Goal: Transaction & Acquisition: Subscribe to service/newsletter

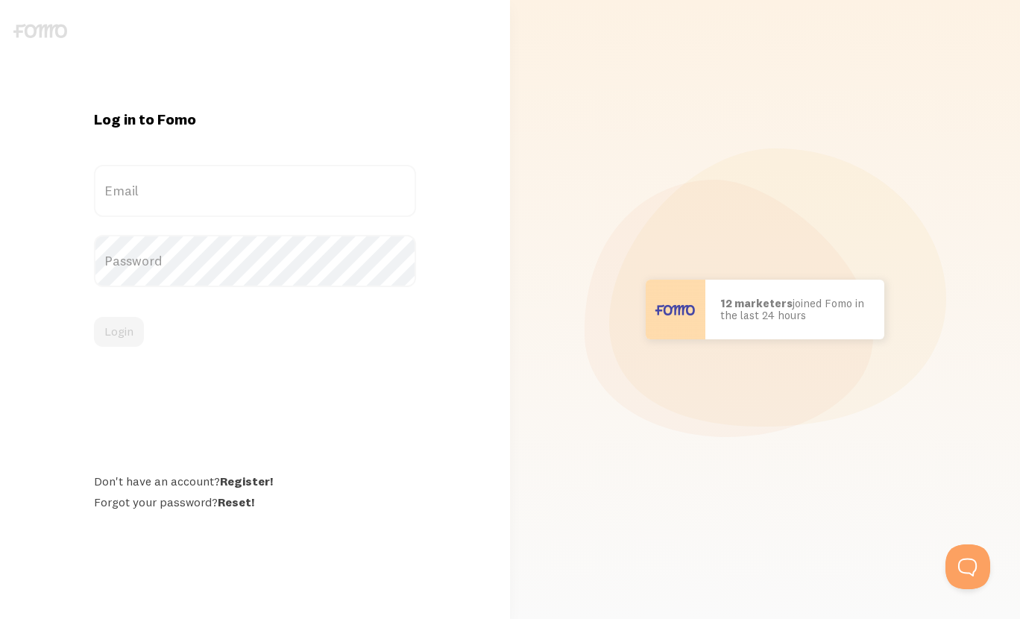
click at [209, 202] on label "Email" at bounding box center [255, 191] width 322 height 52
click at [209, 202] on input "Email" at bounding box center [255, 191] width 322 height 52
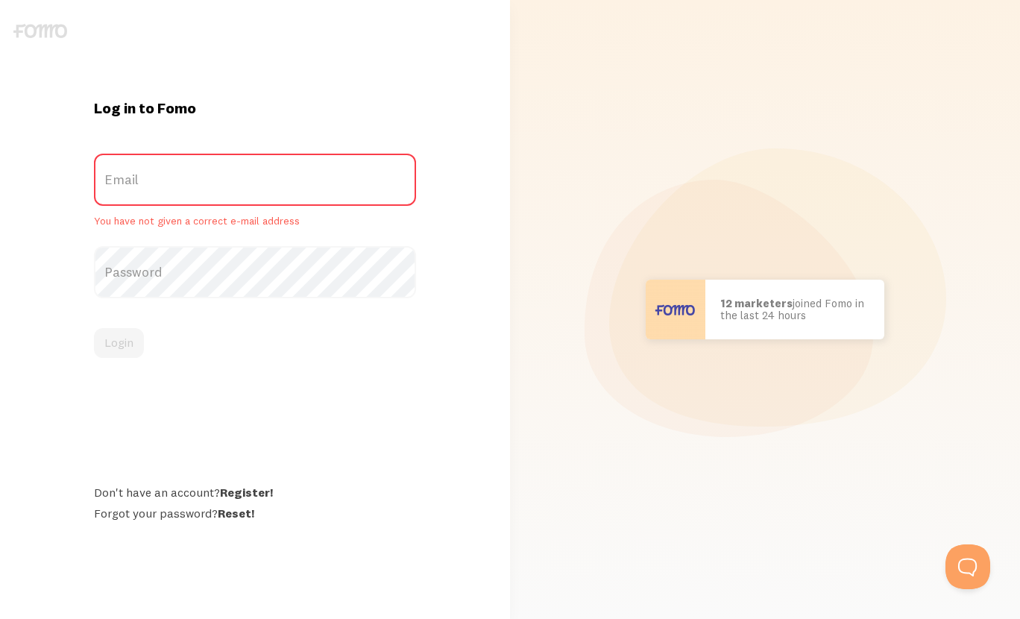
click at [209, 198] on label "Email" at bounding box center [255, 180] width 322 height 52
click at [209, 198] on input "Email" at bounding box center [255, 180] width 322 height 52
click at [209, 198] on label "Email" at bounding box center [255, 180] width 322 height 52
click at [209, 198] on input "Email" at bounding box center [255, 180] width 322 height 52
click at [205, 192] on label "Email" at bounding box center [255, 180] width 322 height 52
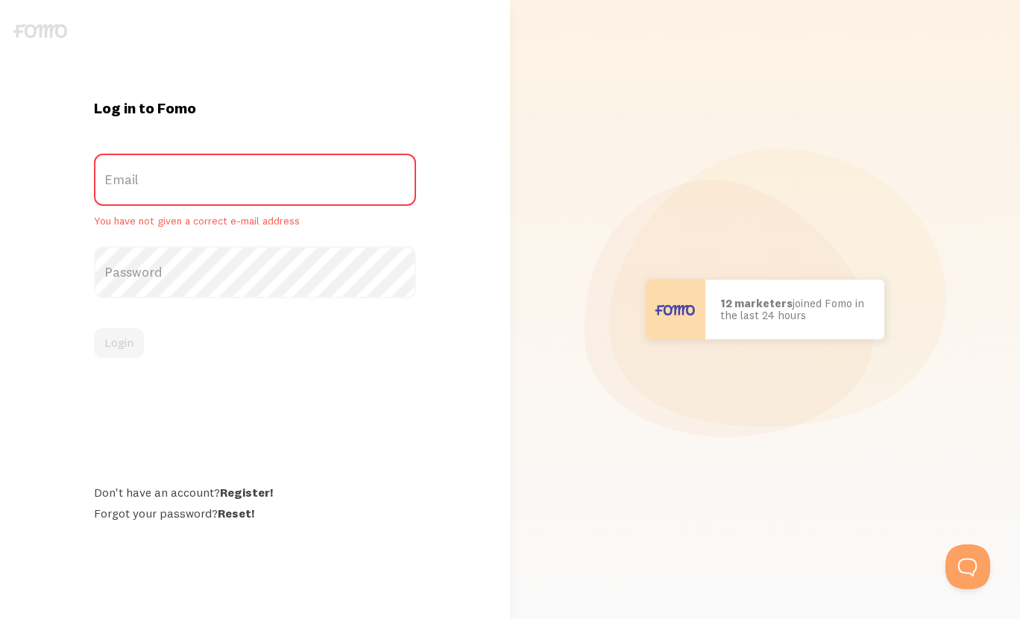
click at [205, 192] on input "Email" at bounding box center [255, 180] width 322 height 52
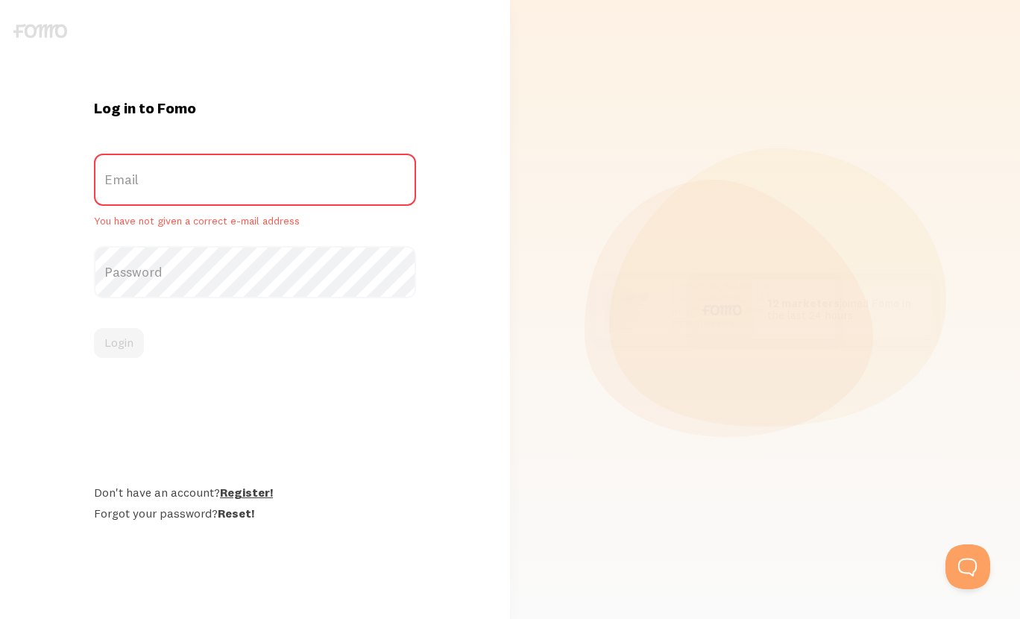
click at [254, 487] on link "Register!" at bounding box center [246, 491] width 53 height 15
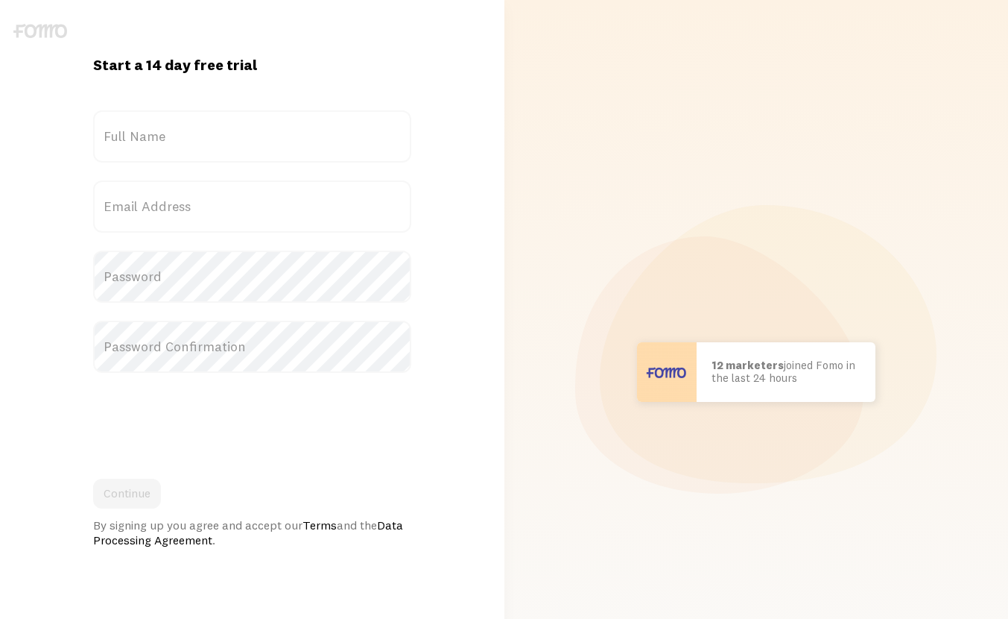
click at [221, 134] on label "Full Name" at bounding box center [252, 136] width 318 height 52
click at [221, 134] on input "Full Name" at bounding box center [252, 136] width 318 height 52
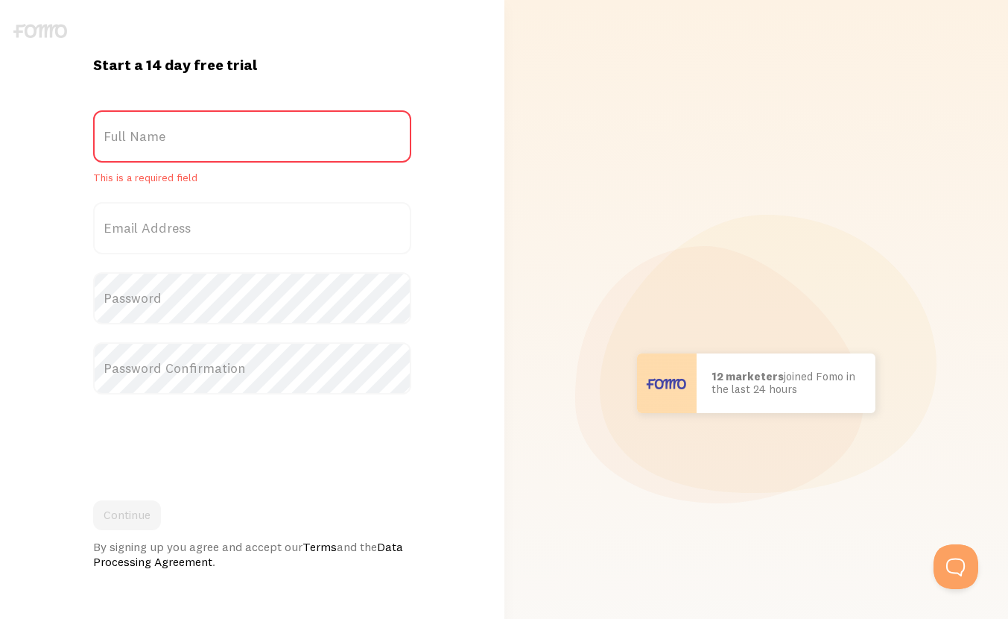
click at [216, 145] on label "Full Name" at bounding box center [252, 136] width 318 height 52
click at [216, 145] on input "Full Name" at bounding box center [252, 136] width 318 height 52
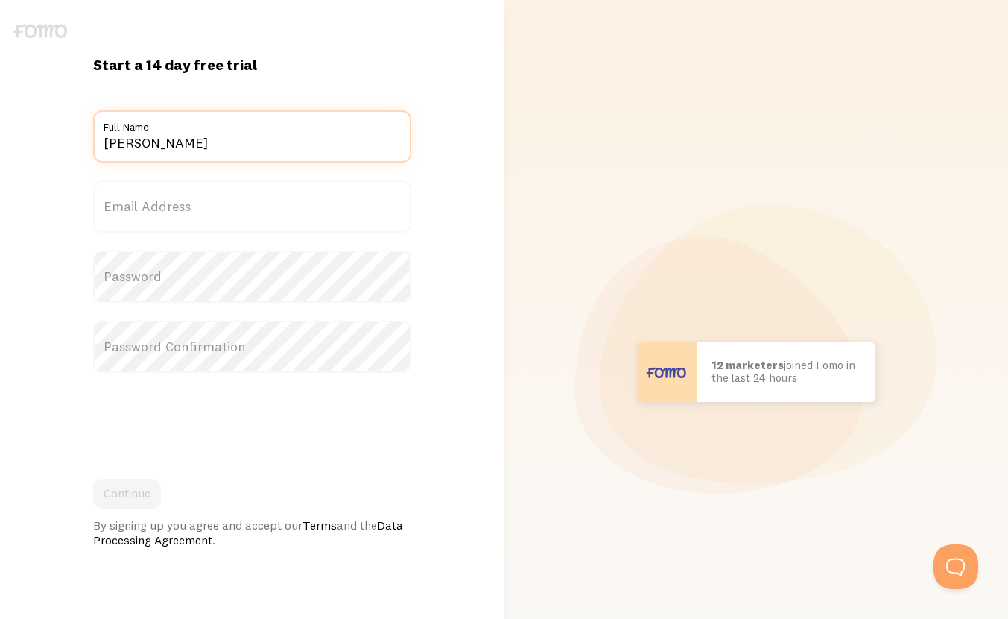
type input "[PERSON_NAME]"
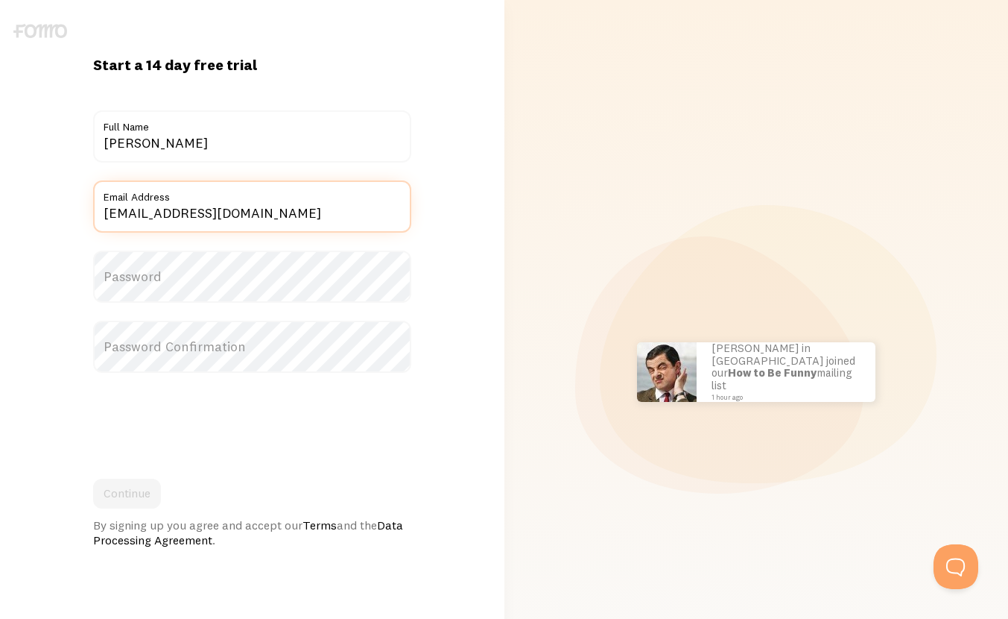
type input "[EMAIL_ADDRESS][DOMAIN_NAME]"
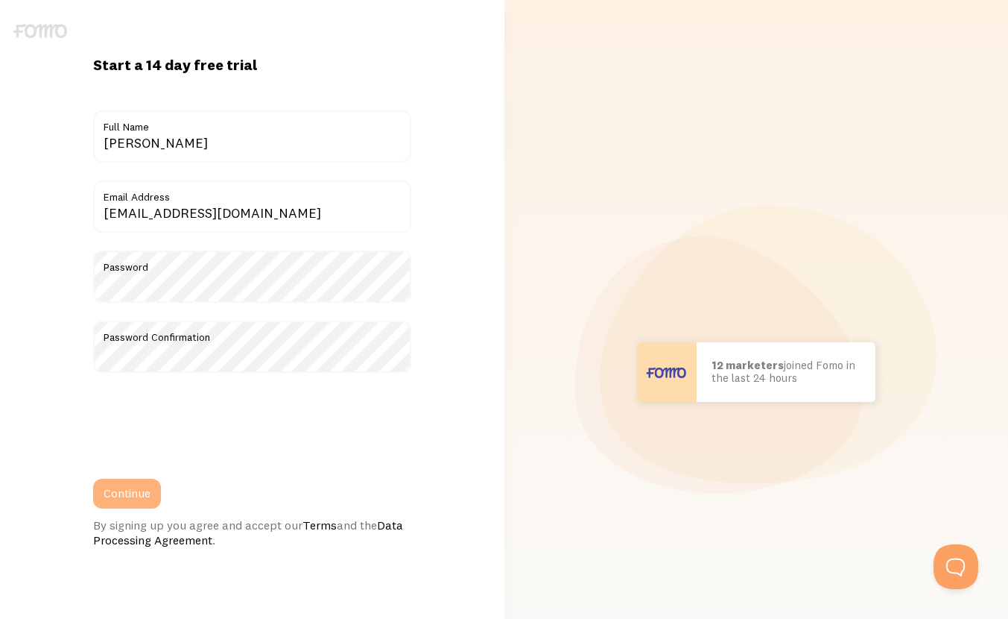
click at [147, 499] on button "Continue" at bounding box center [127, 493] width 68 height 30
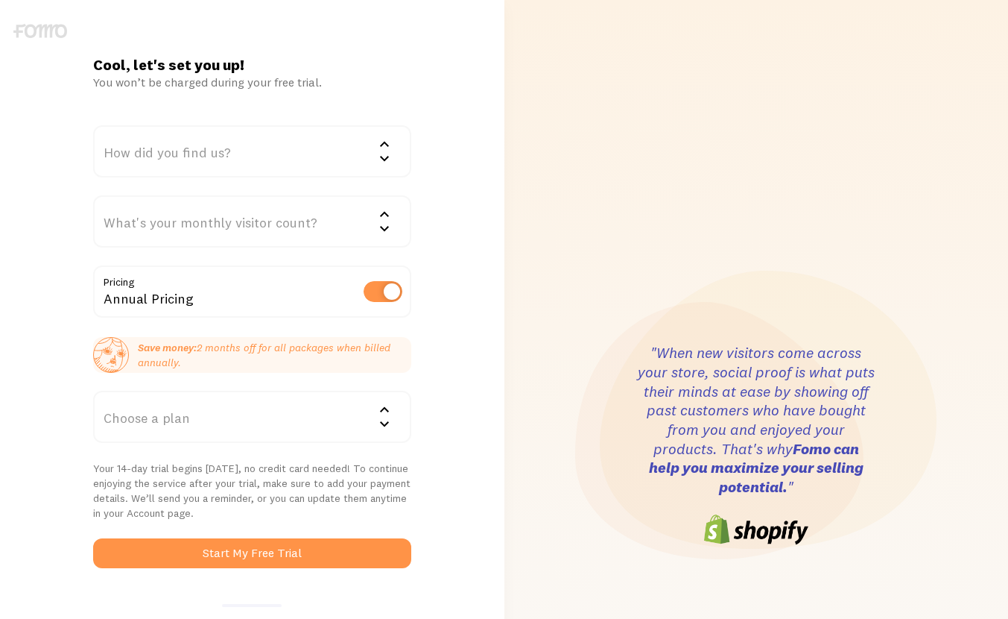
click at [331, 300] on div "Annual Pricing" at bounding box center [252, 292] width 318 height 54
click at [392, 301] on label at bounding box center [383, 291] width 39 height 21
click at [392, 301] on input "checkbox" at bounding box center [383, 291] width 39 height 21
click at [385, 288] on label at bounding box center [383, 291] width 39 height 21
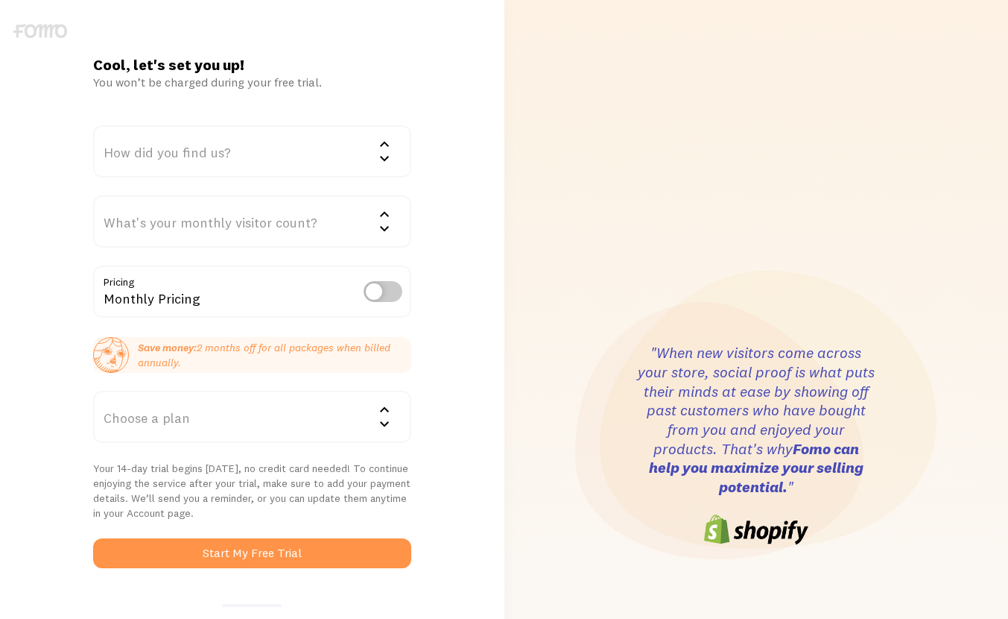
click at [385, 288] on input "checkbox" at bounding box center [383, 291] width 39 height 21
click at [385, 288] on label at bounding box center [383, 291] width 39 height 21
click at [385, 288] on input "checkbox" at bounding box center [383, 291] width 39 height 21
checkbox input "false"
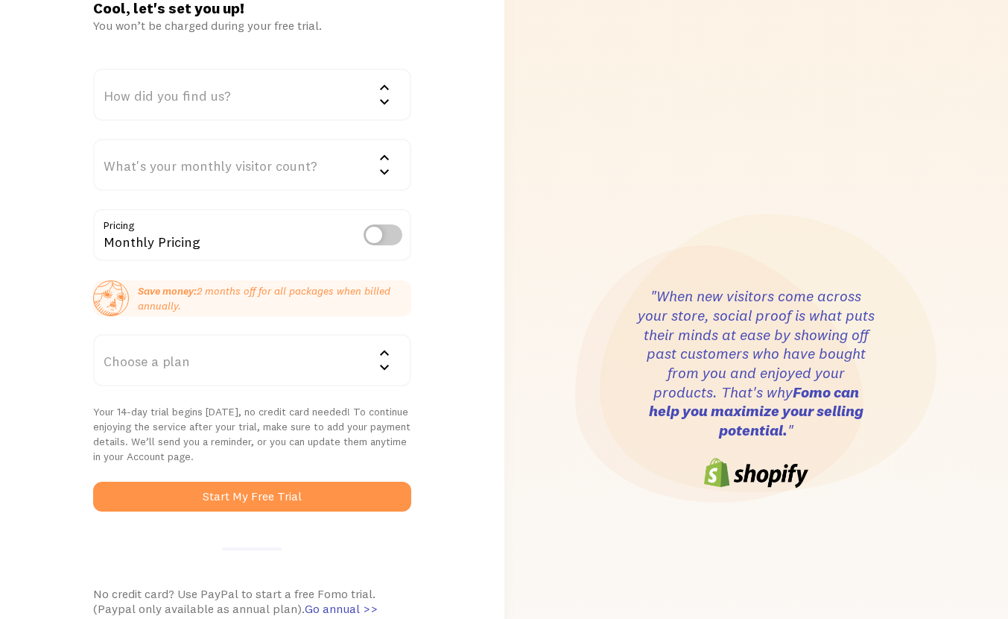
scroll to position [75, 0]
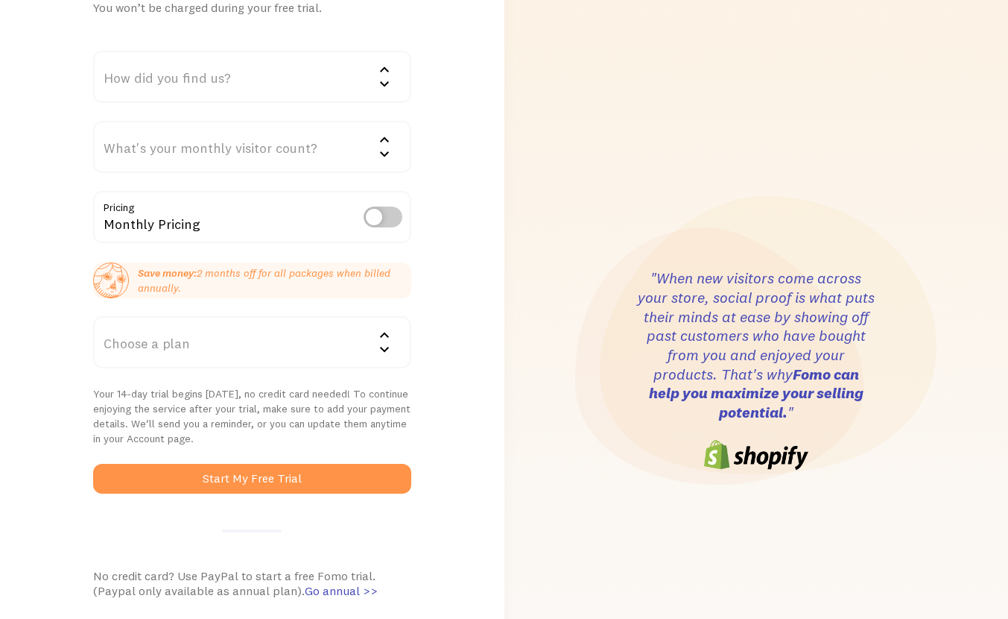
click at [388, 333] on icon at bounding box center [385, 335] width 18 height 18
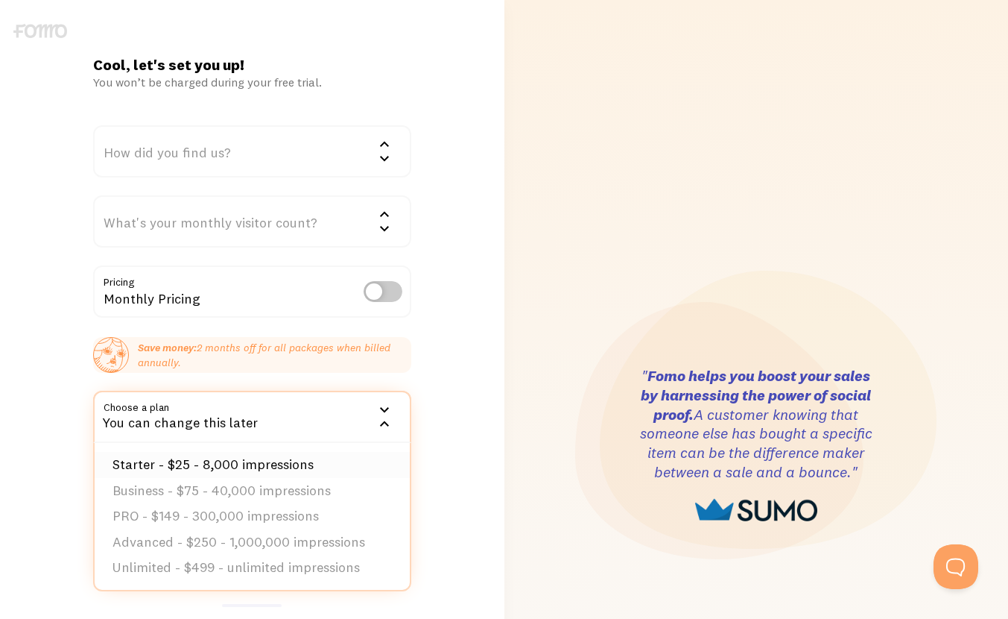
scroll to position [149, 0]
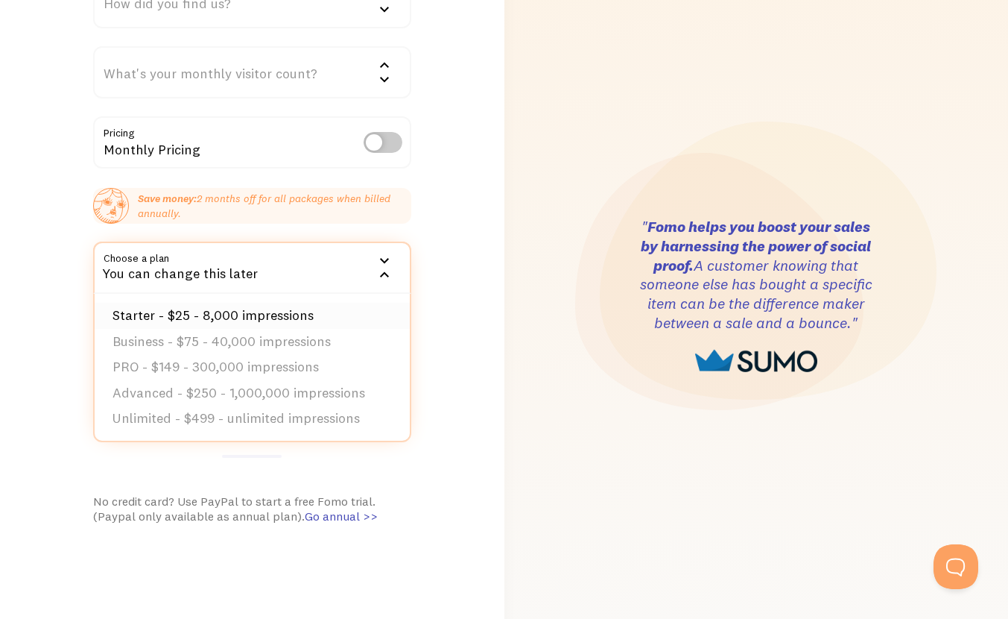
click at [324, 323] on li "Starter - $25 - 8,000 impressions" at bounding box center [252, 316] width 315 height 26
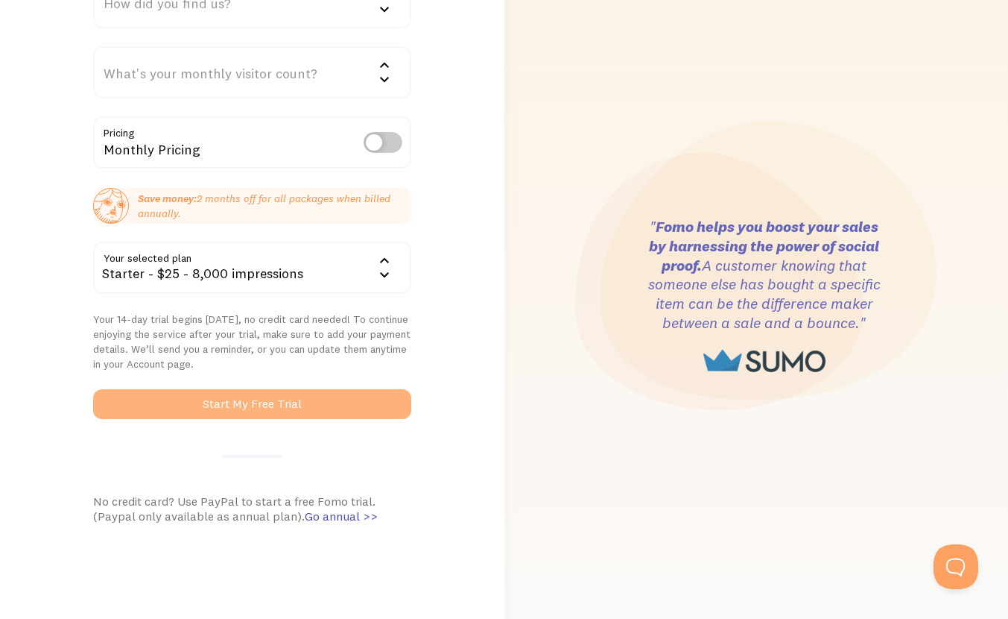
click at [335, 400] on button "Start My Free Trial" at bounding box center [252, 404] width 318 height 30
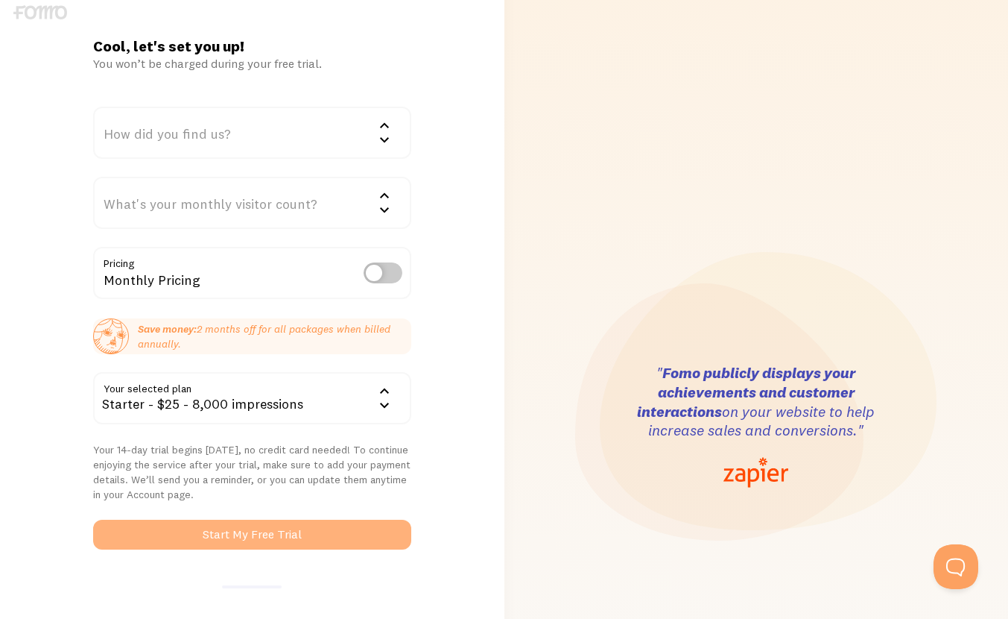
scroll to position [0, 0]
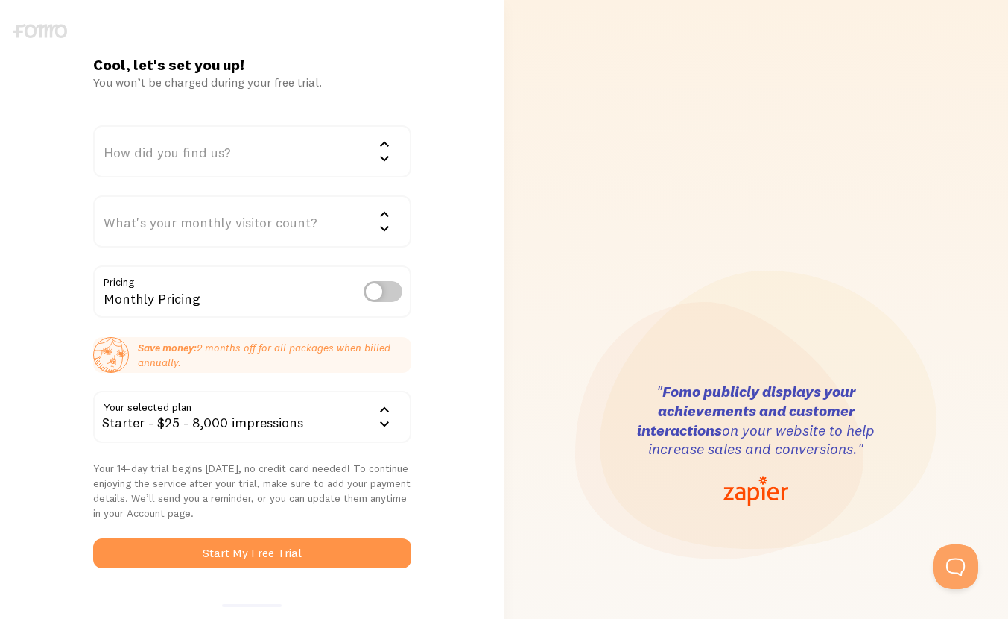
click at [303, 216] on div "What's your monthly visitor count?" at bounding box center [252, 221] width 318 height 52
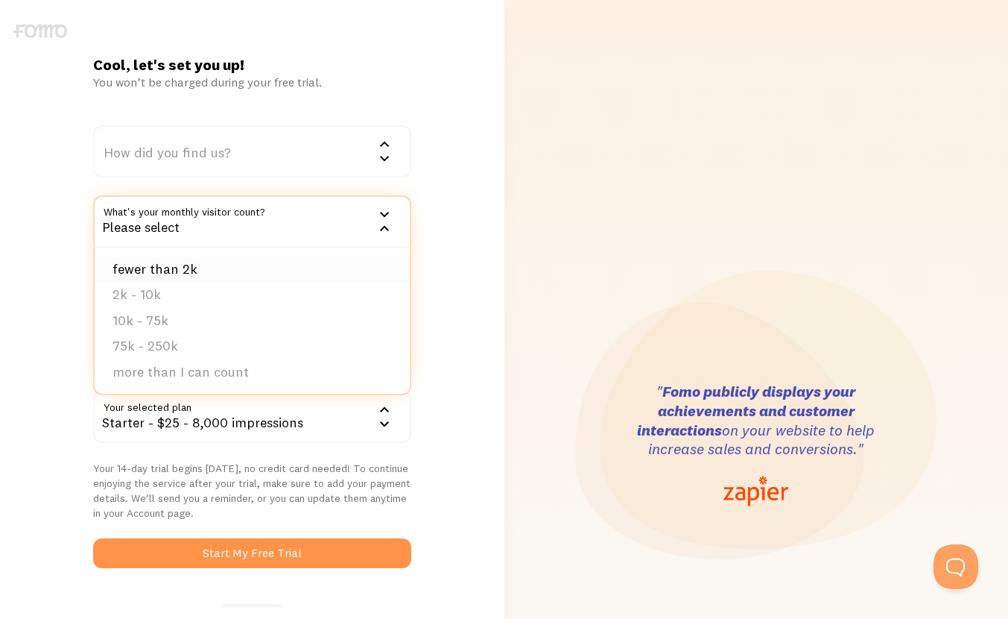
click at [285, 275] on li "fewer than 2k" at bounding box center [252, 269] width 315 height 26
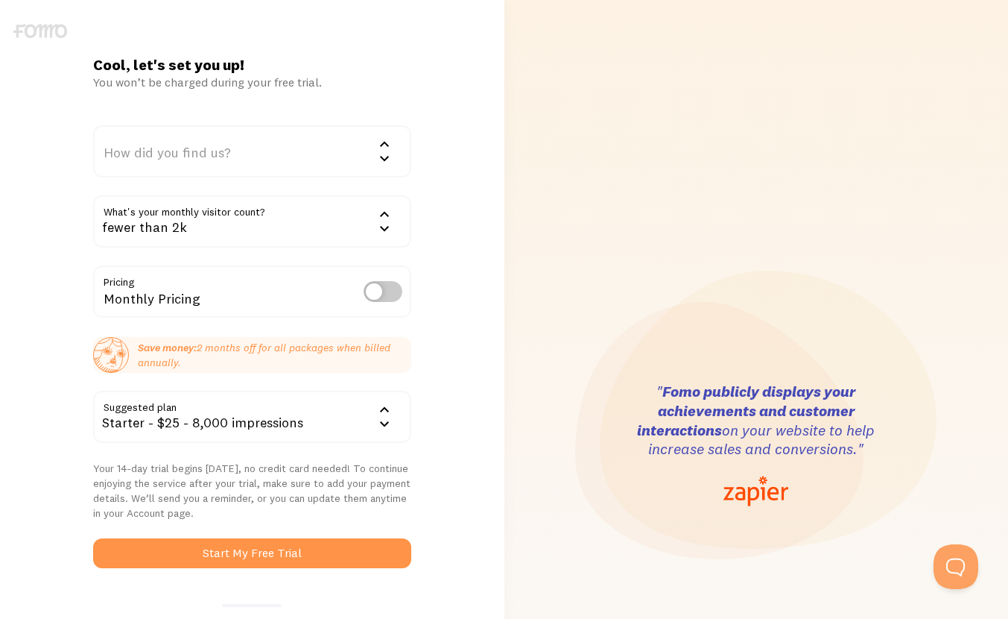
click at [329, 157] on div "How did you find us?" at bounding box center [252, 151] width 318 height 52
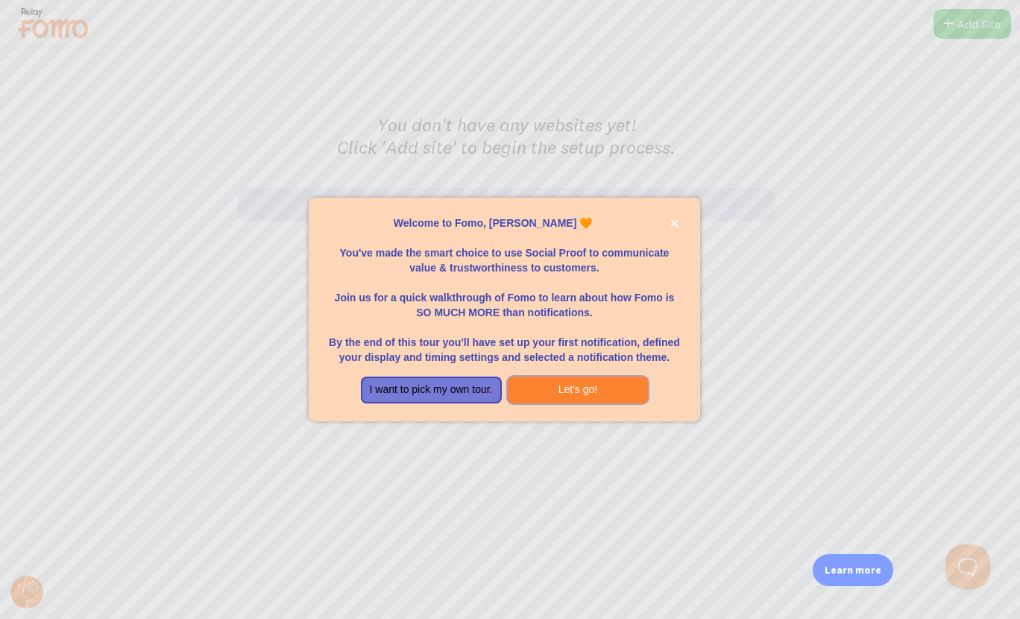
click at [559, 398] on button "Let's go!" at bounding box center [578, 389] width 141 height 27
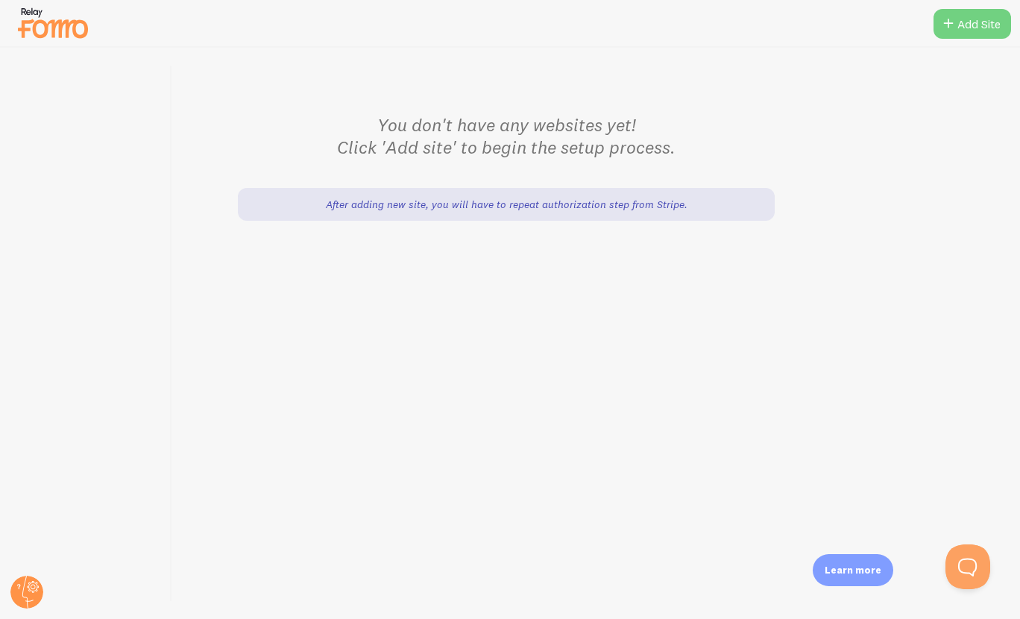
click at [939, 27] on icon at bounding box center [948, 24] width 18 height 18
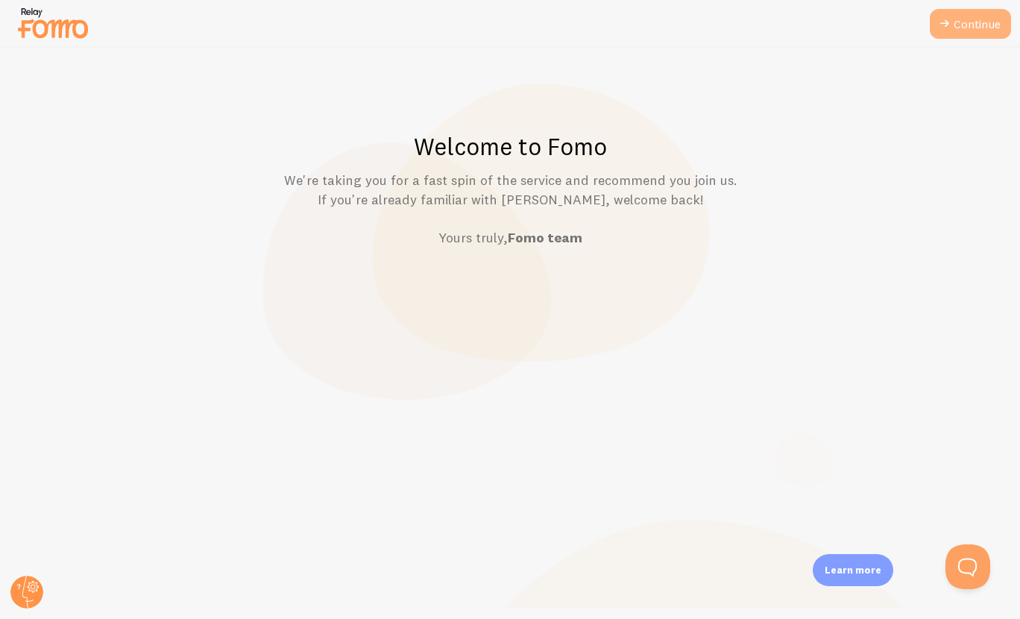
click at [967, 23] on link "Continue" at bounding box center [969, 24] width 81 height 30
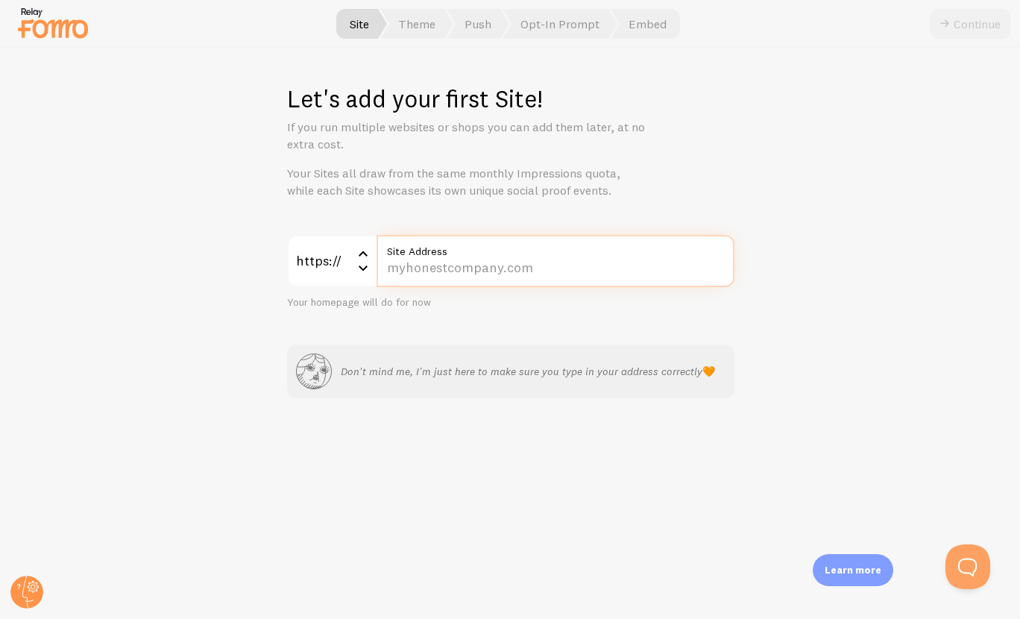
click at [546, 261] on input "Site Address" at bounding box center [555, 261] width 358 height 52
type input "[DOMAIN_NAME]"
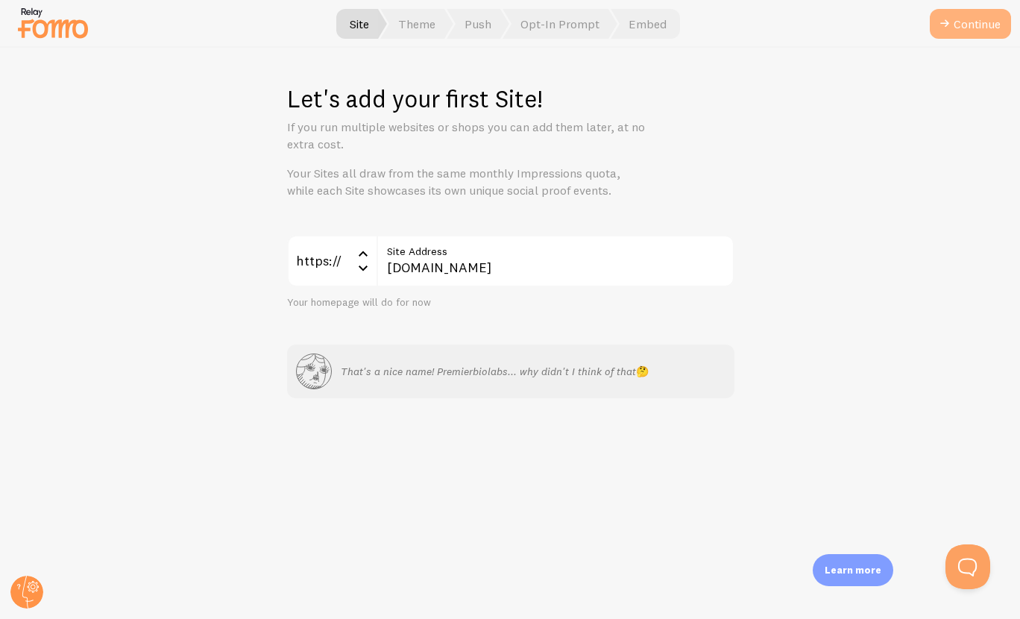
click at [946, 16] on icon "submit" at bounding box center [944, 24] width 18 height 18
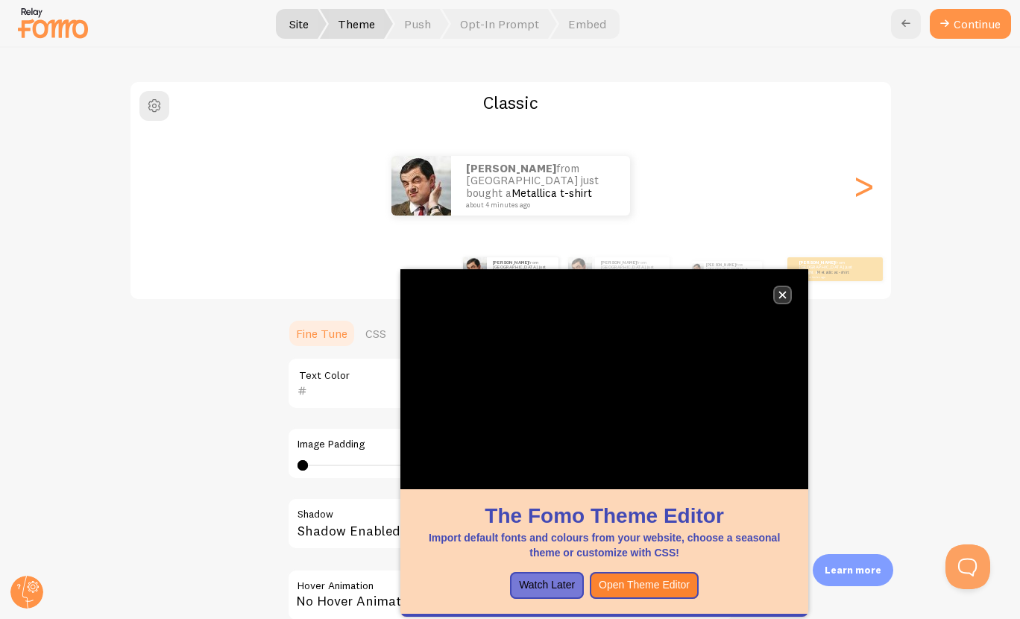
click at [783, 300] on button "close," at bounding box center [782, 295] width 16 height 16
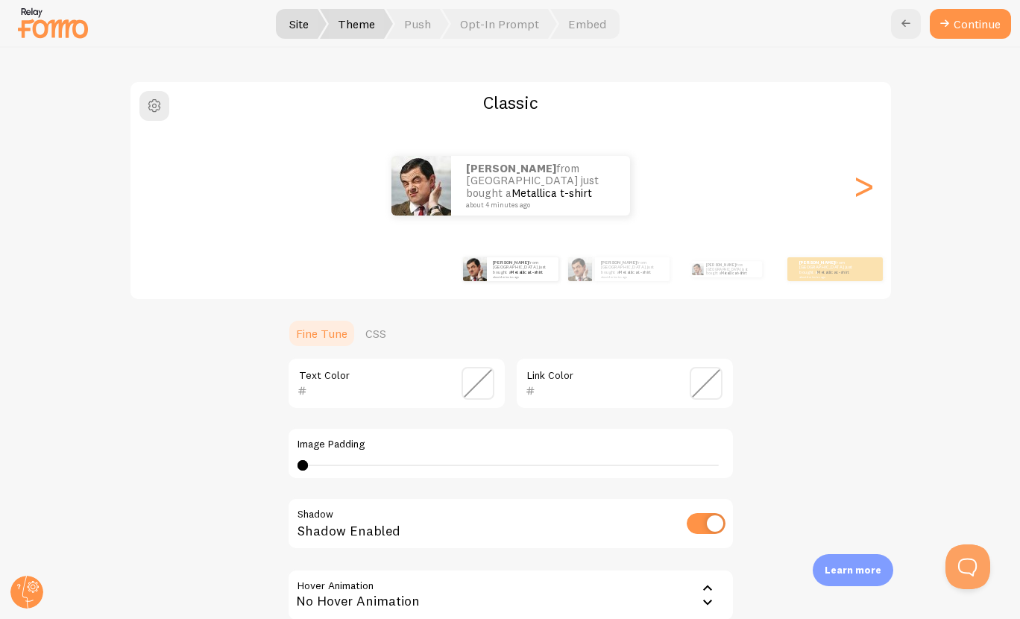
click at [478, 388] on span at bounding box center [477, 383] width 33 height 33
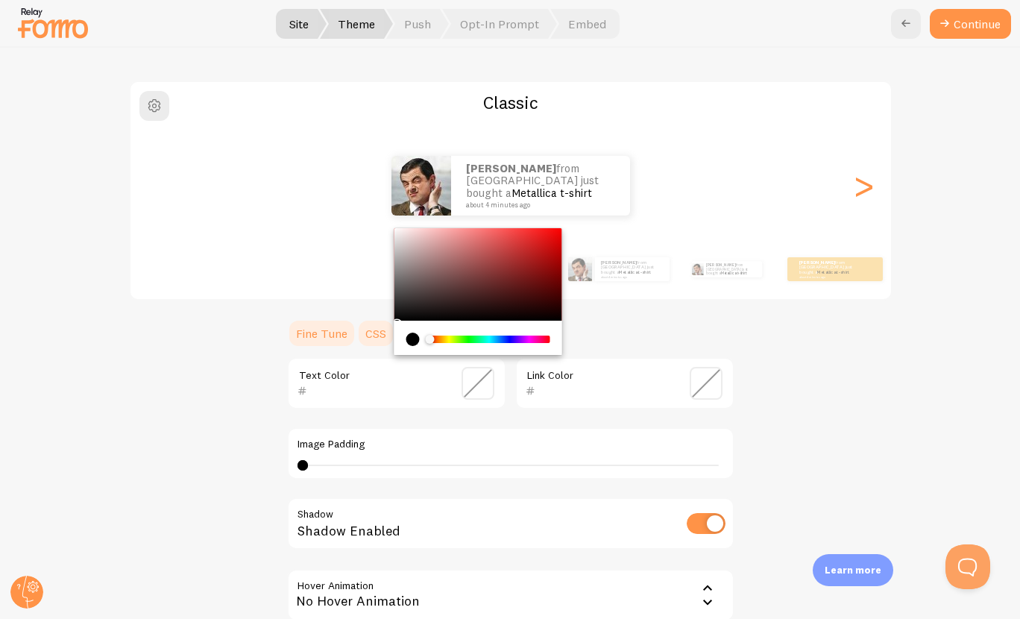
type input "000000"
drag, startPoint x: 391, startPoint y: 314, endPoint x: 391, endPoint y: 345, distance: 31.3
click at [380, 327] on section "Fine Tune CSS 000000 Text Color Link Color Image Padding 0 0 - undefined Shadow…" at bounding box center [510, 509] width 447 height 382
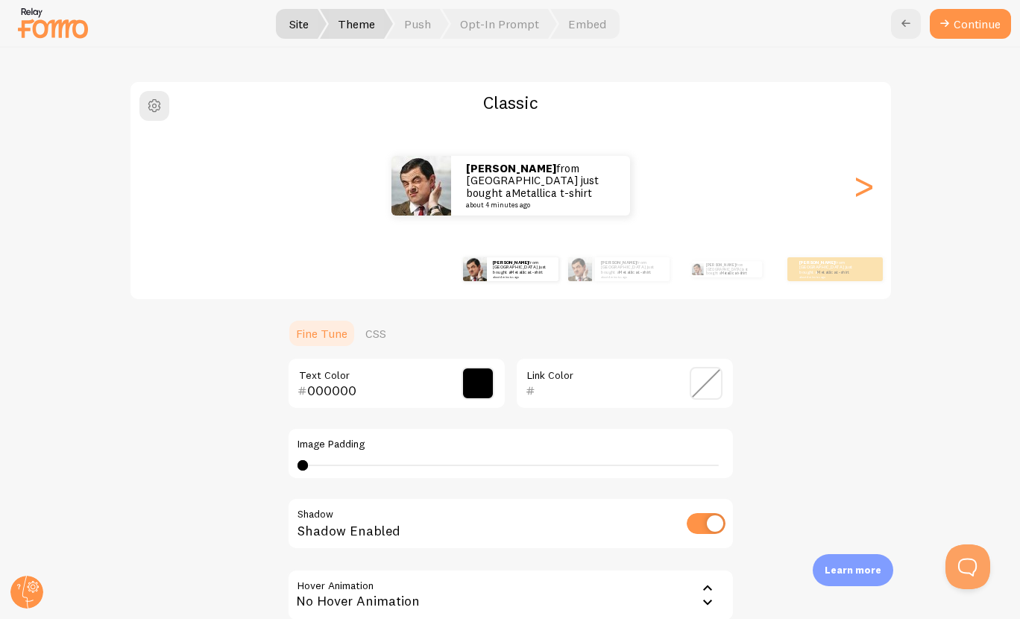
click at [703, 389] on span at bounding box center [705, 383] width 33 height 33
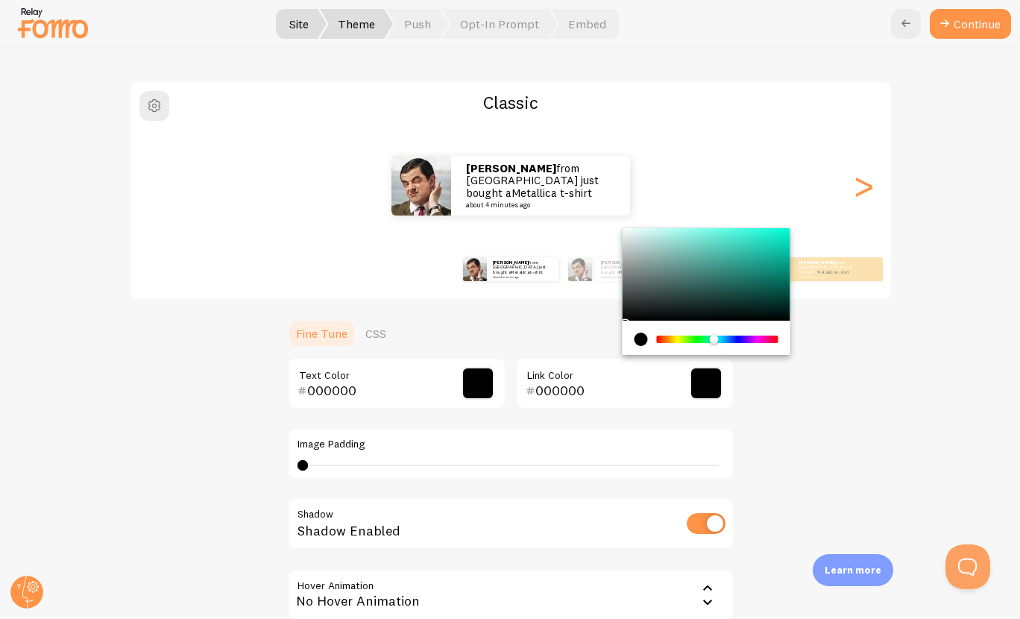
click at [708, 341] on div "Chrome color picker" at bounding box center [716, 338] width 119 height 7
type input "04AF95"
drag, startPoint x: 769, startPoint y: 248, endPoint x: 780, endPoint y: 257, distance: 14.3
click at [780, 257] on div "Chrome color picker" at bounding box center [706, 274] width 168 height 92
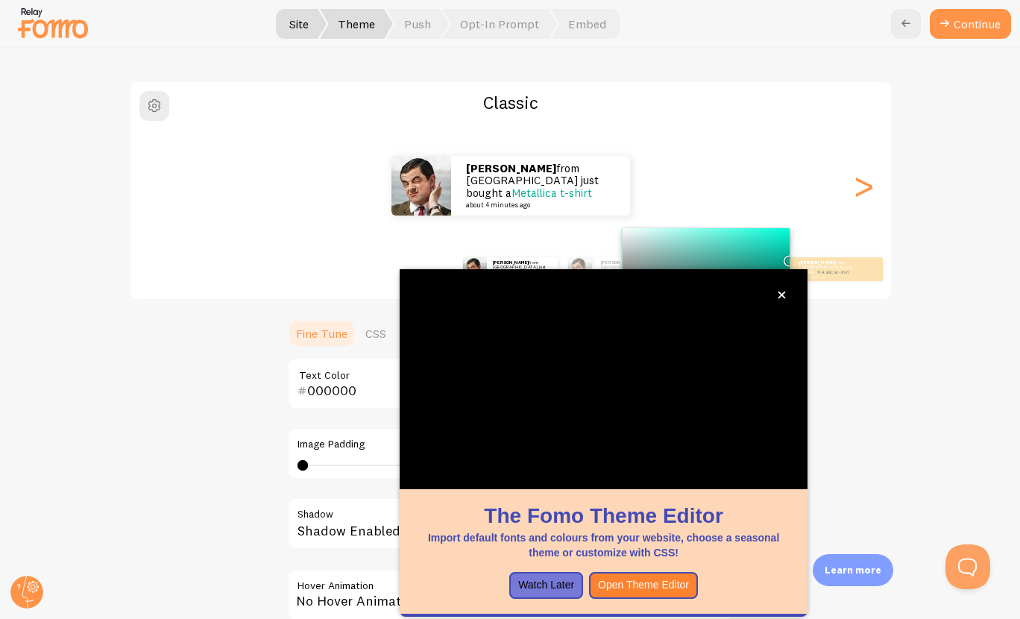
click at [850, 417] on div "Classic Richard from United States just bought a Metallica t-shirt about 4 minu…" at bounding box center [510, 389] width 947 height 619
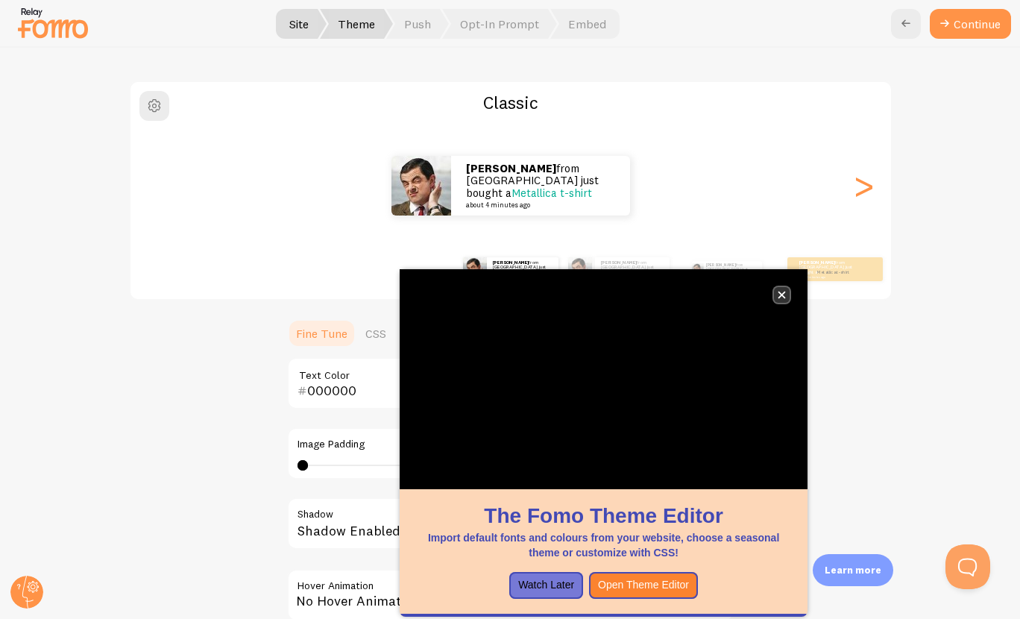
click at [781, 292] on icon "close," at bounding box center [781, 295] width 8 height 8
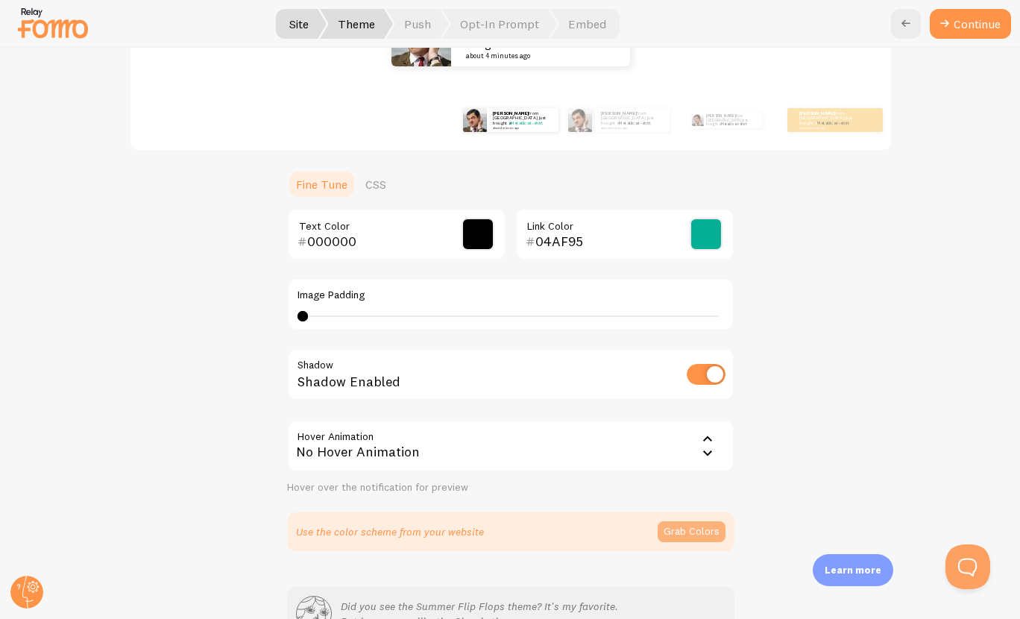
scroll to position [333, 0]
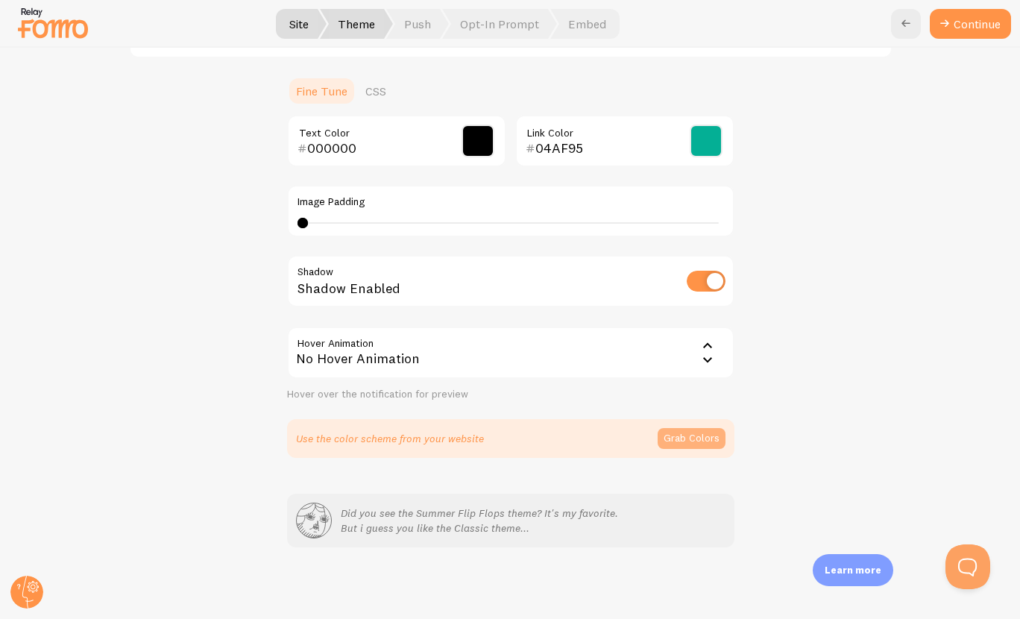
click at [677, 434] on button "Grab Colors" at bounding box center [691, 438] width 68 height 21
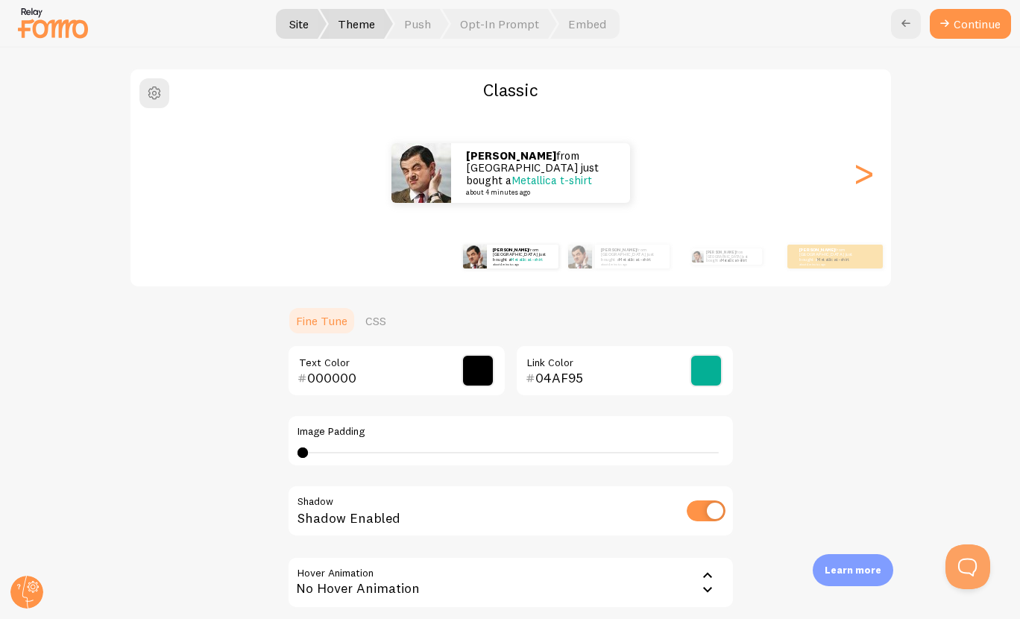
scroll to position [327, 0]
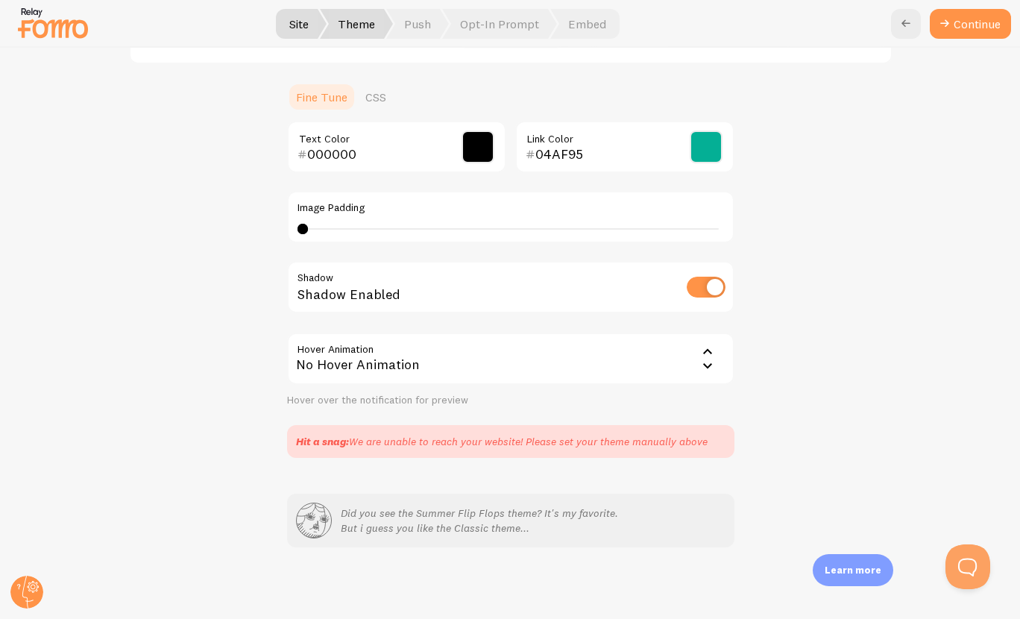
click at [710, 356] on icon at bounding box center [707, 352] width 18 height 18
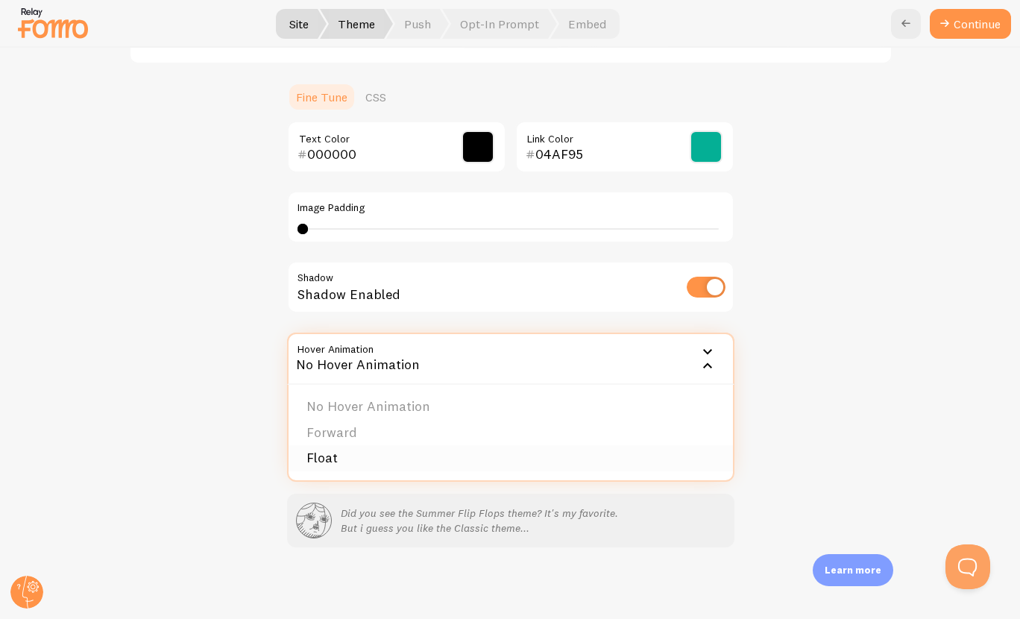
click at [616, 461] on li "Float" at bounding box center [510, 458] width 444 height 26
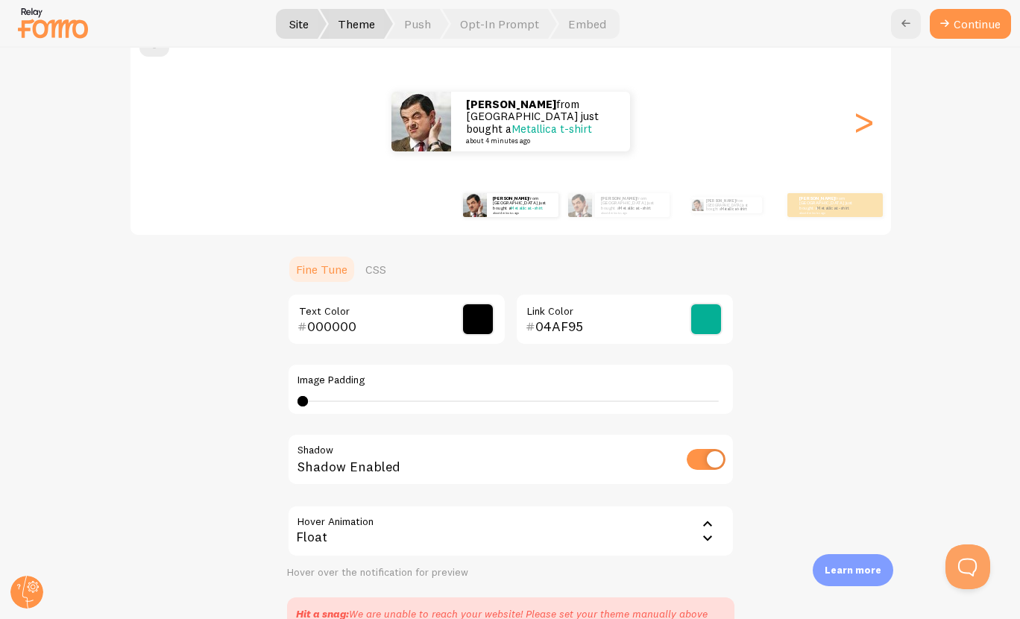
scroll to position [104, 0]
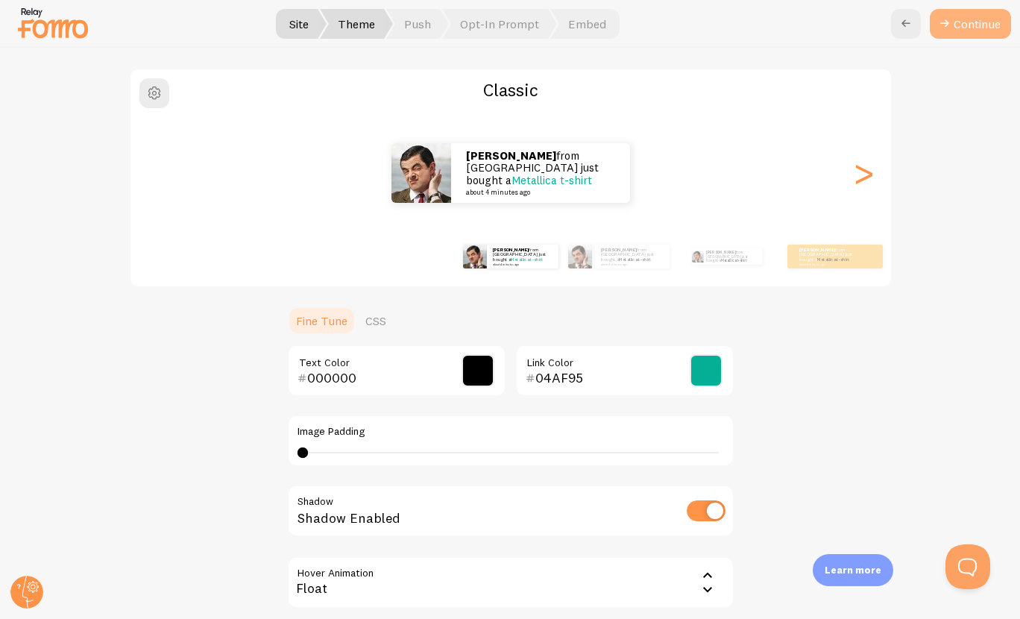
click at [967, 22] on button "Continue" at bounding box center [969, 24] width 81 height 30
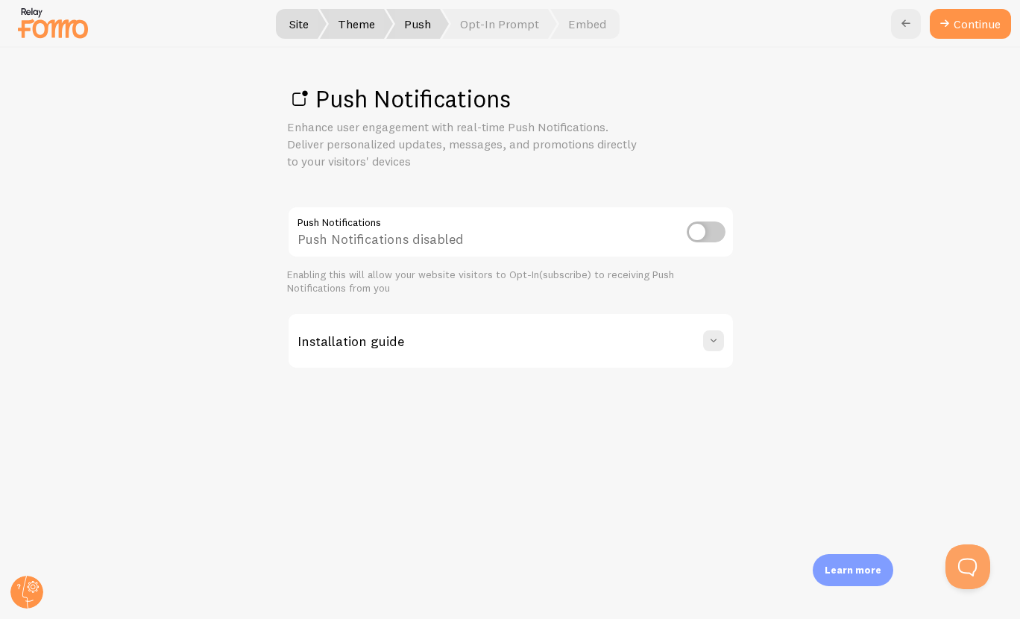
click at [704, 230] on input "checkbox" at bounding box center [705, 231] width 39 height 21
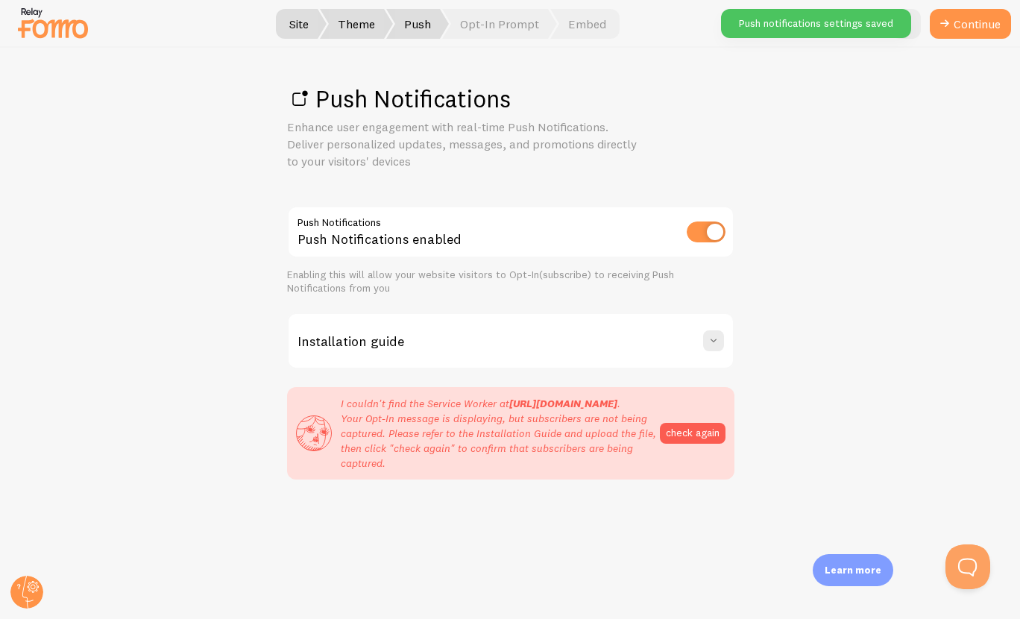
click at [727, 317] on div "Installation guide To enable Push Notifications, you'll need to upload your Ser…" at bounding box center [510, 340] width 447 height 57
click at [721, 237] on input "checkbox" at bounding box center [705, 231] width 39 height 21
checkbox input "false"
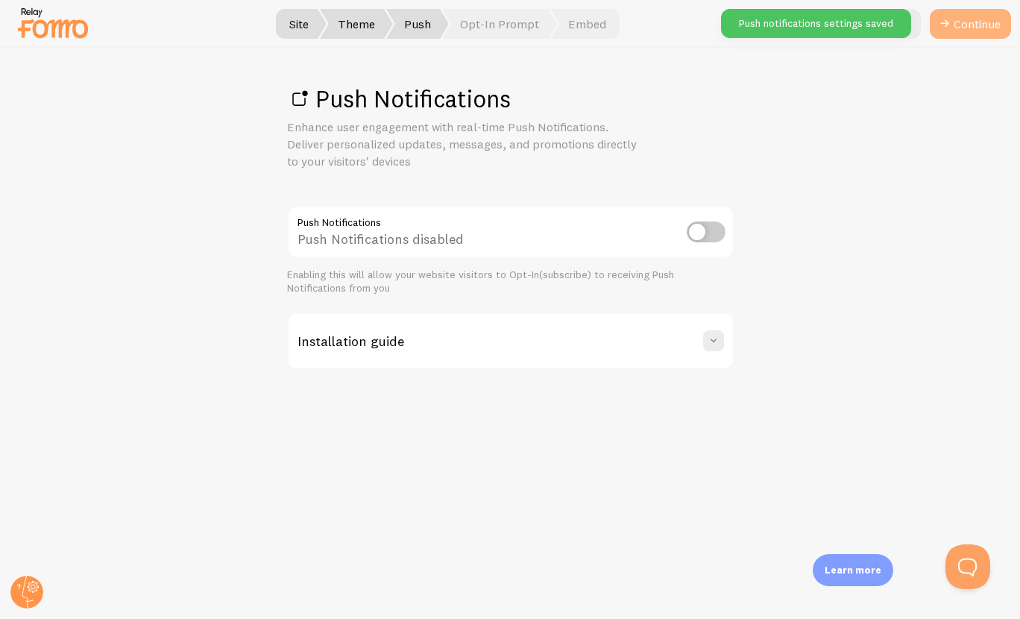
click at [987, 32] on link "Continue" at bounding box center [969, 24] width 81 height 30
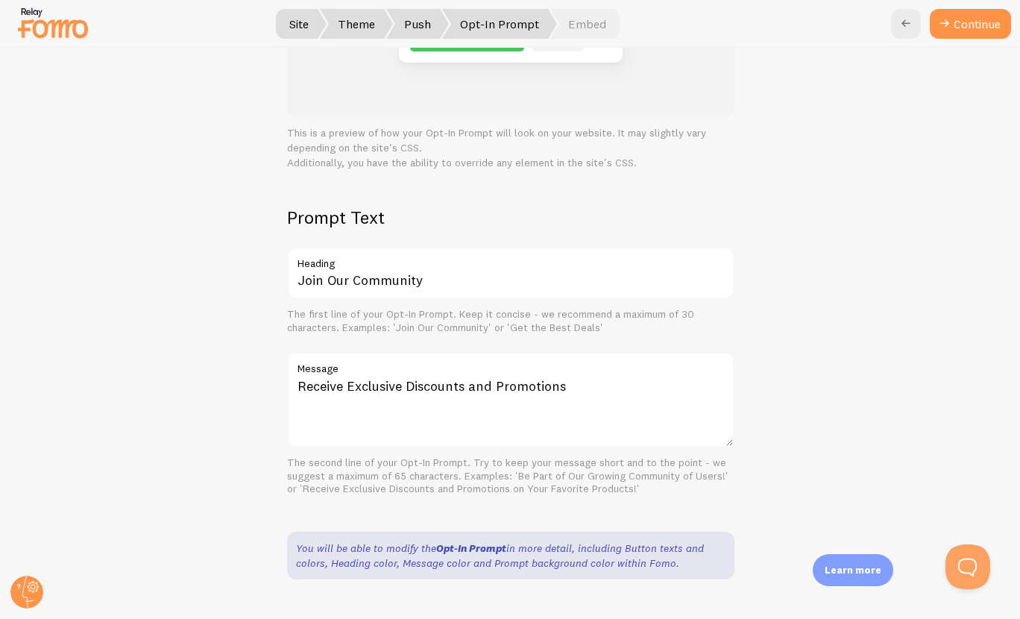
scroll to position [284, 0]
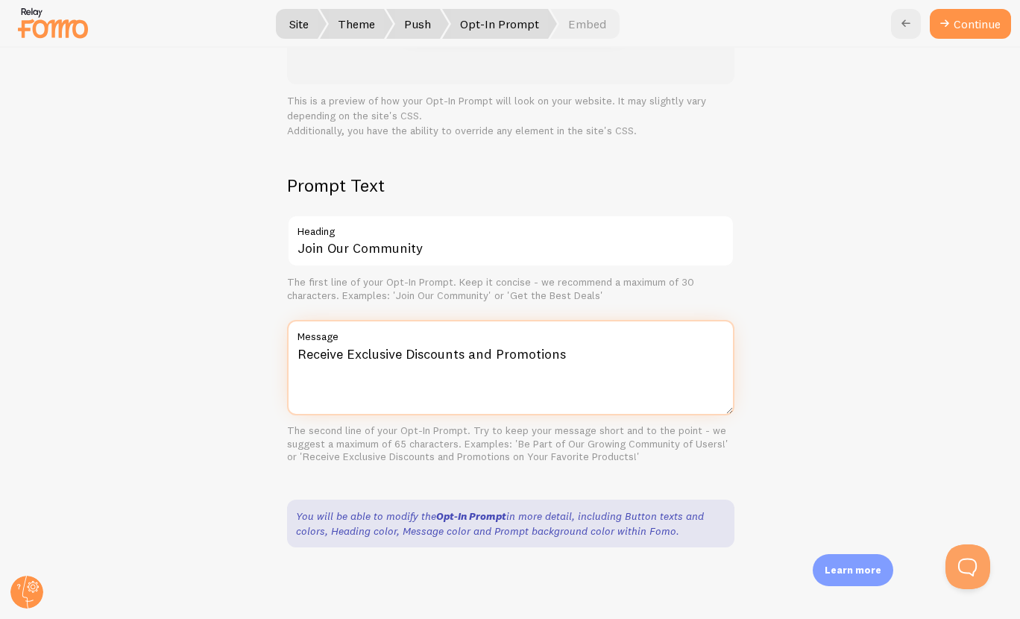
drag, startPoint x: 459, startPoint y: 355, endPoint x: 403, endPoint y: 356, distance: 55.9
click at [403, 356] on textarea "Receive Exclusive Discounts and Promotions" at bounding box center [510, 367] width 447 height 95
drag, startPoint x: 518, startPoint y: 356, endPoint x: 597, endPoint y: 359, distance: 79.1
click at [597, 359] on textarea "Receive Exclusive Research News and Promotions" at bounding box center [510, 367] width 447 height 95
type textarea "Receive Exclusive Research News and Discussions"
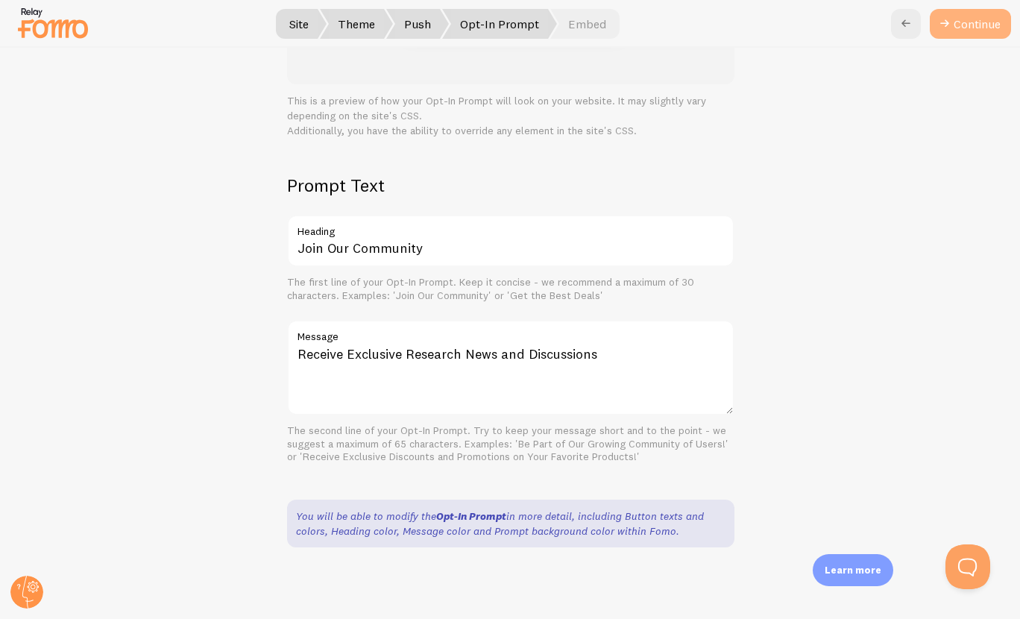
click at [949, 29] on icon at bounding box center [944, 24] width 18 height 18
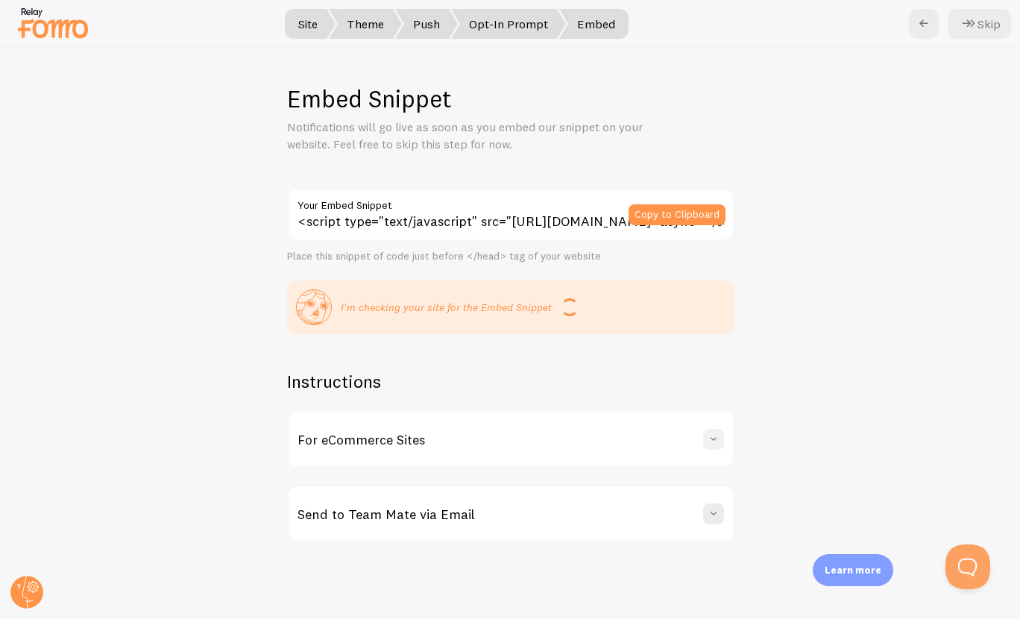
click at [713, 431] on button at bounding box center [713, 439] width 21 height 21
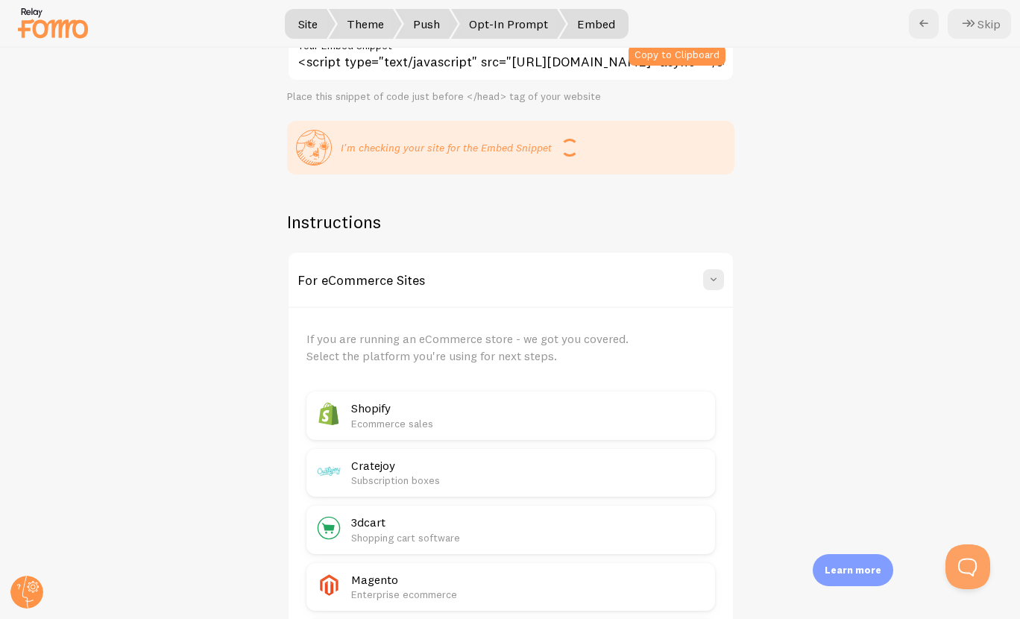
scroll to position [10, 0]
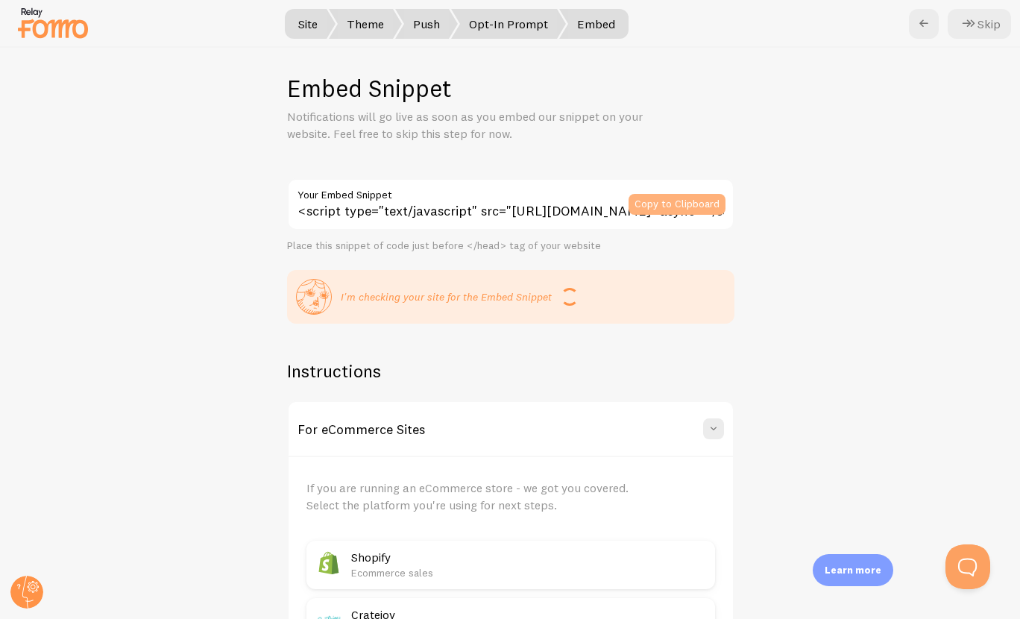
click at [686, 203] on button "Copy to Clipboard" at bounding box center [676, 204] width 97 height 21
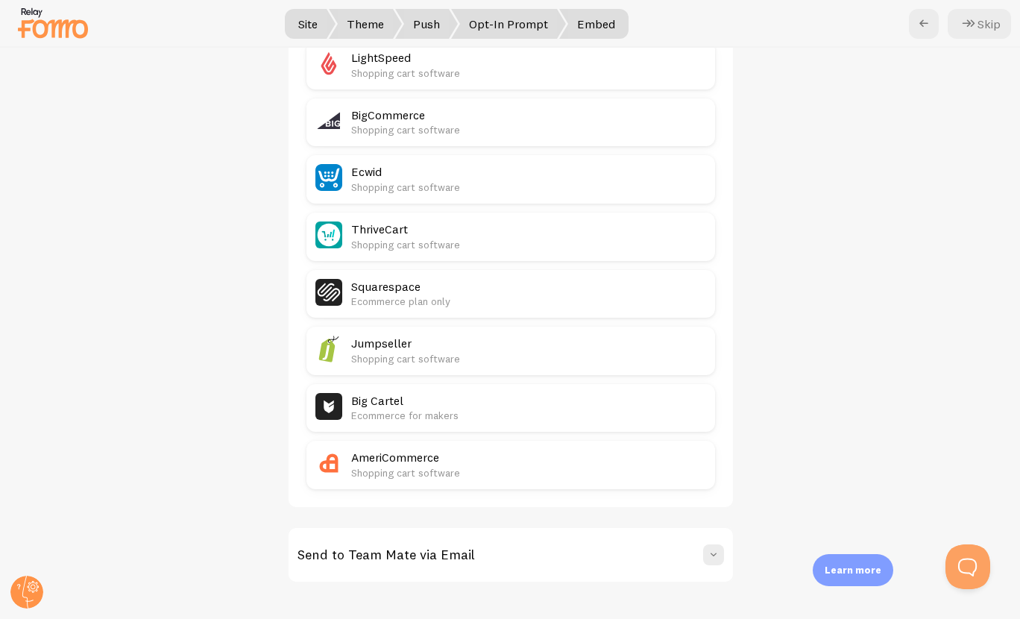
scroll to position [756, 0]
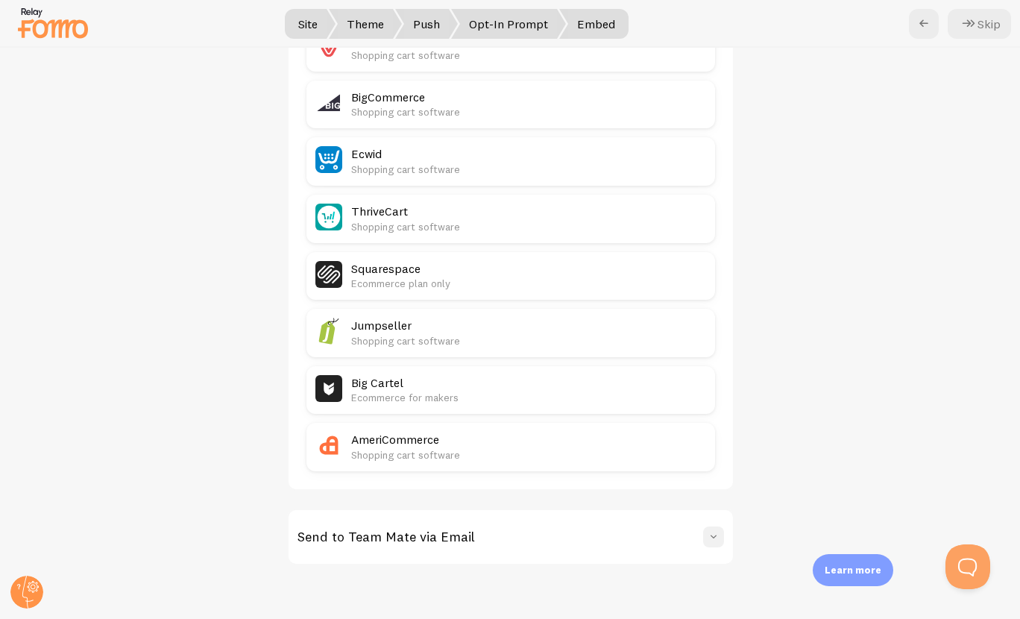
click at [706, 531] on span at bounding box center [713, 536] width 15 height 15
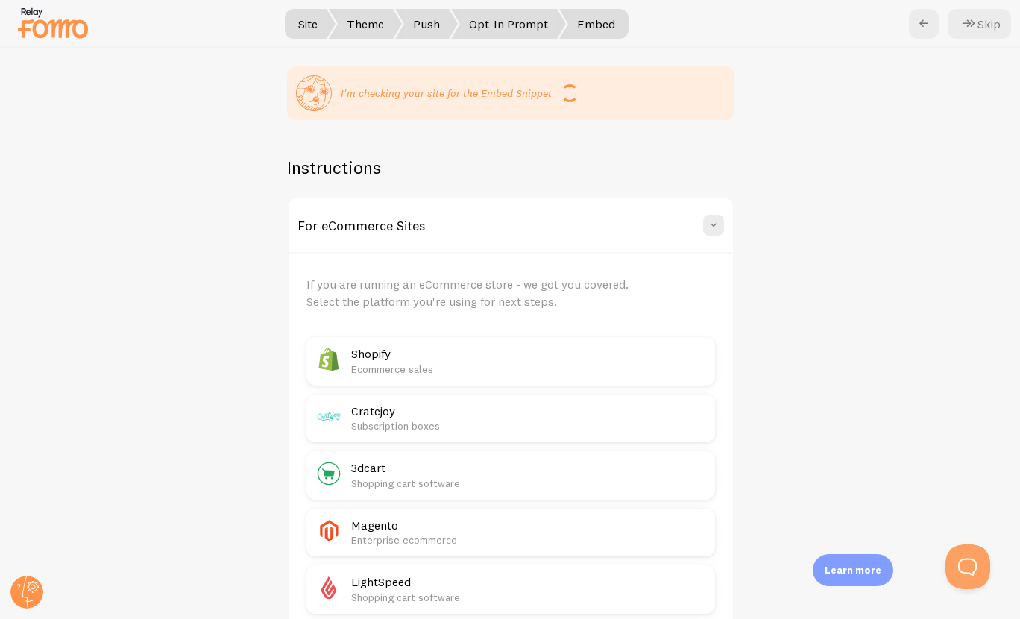
scroll to position [0, 0]
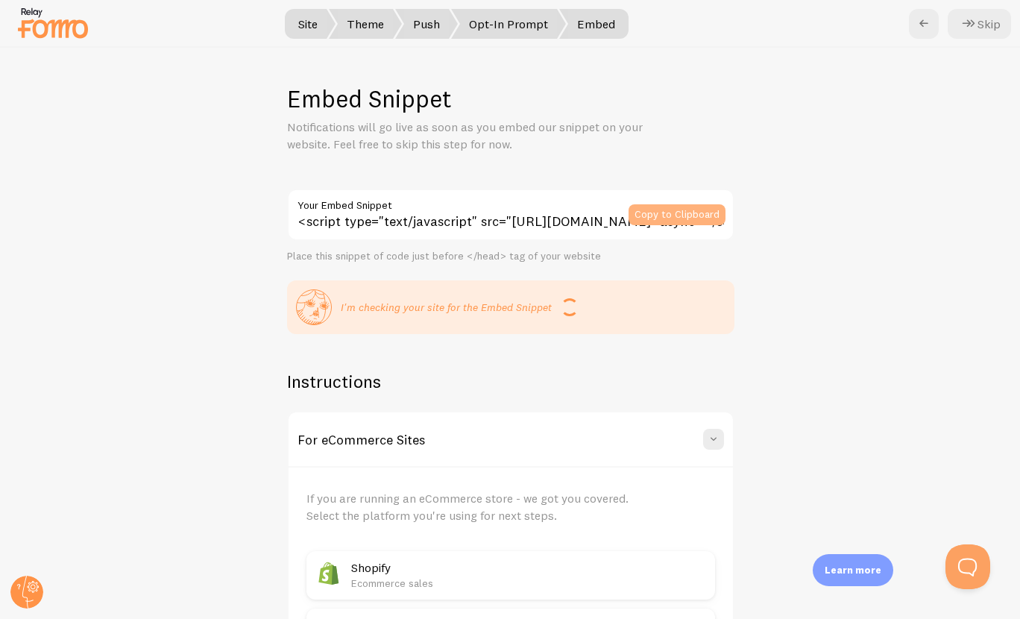
click at [677, 212] on button "Copy to Clipboard" at bounding box center [676, 214] width 97 height 21
click at [666, 208] on button "Copy to Clipboard" at bounding box center [676, 214] width 97 height 21
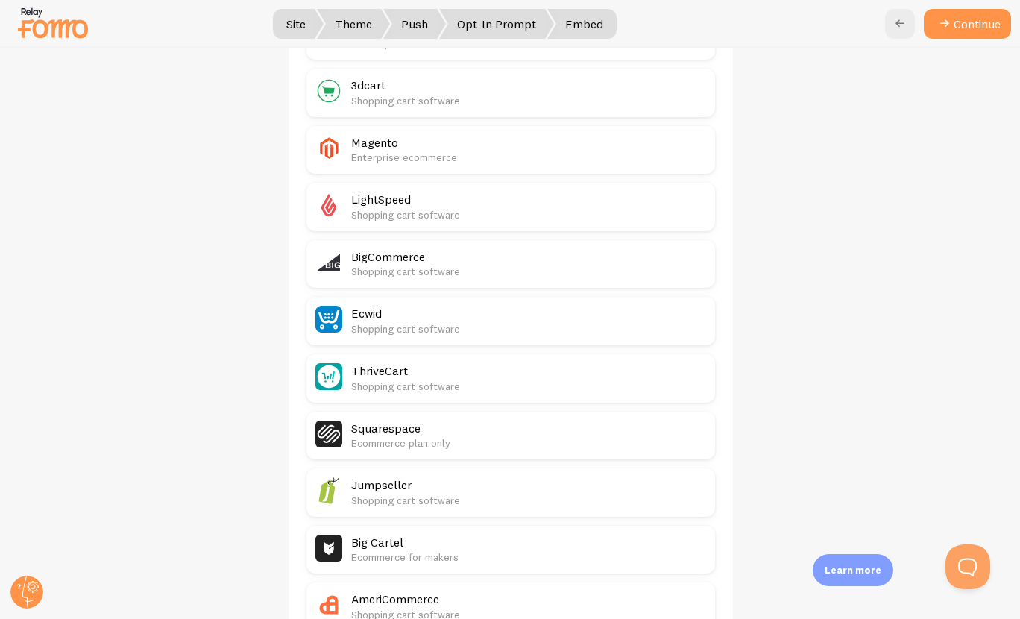
scroll to position [885, 0]
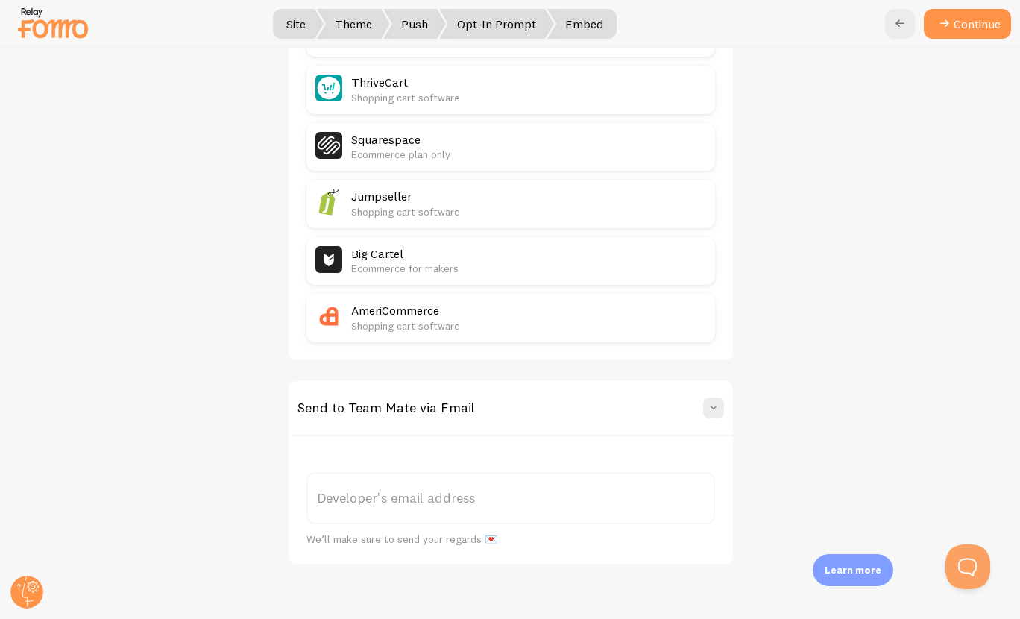
click at [974, 42] on div at bounding box center [510, 24] width 1020 height 48
click at [974, 31] on button "Continue" at bounding box center [966, 24] width 87 height 30
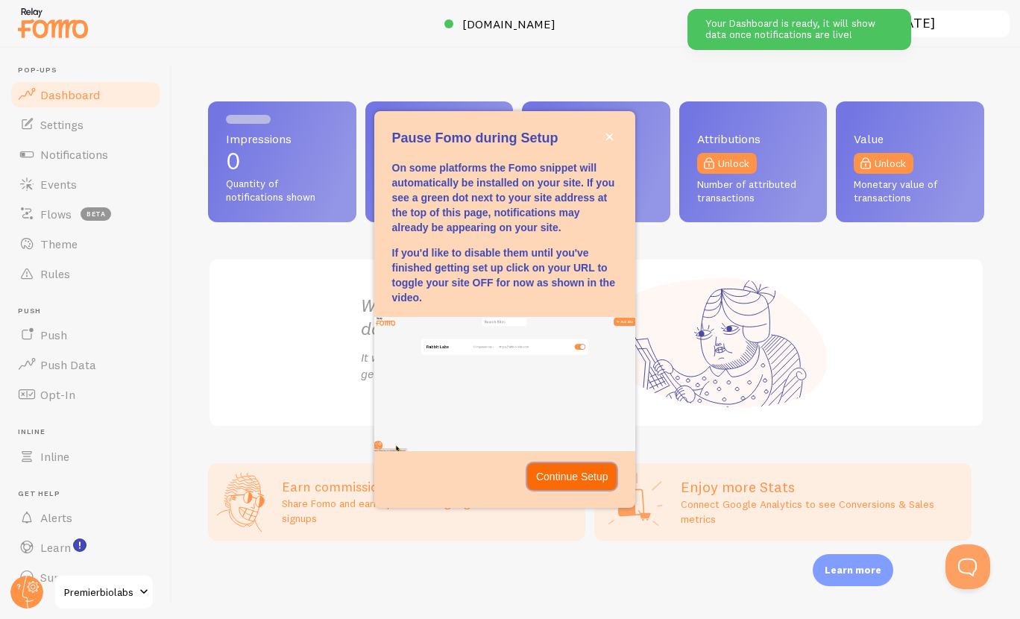
click at [591, 476] on p "Continue Setup" at bounding box center [572, 476] width 72 height 15
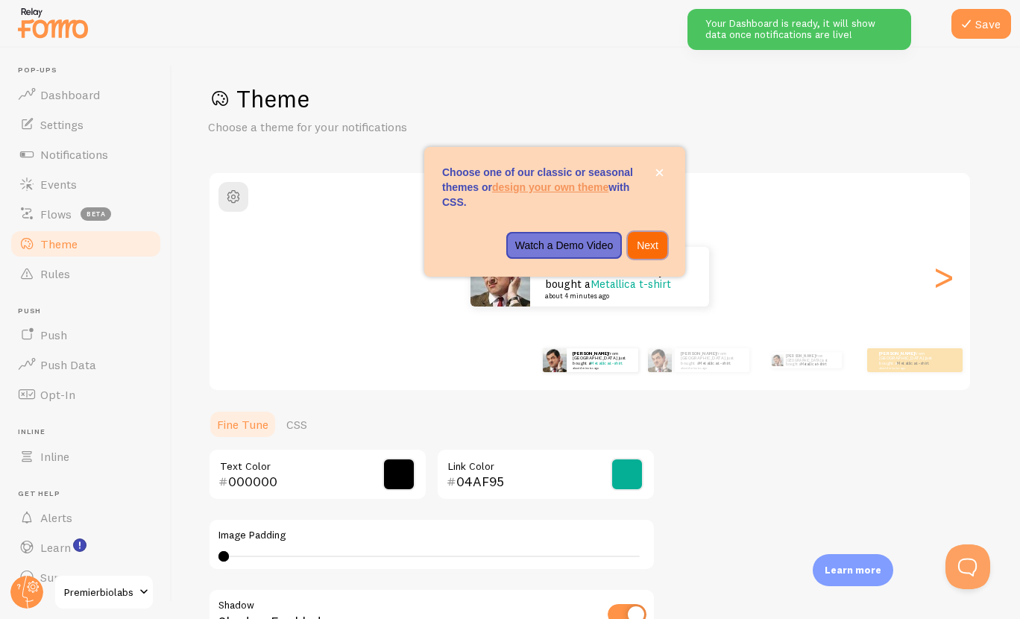
click at [650, 249] on p "Next" at bounding box center [647, 245] width 22 height 15
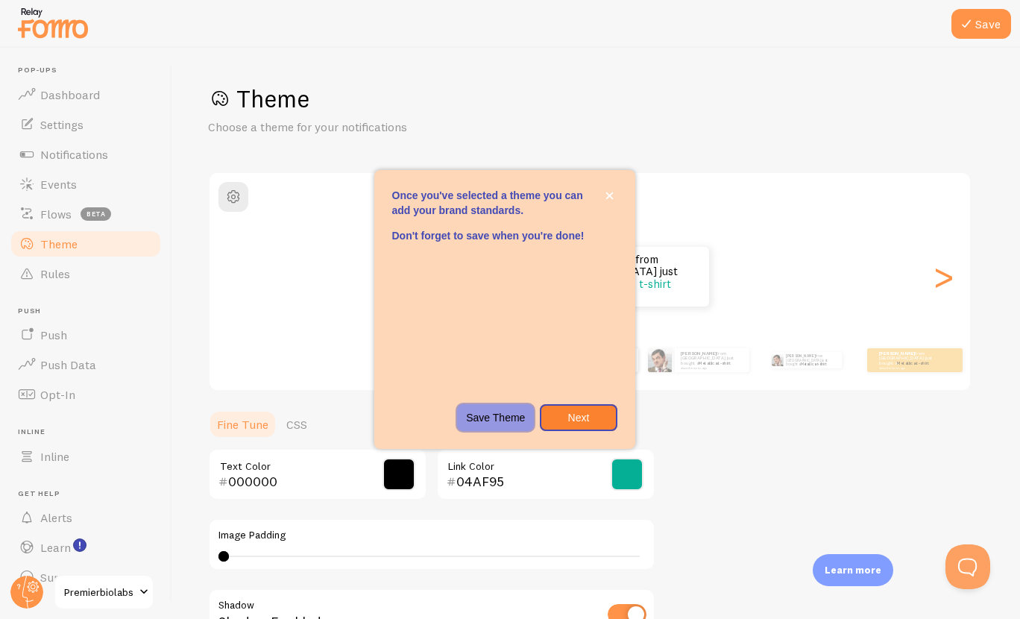
click at [498, 420] on p "Save Theme" at bounding box center [495, 417] width 59 height 15
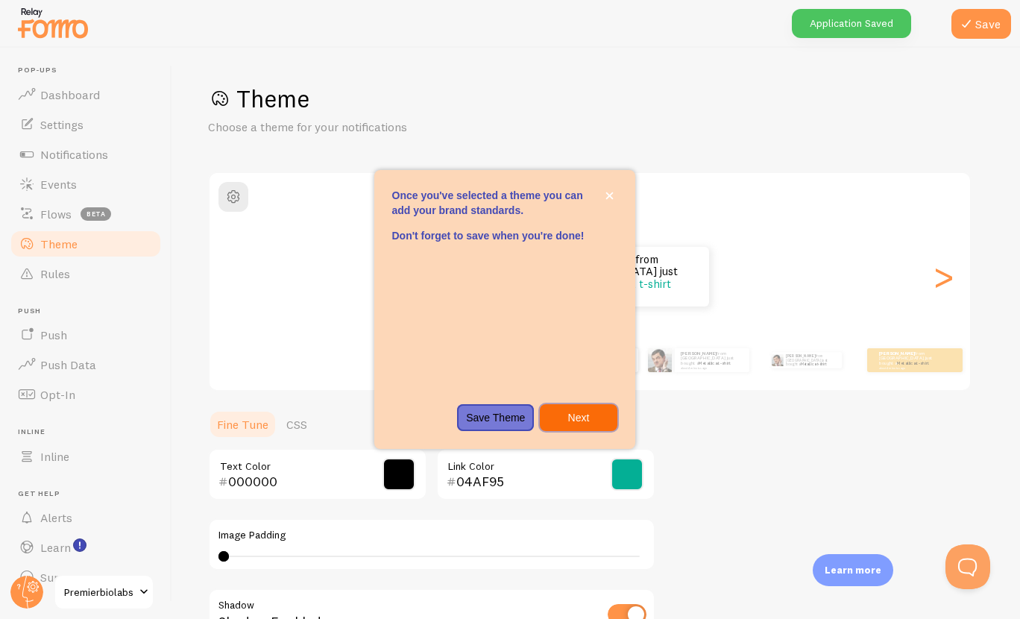
click at [577, 418] on p "Next" at bounding box center [578, 417] width 59 height 15
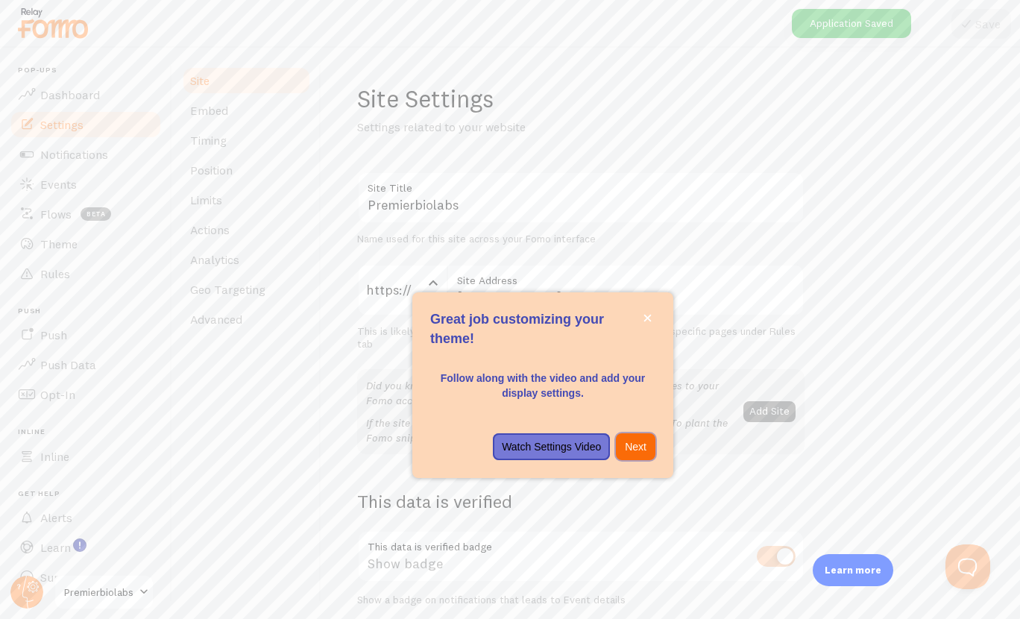
click at [643, 446] on p "Next" at bounding box center [636, 446] width 22 height 15
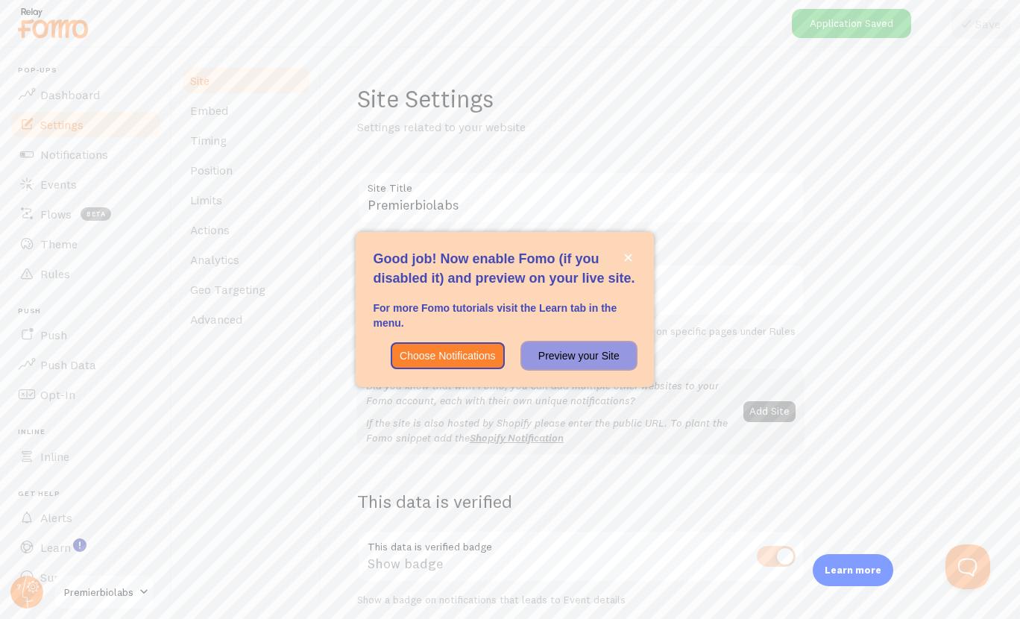
click at [615, 360] on p "Preview your Site" at bounding box center [578, 355] width 95 height 15
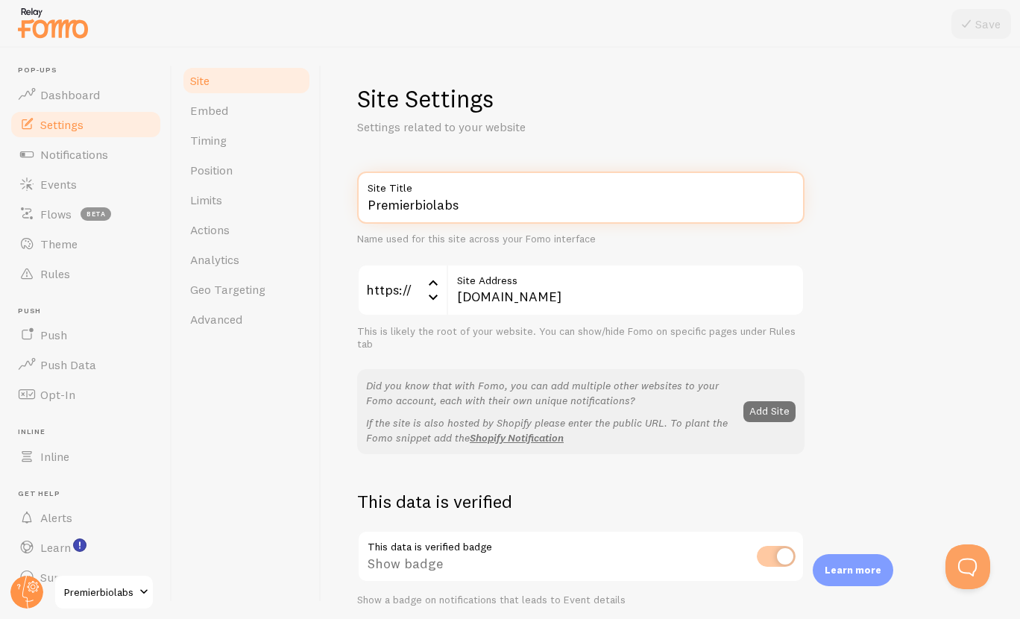
click at [417, 208] on input "Premierbiolabs" at bounding box center [580, 197] width 447 height 52
click at [417, 208] on input "Premier biolabs" at bounding box center [580, 197] width 447 height 52
click at [441, 208] on input "Premier Biolabs" at bounding box center [580, 197] width 447 height 52
type input "Premier Bio Labs"
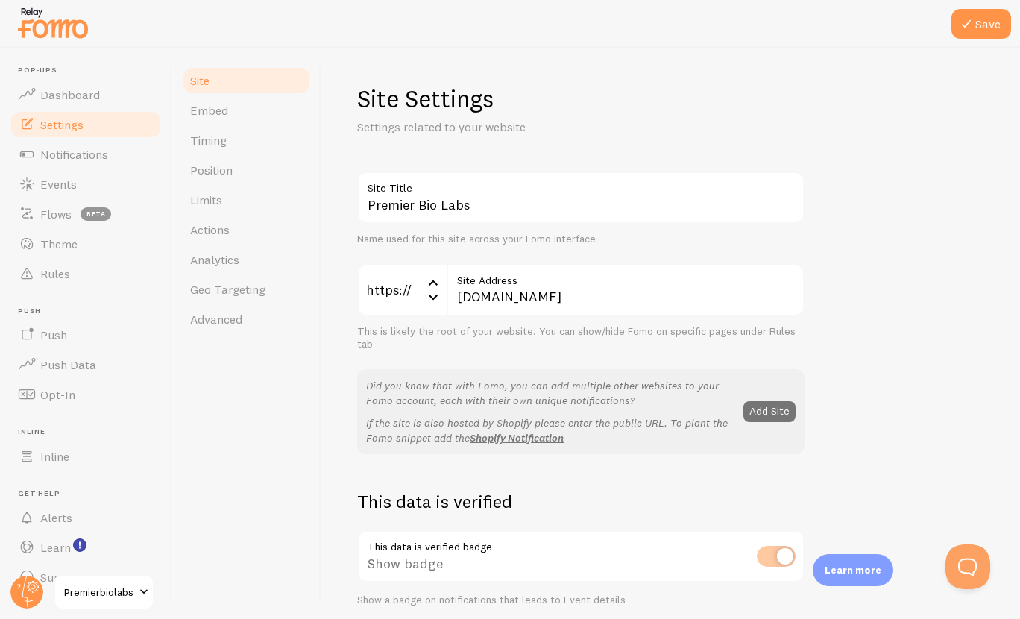
click at [973, 34] on button "Save" at bounding box center [981, 24] width 60 height 30
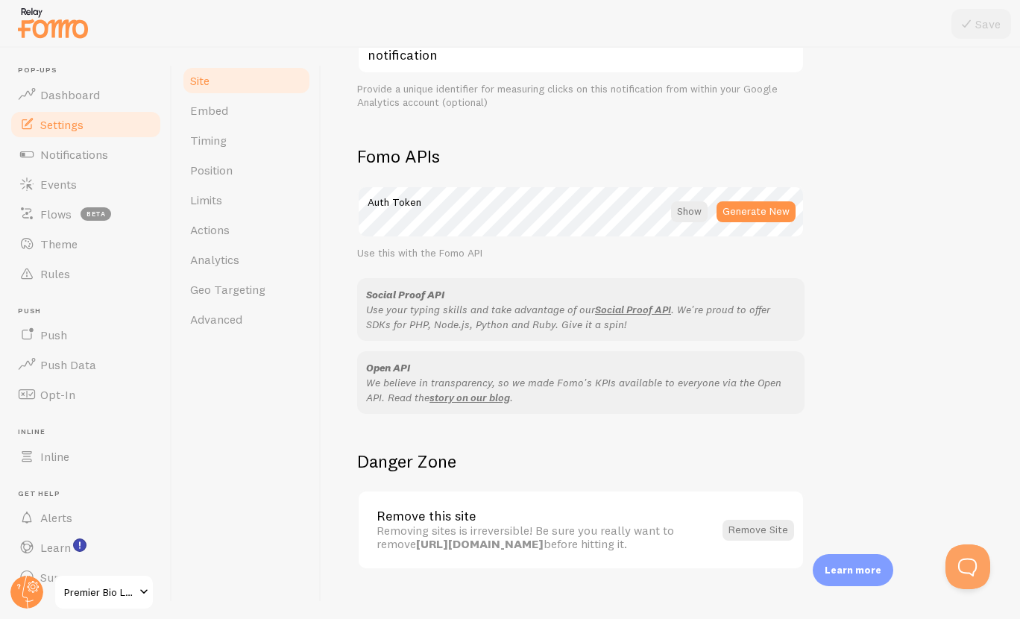
scroll to position [789, 0]
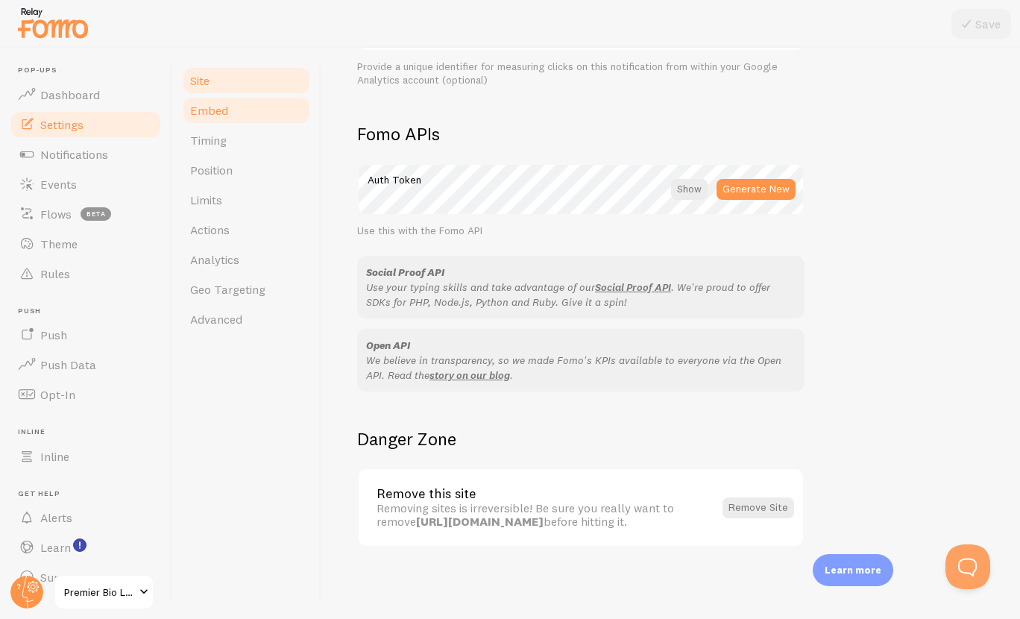
click at [286, 113] on link "Embed" at bounding box center [246, 110] width 130 height 30
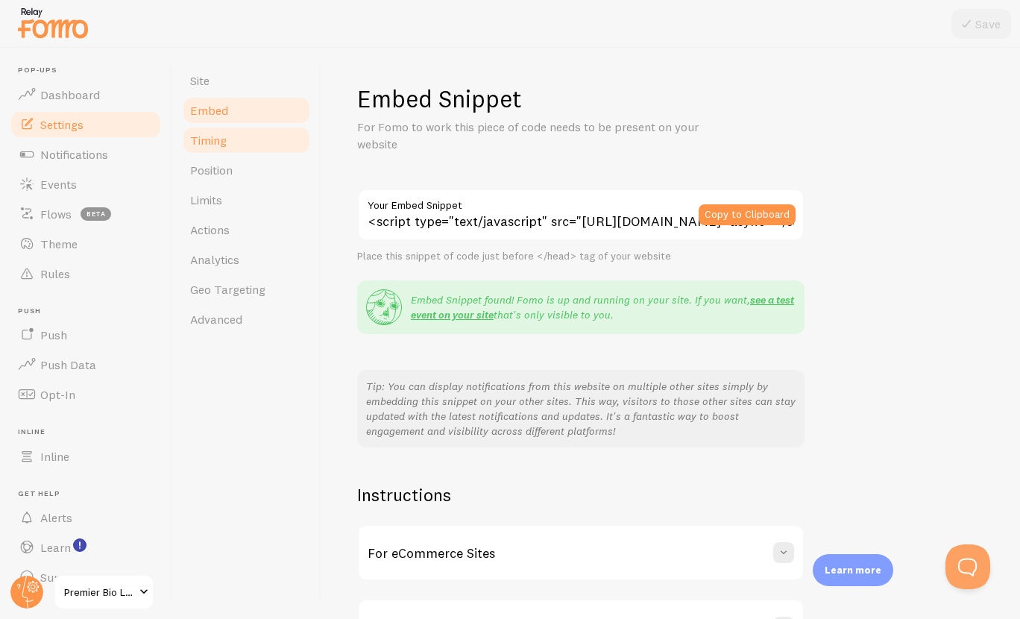
click at [273, 144] on link "Timing" at bounding box center [246, 140] width 130 height 30
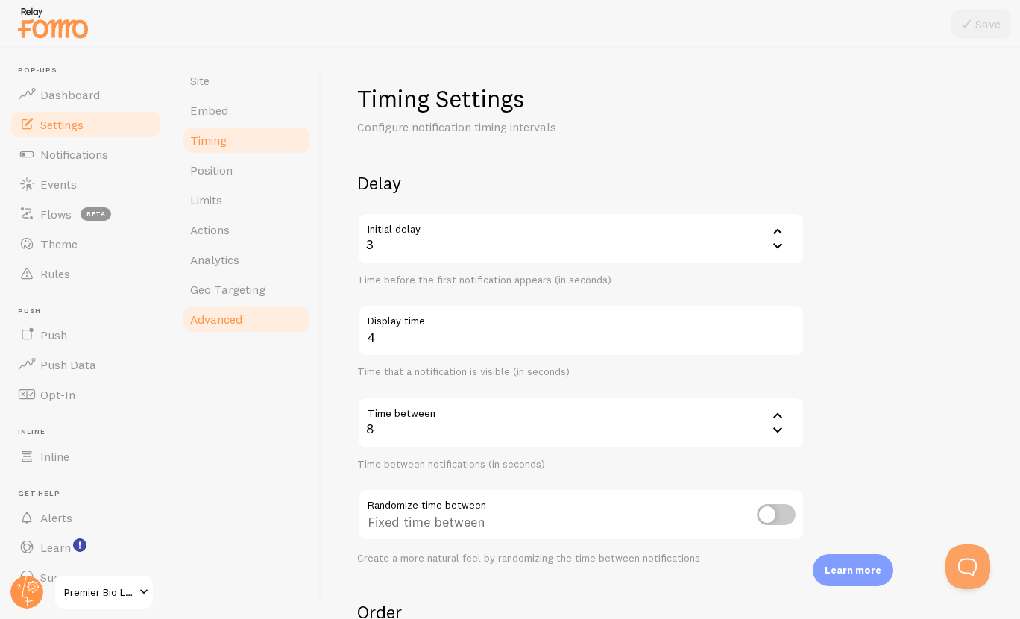
click at [259, 320] on link "Advanced" at bounding box center [246, 319] width 130 height 30
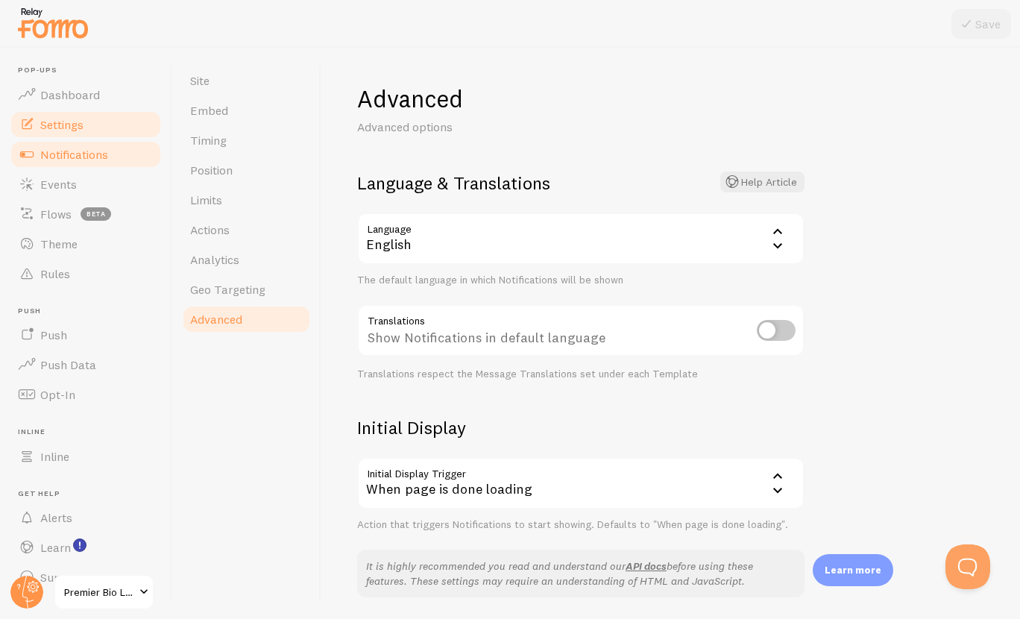
click at [131, 159] on link "Notifications" at bounding box center [86, 154] width 154 height 30
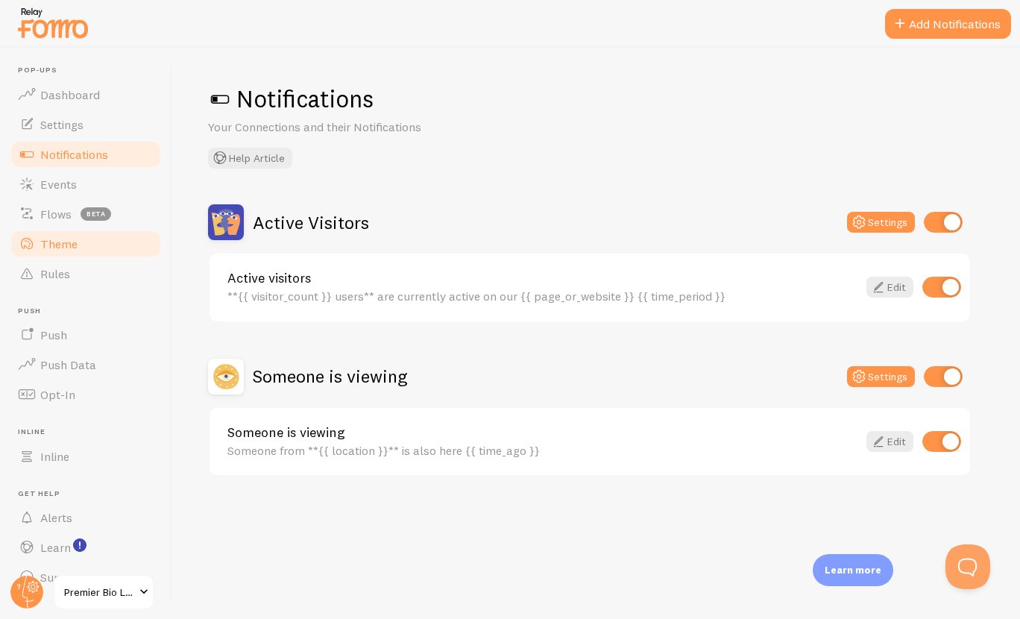
click at [104, 242] on link "Theme" at bounding box center [86, 244] width 154 height 30
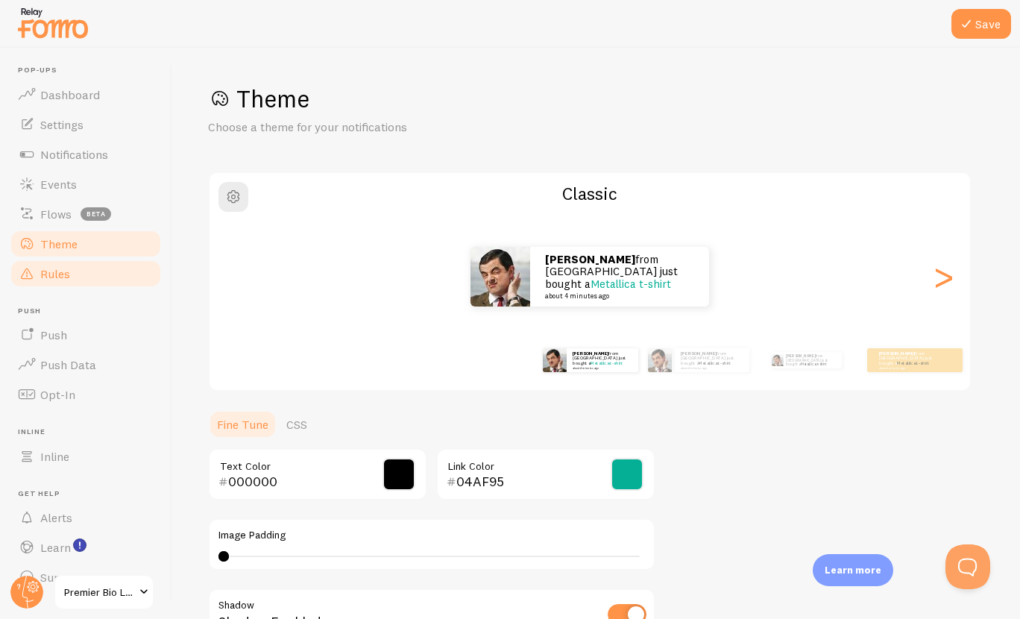
click at [94, 270] on link "Rules" at bounding box center [86, 274] width 154 height 30
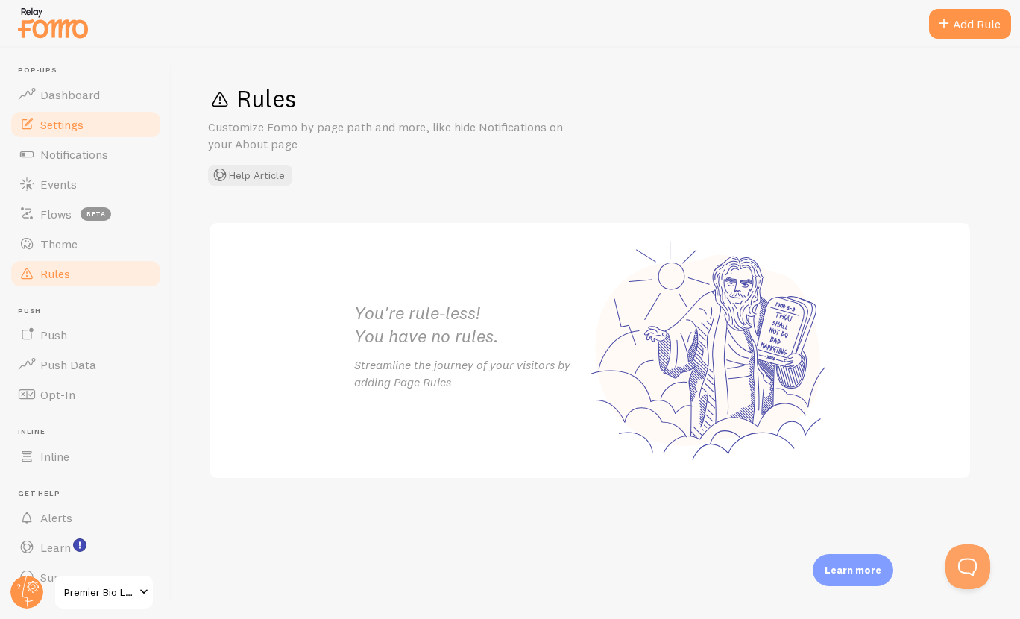
click at [66, 121] on span "Settings" at bounding box center [61, 124] width 43 height 15
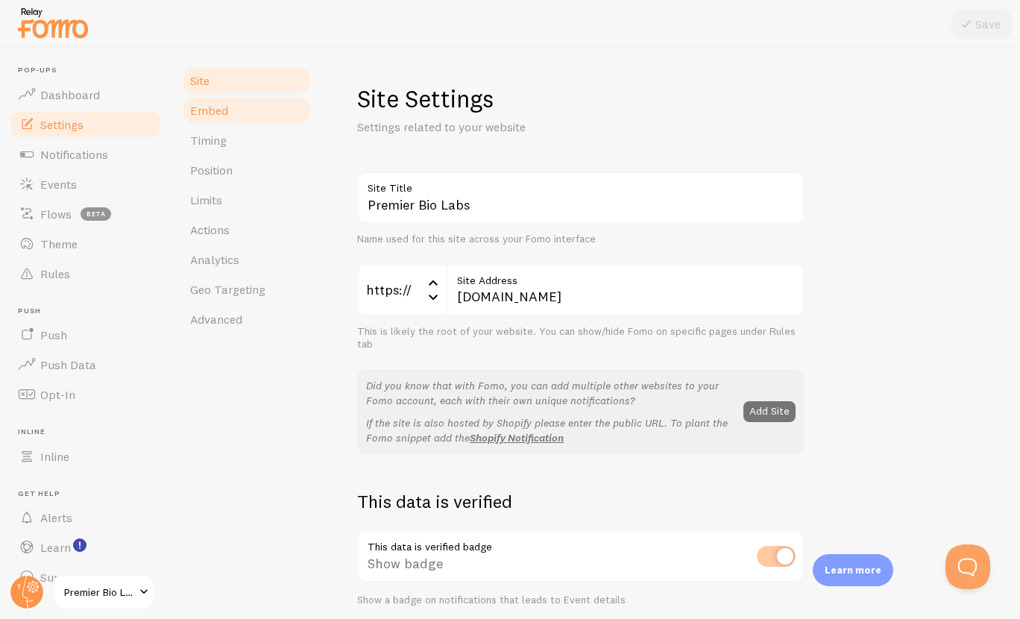
click at [282, 105] on link "Embed" at bounding box center [246, 110] width 130 height 30
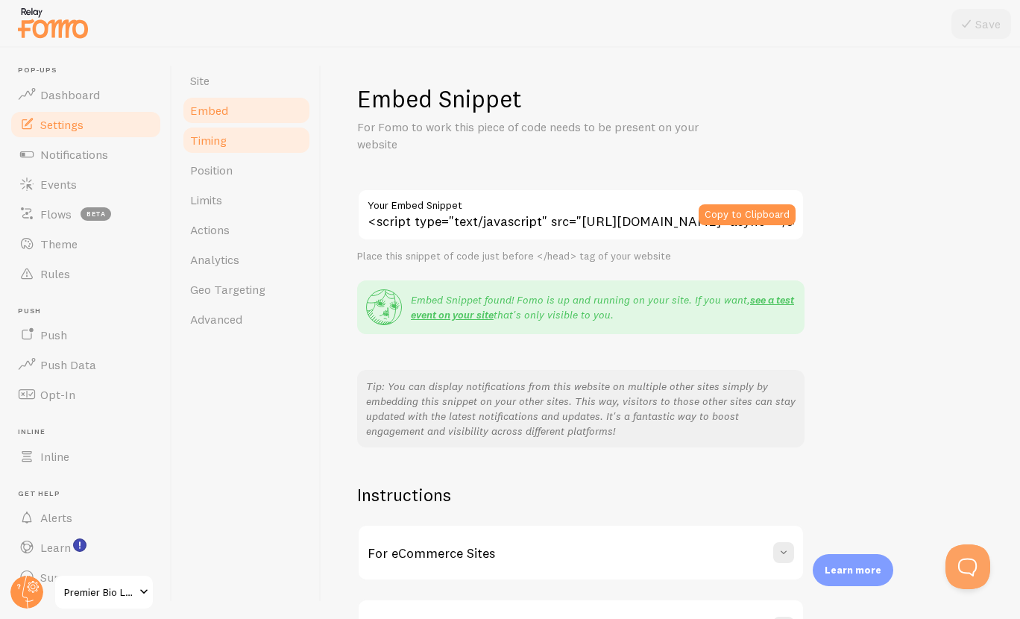
click at [268, 145] on link "Timing" at bounding box center [246, 140] width 130 height 30
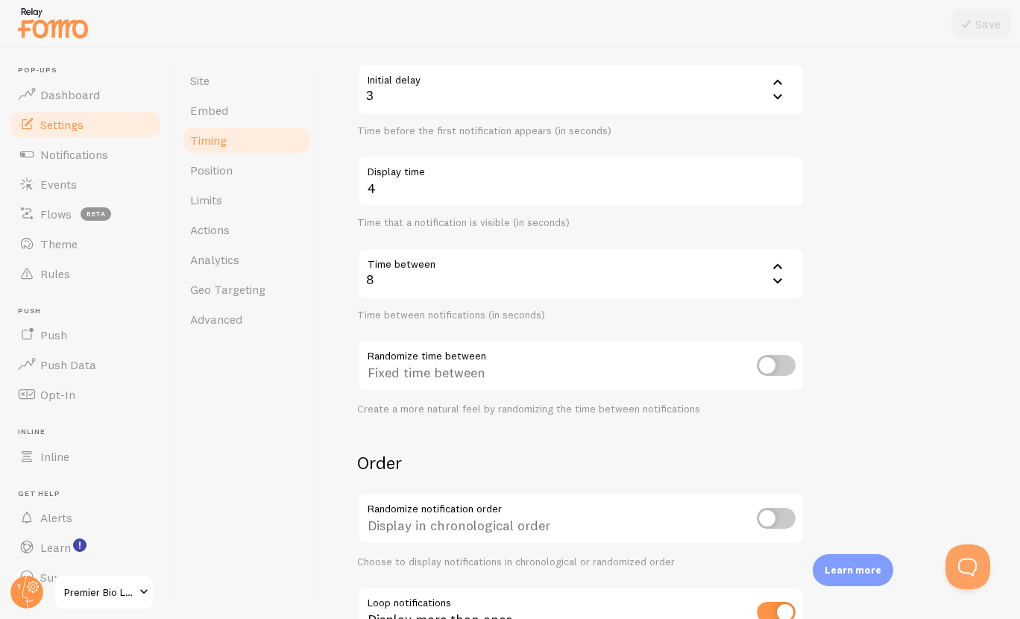
scroll to position [264, 0]
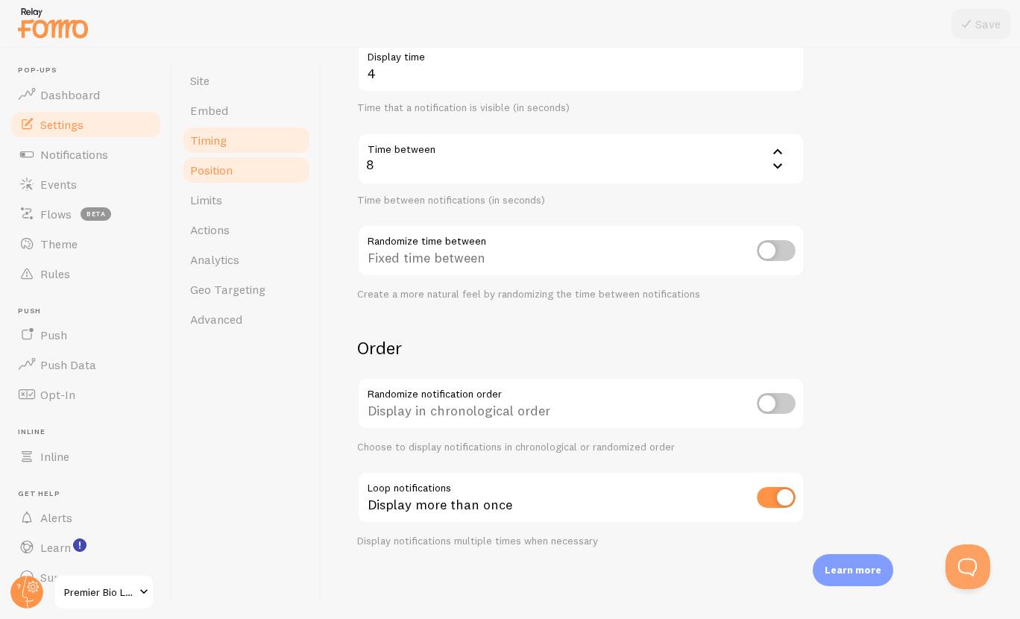
click at [228, 174] on span "Position" at bounding box center [211, 169] width 42 height 15
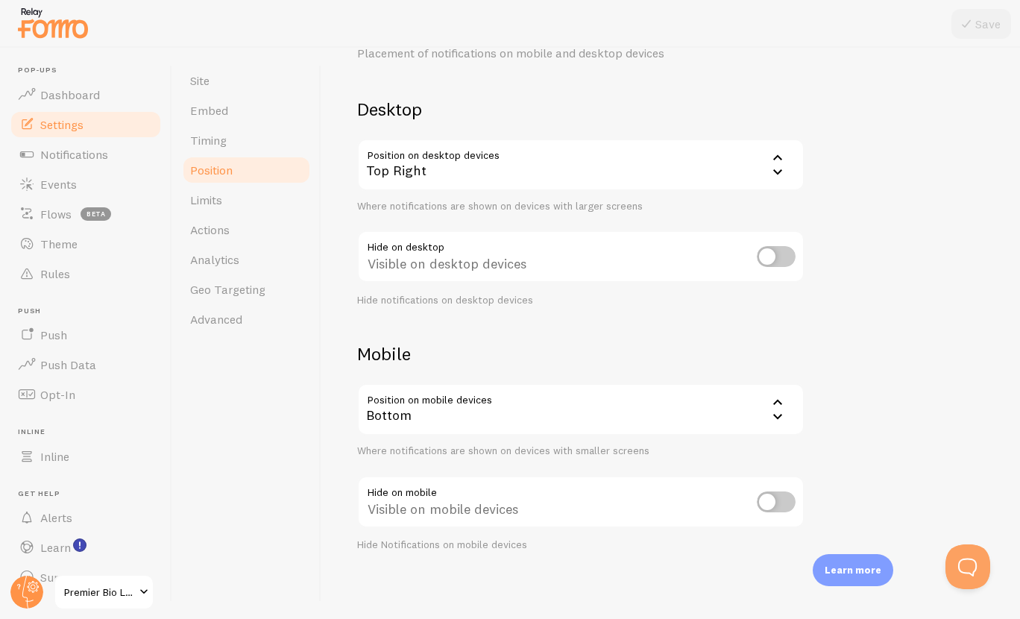
scroll to position [78, 0]
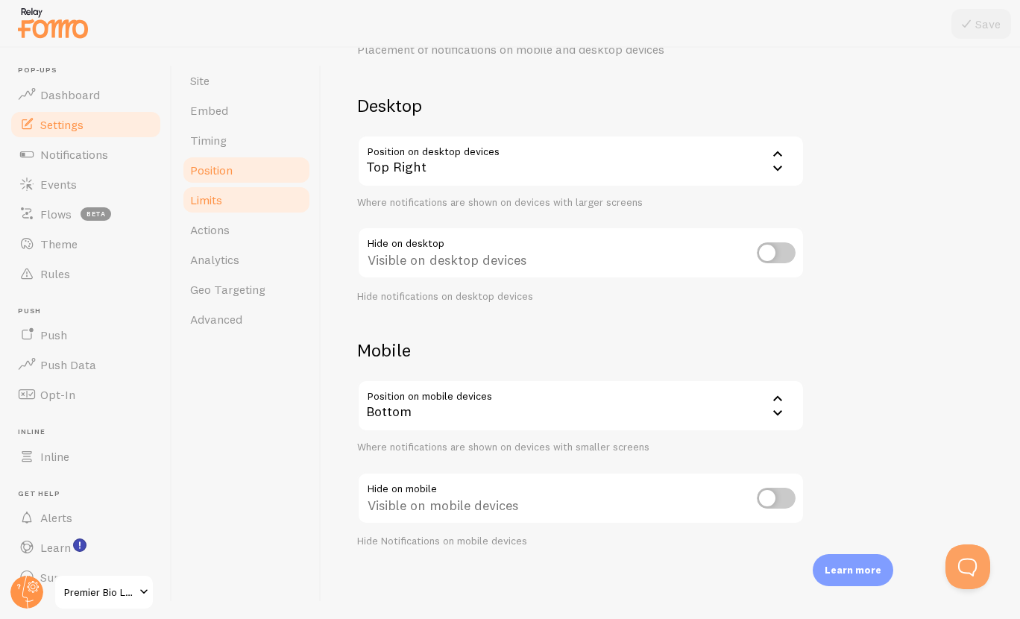
click at [258, 212] on link "Limits" at bounding box center [246, 200] width 130 height 30
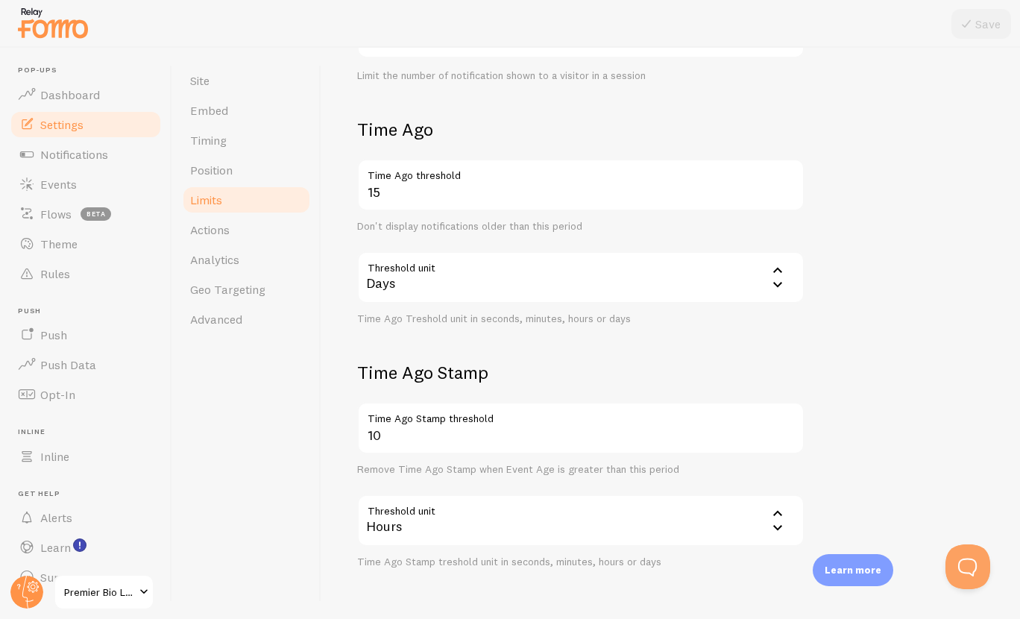
scroll to position [347, 0]
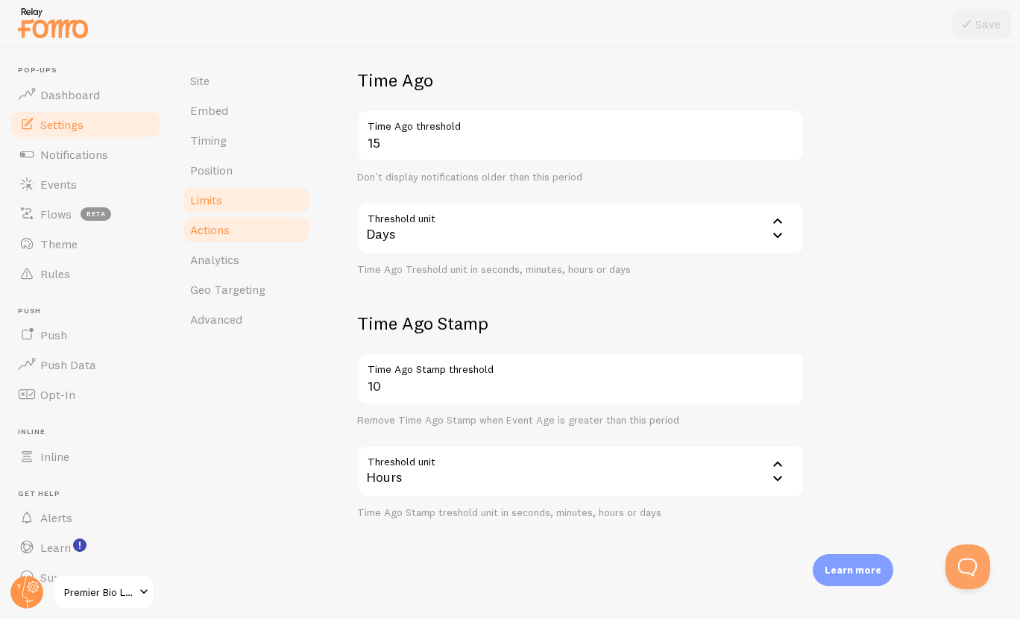
click at [259, 236] on link "Actions" at bounding box center [246, 230] width 130 height 30
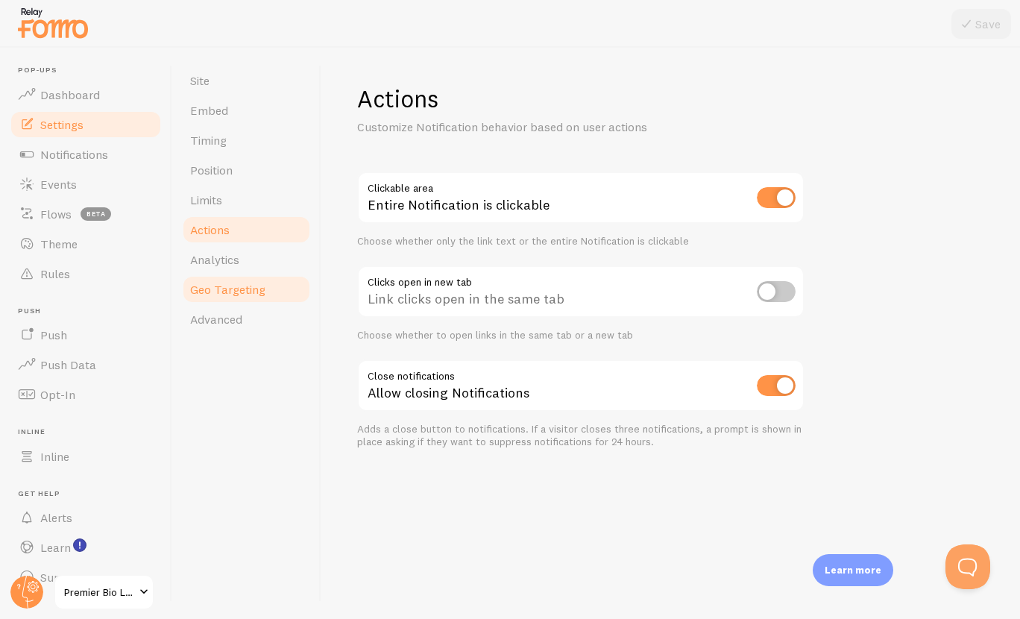
click at [281, 292] on link "Geo Targeting" at bounding box center [246, 289] width 130 height 30
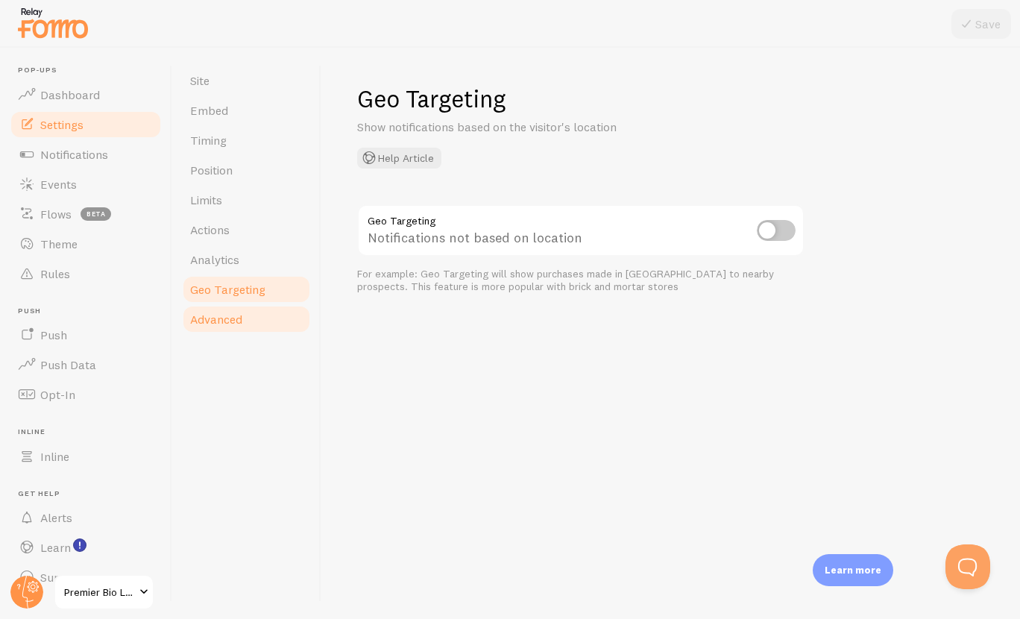
click at [277, 324] on link "Advanced" at bounding box center [246, 319] width 130 height 30
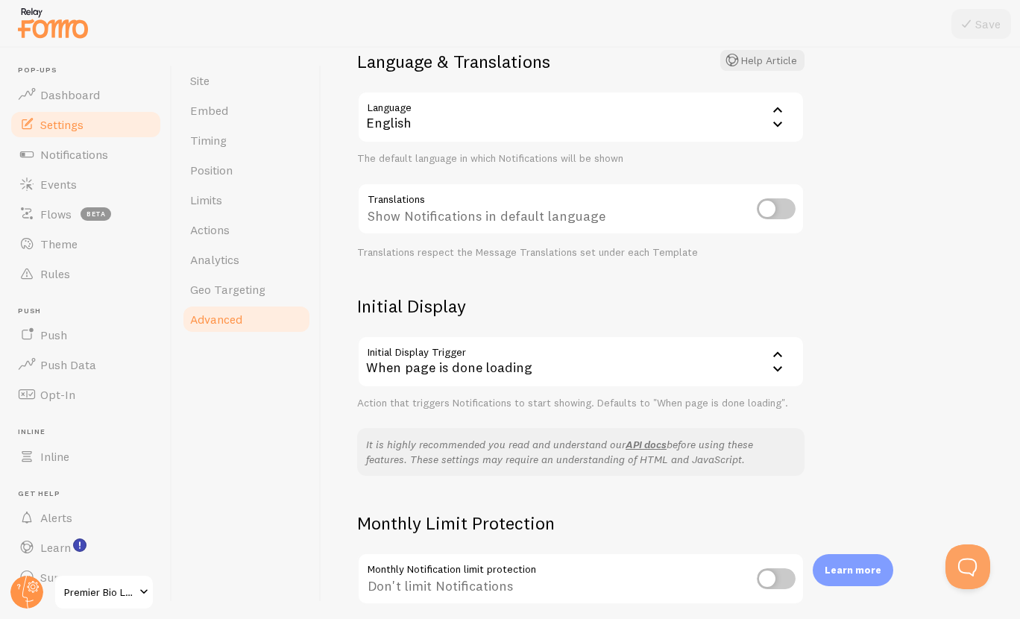
scroll to position [246, 0]
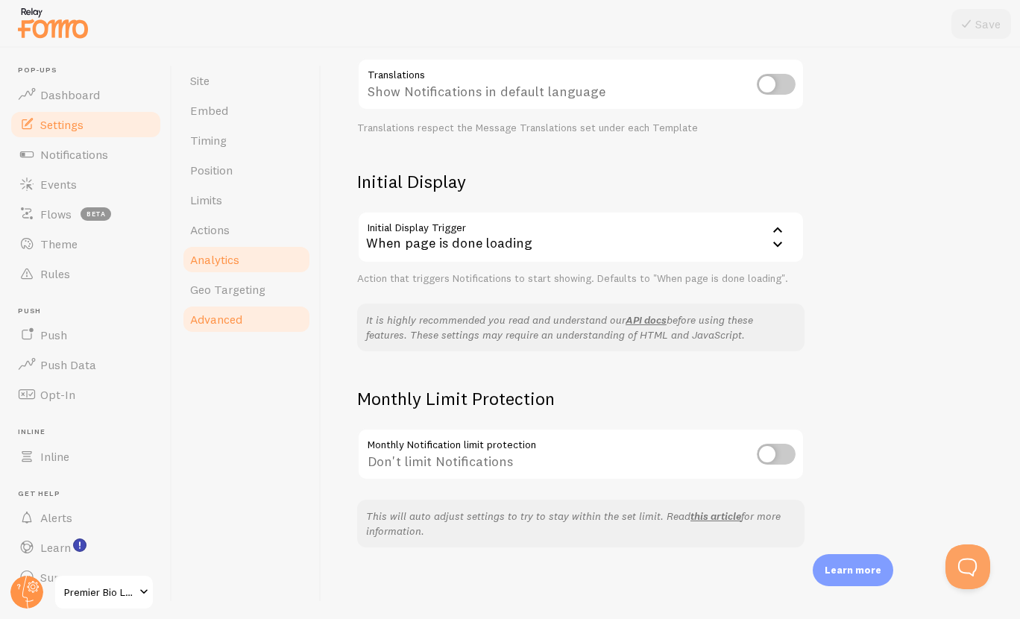
click at [263, 255] on link "Analytics" at bounding box center [246, 259] width 130 height 30
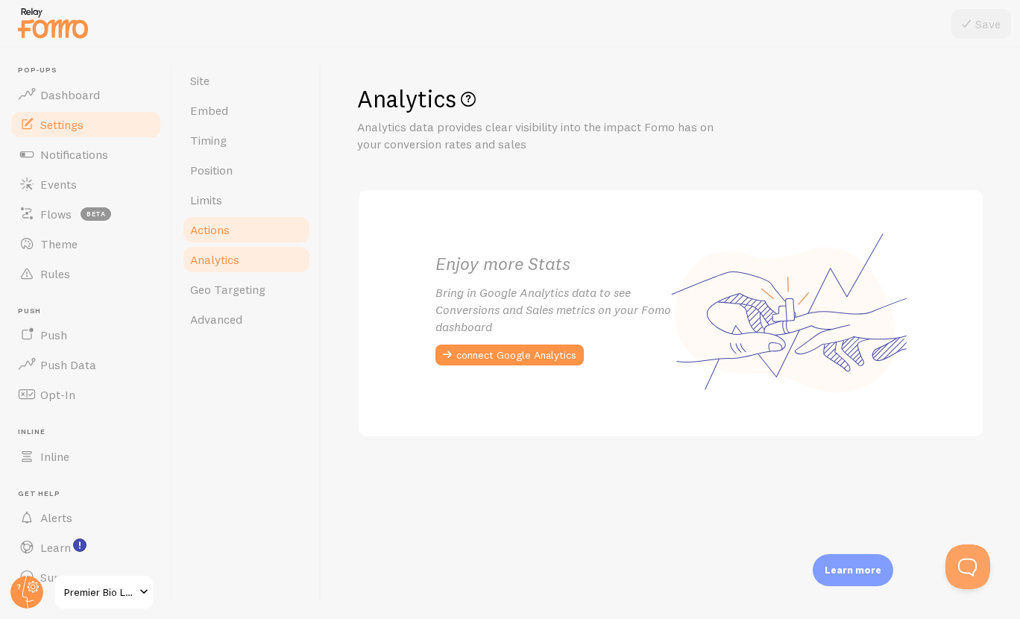
click at [263, 238] on link "Actions" at bounding box center [246, 230] width 130 height 30
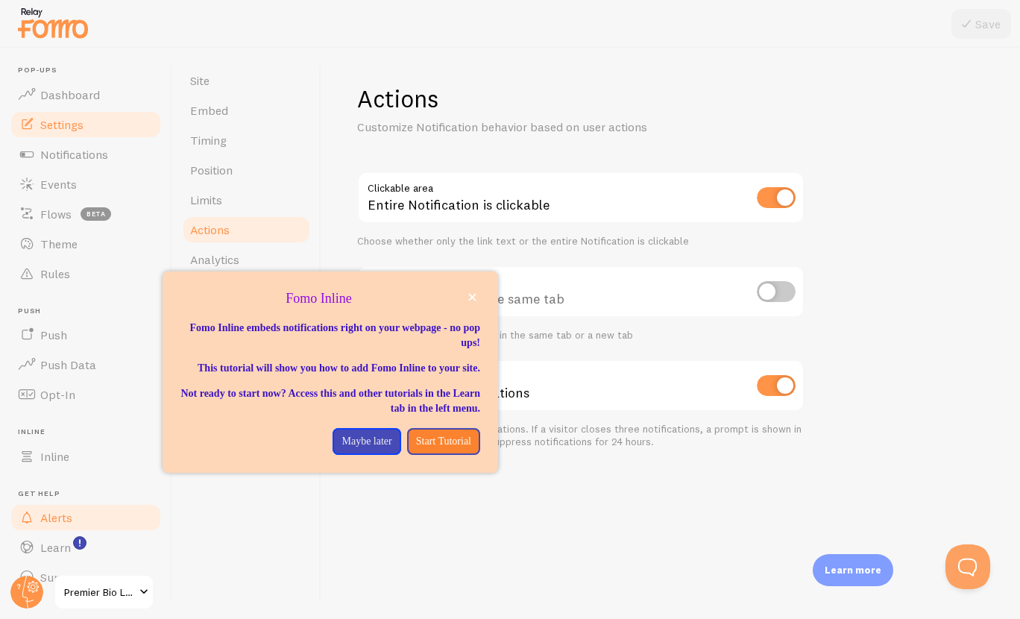
scroll to position [27, 0]
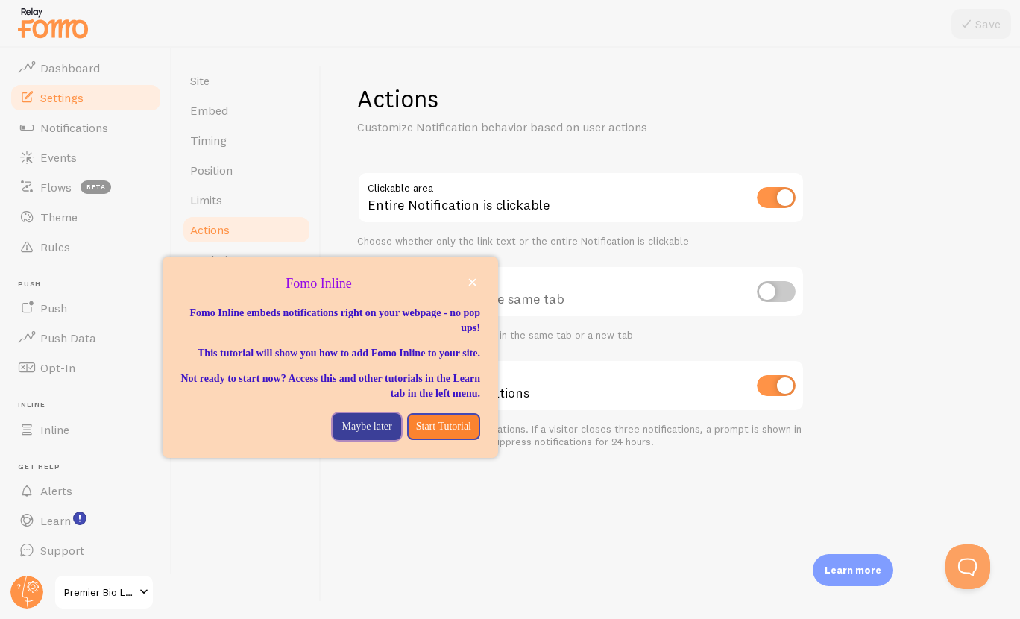
click at [360, 434] on p "Maybe later" at bounding box center [366, 426] width 50 height 15
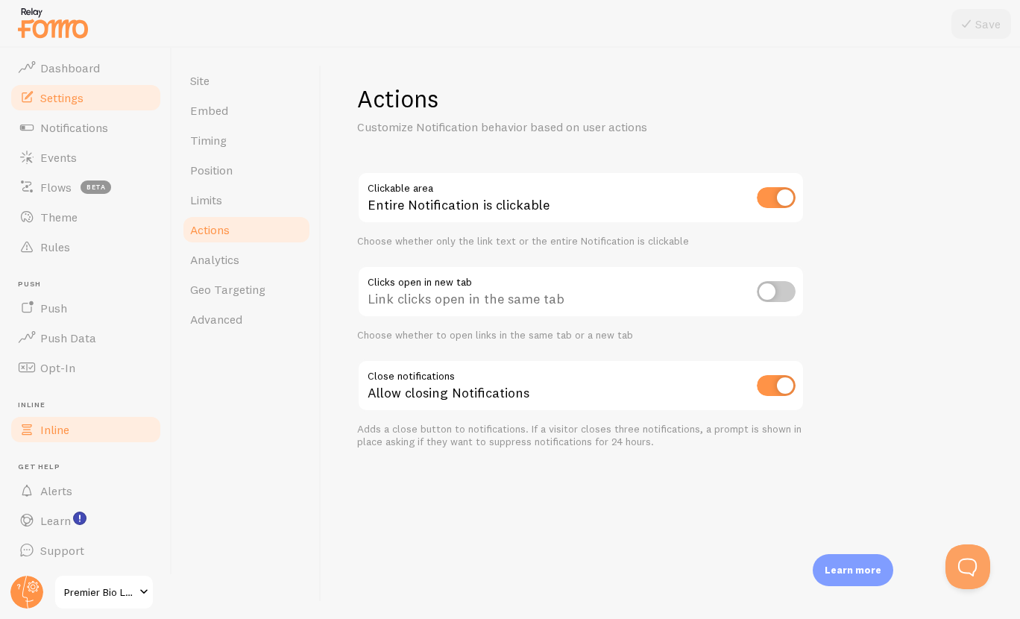
click at [99, 426] on link "Inline" at bounding box center [86, 429] width 154 height 30
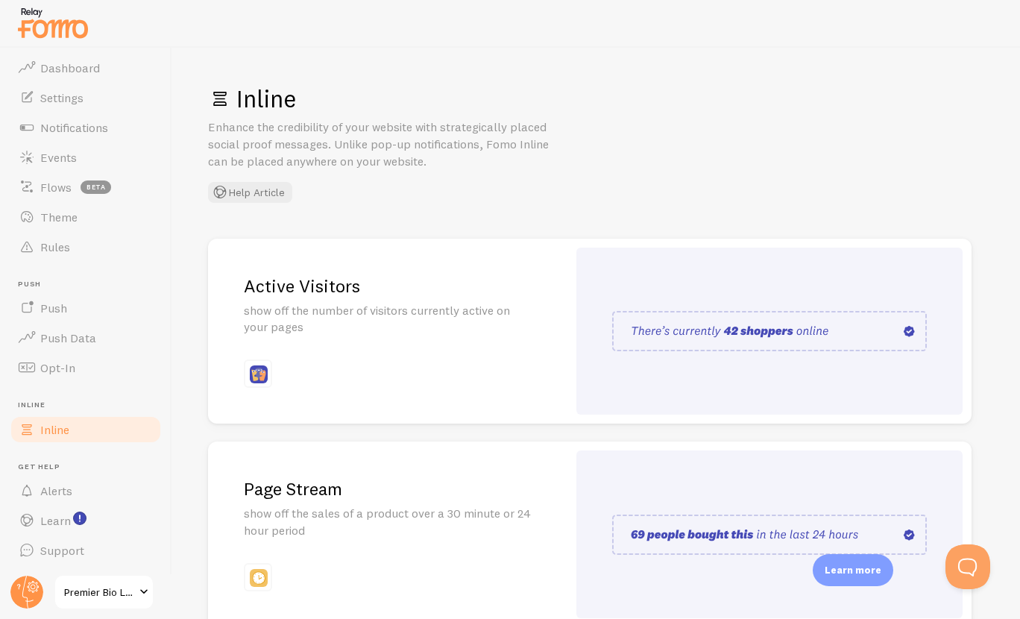
click at [260, 376] on img at bounding box center [259, 374] width 18 height 18
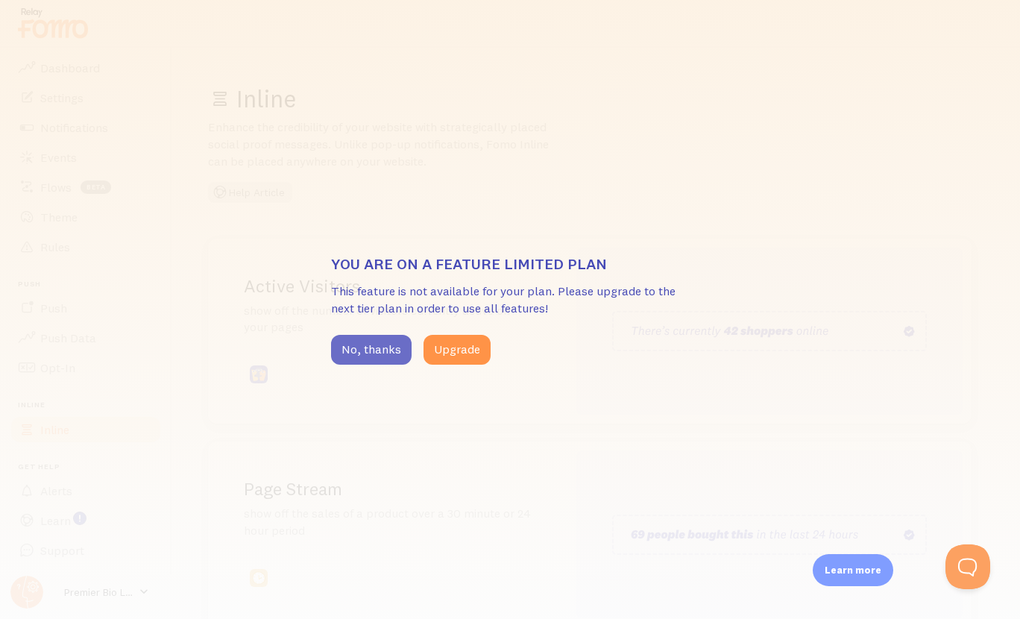
click at [376, 358] on button "No, thanks" at bounding box center [371, 350] width 80 height 30
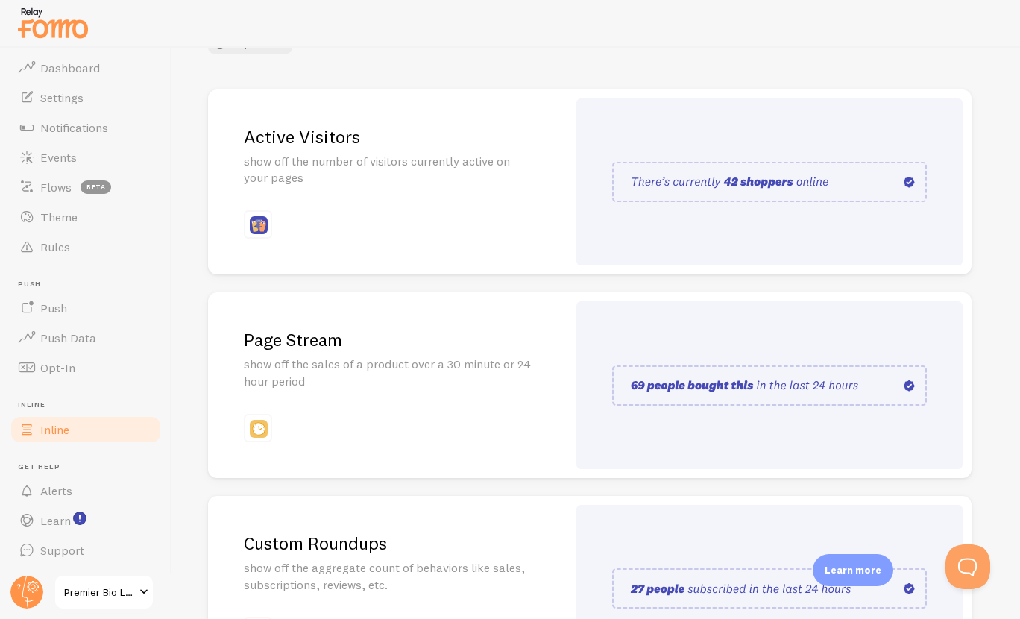
scroll to position [282, 0]
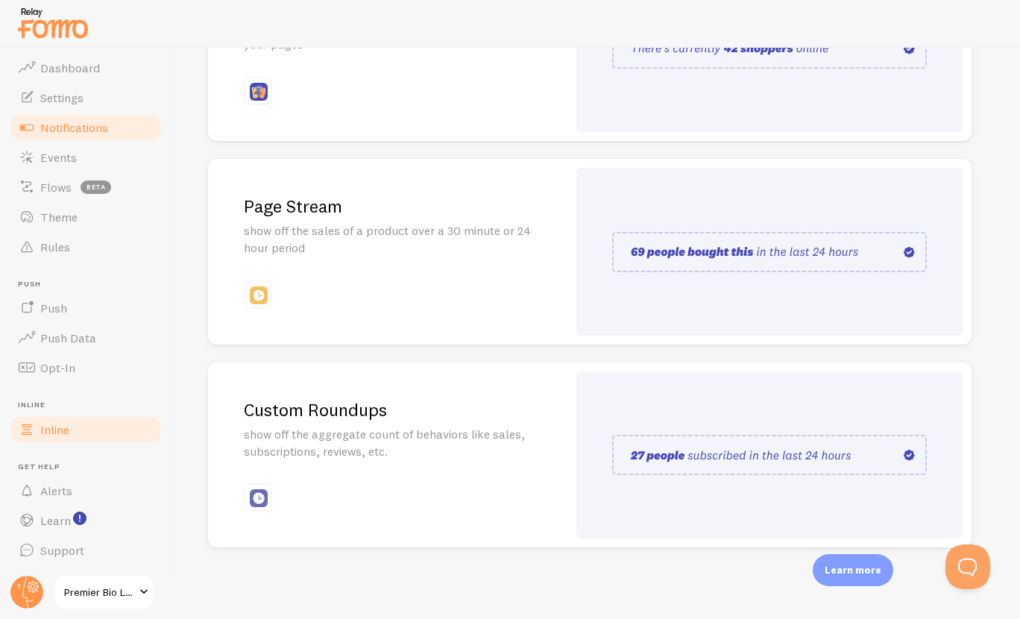
click at [113, 116] on link "Notifications" at bounding box center [86, 128] width 154 height 30
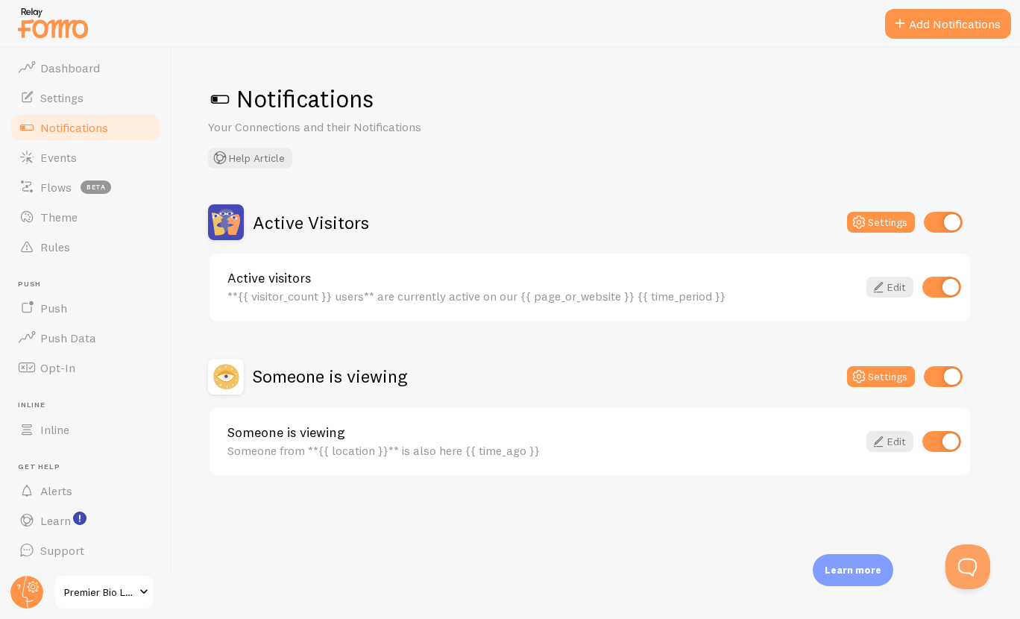
click at [226, 222] on img at bounding box center [226, 222] width 36 height 36
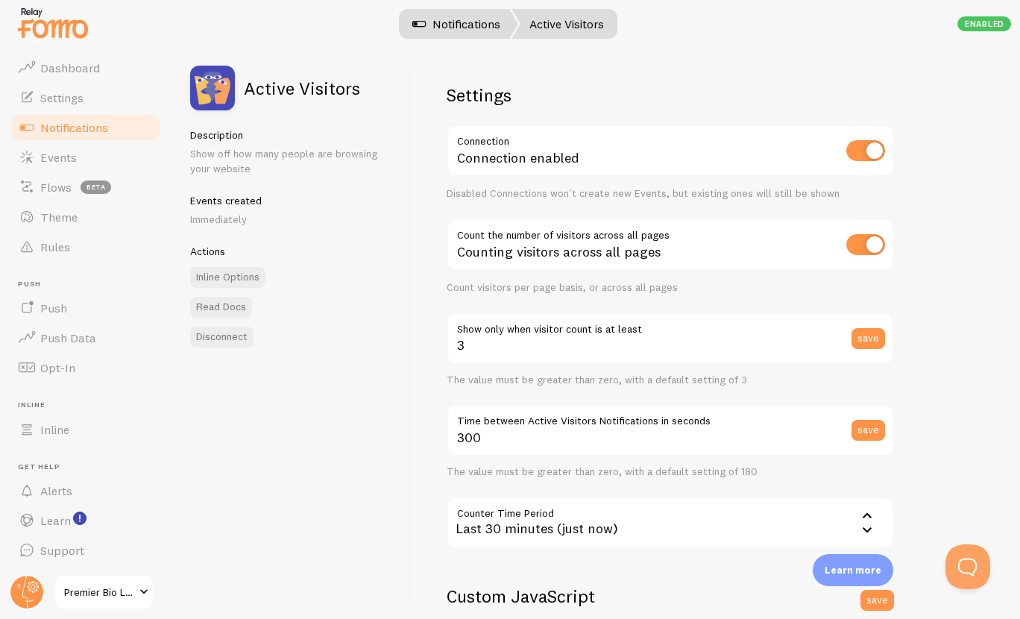
click at [487, 30] on link "Notifications" at bounding box center [456, 24] width 124 height 30
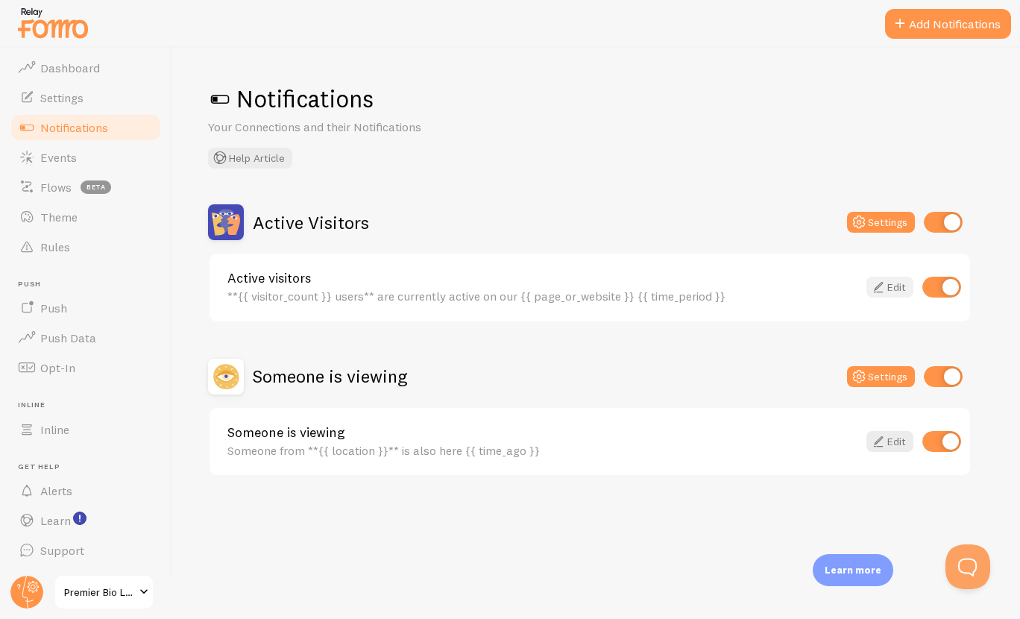
click at [880, 285] on icon at bounding box center [878, 287] width 18 height 18
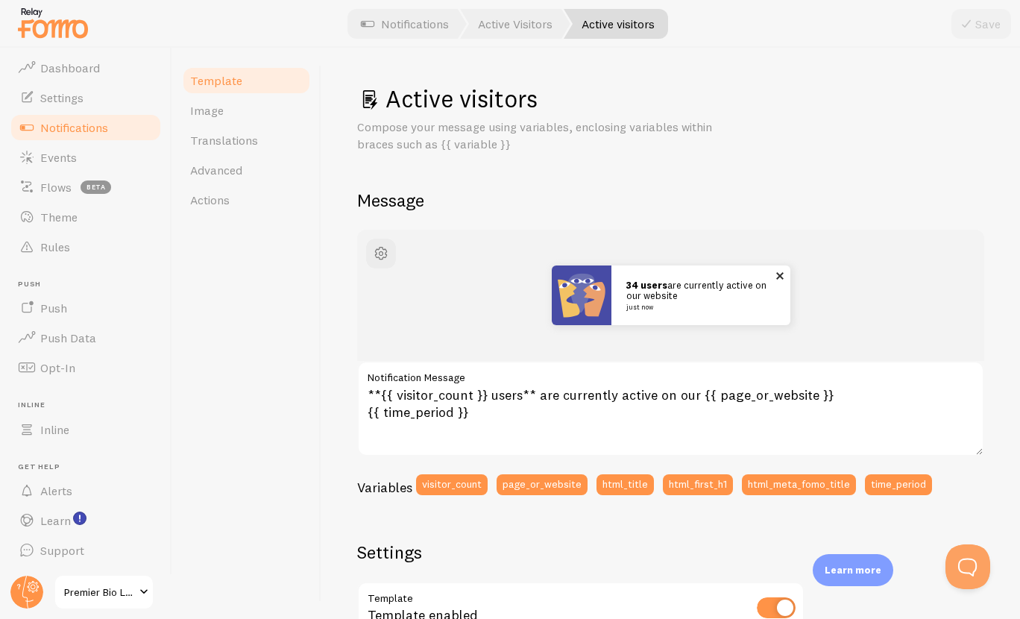
click at [578, 303] on img at bounding box center [582, 295] width 60 height 60
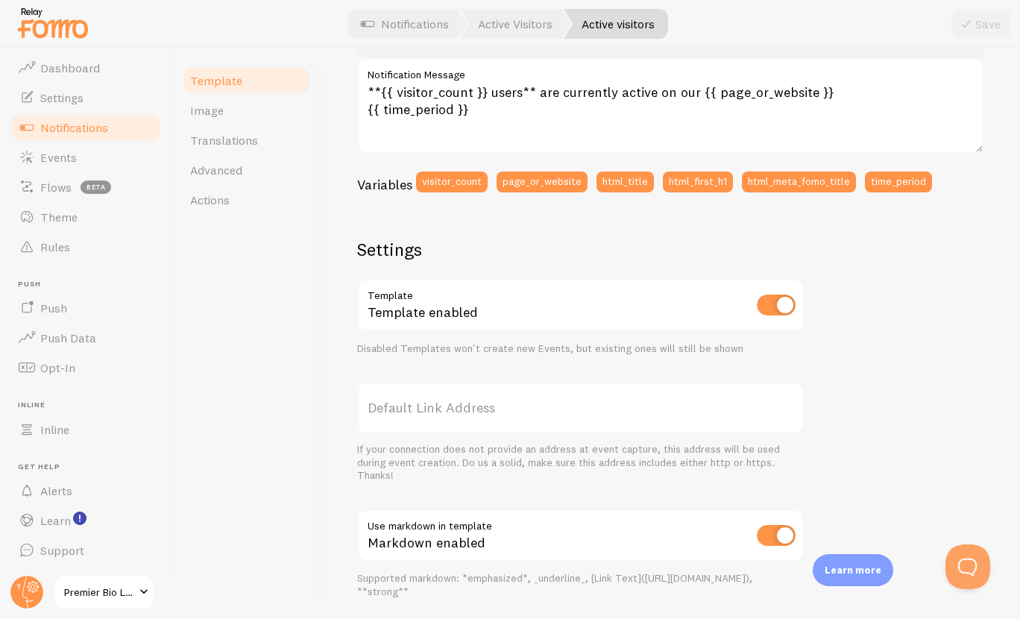
scroll to position [458, 0]
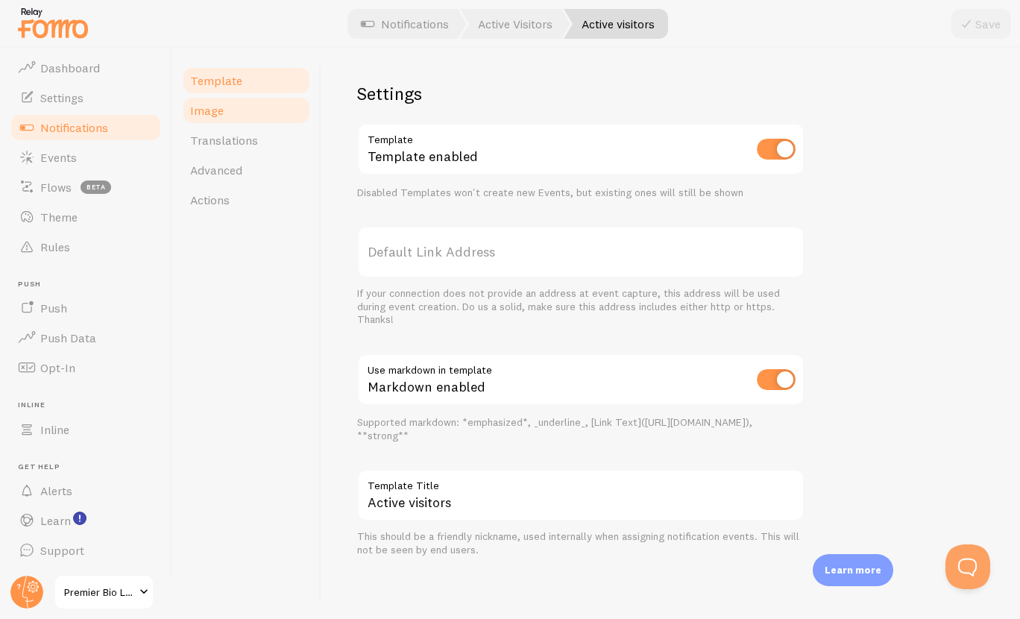
click at [236, 102] on link "Image" at bounding box center [246, 110] width 130 height 30
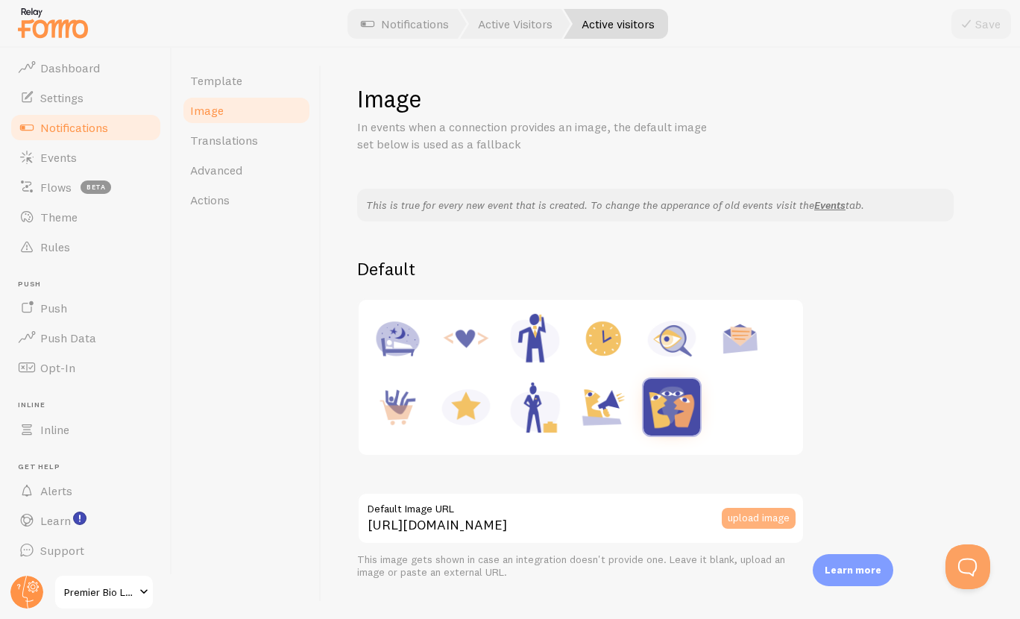
click at [757, 522] on button "upload image" at bounding box center [758, 518] width 74 height 21
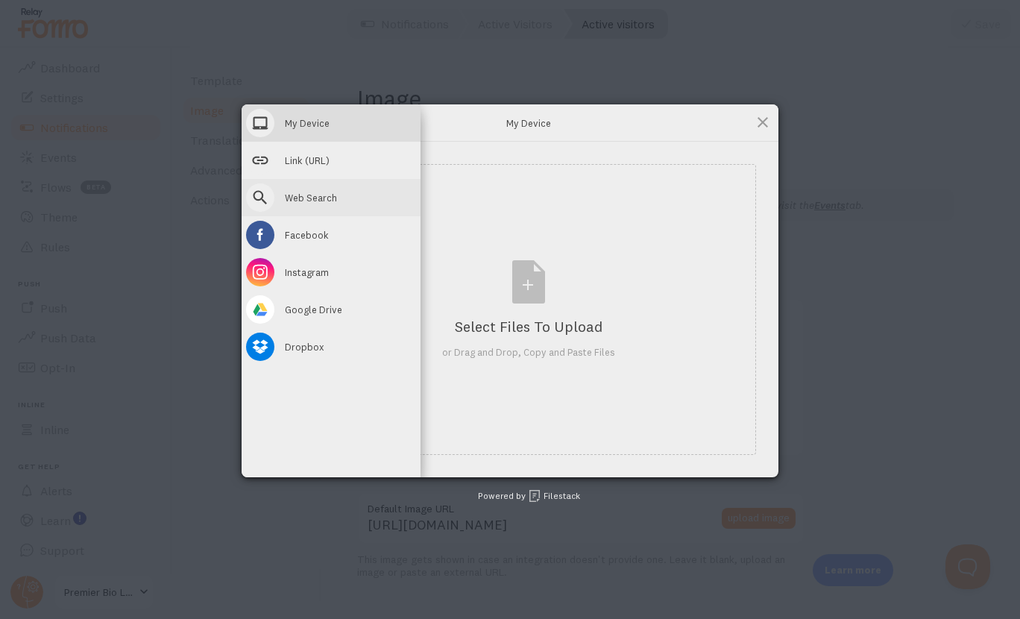
click at [362, 200] on div "Web Search" at bounding box center [330, 197] width 179 height 37
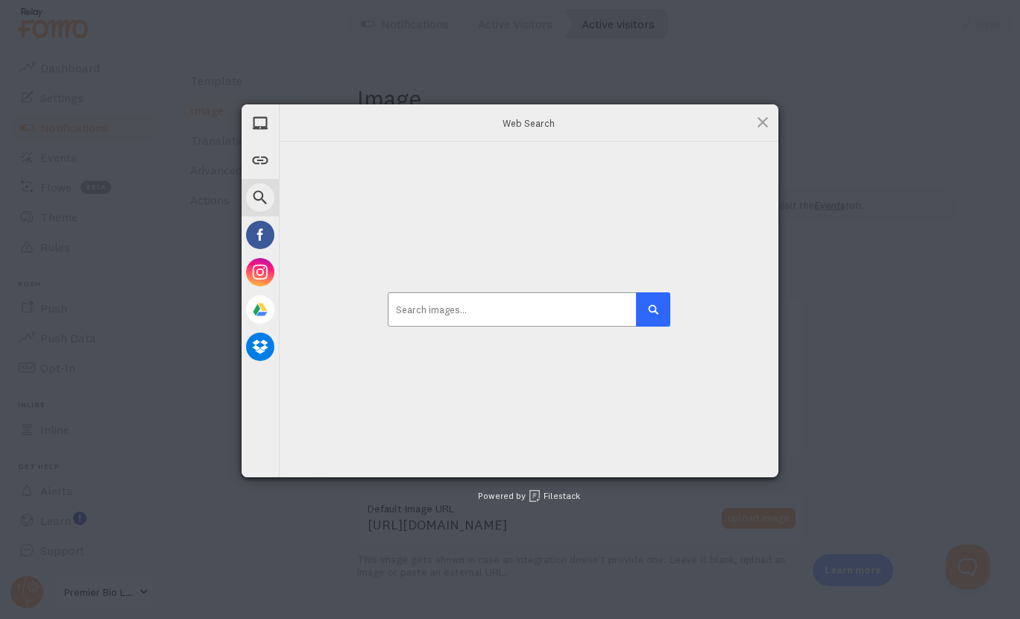
click at [528, 306] on input at bounding box center [529, 309] width 282 height 34
type input "visitors"
click at [636, 292] on button "submit" at bounding box center [653, 309] width 34 height 34
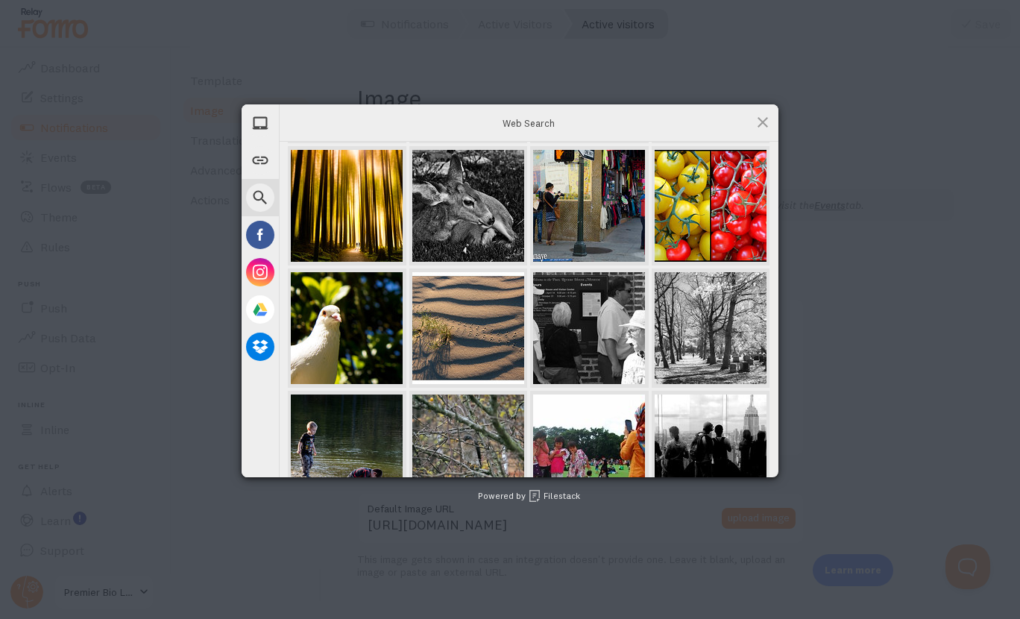
scroll to position [1356, 0]
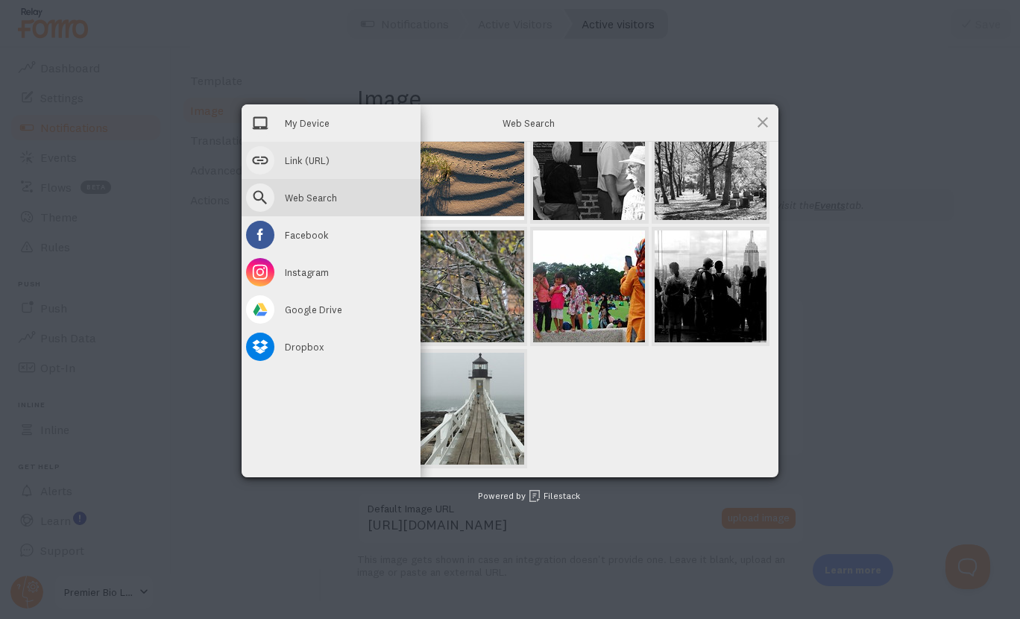
click at [294, 162] on span "Link (URL)" at bounding box center [307, 160] width 45 height 13
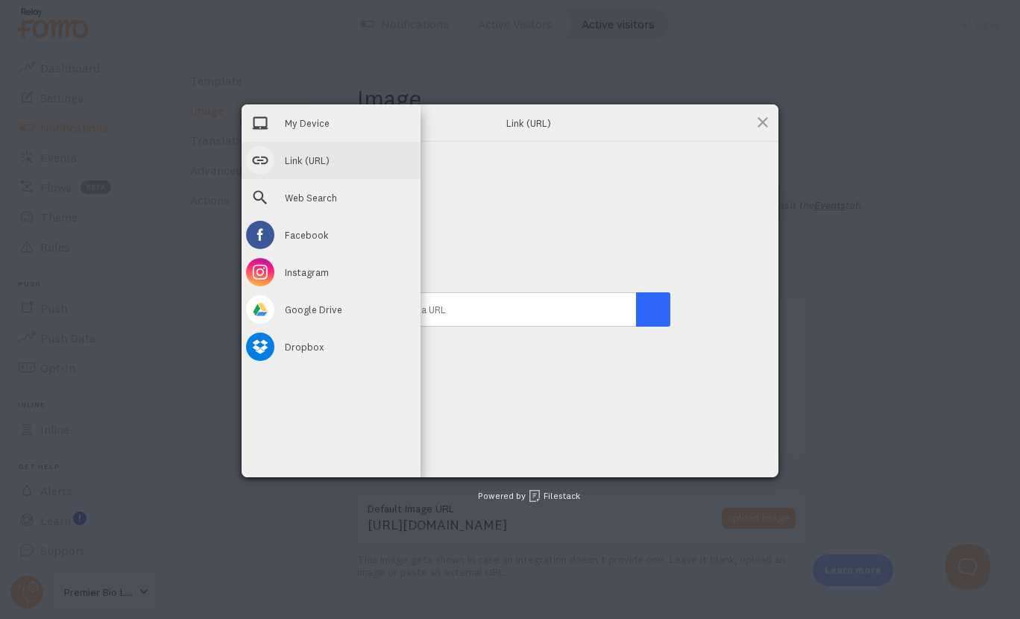
scroll to position [0, 0]
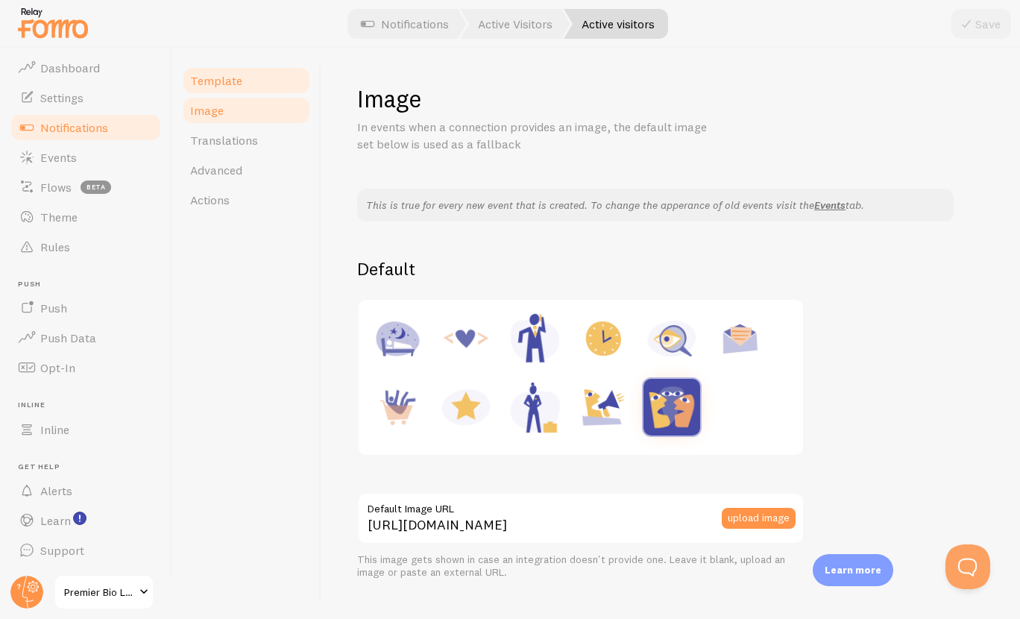
click at [247, 77] on link "Template" at bounding box center [246, 81] width 130 height 30
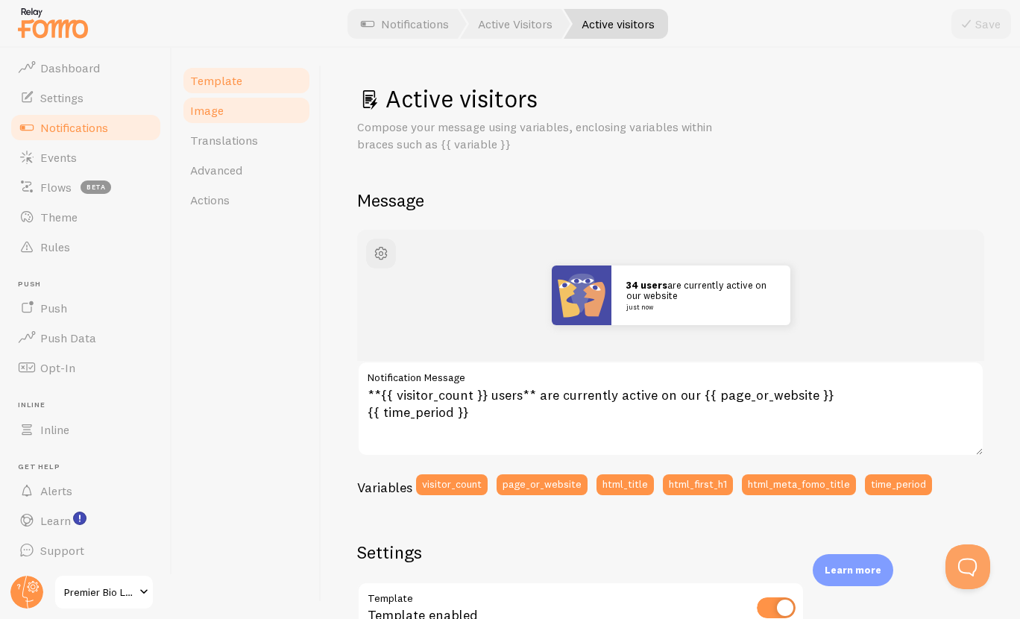
click at [268, 107] on link "Image" at bounding box center [246, 110] width 130 height 30
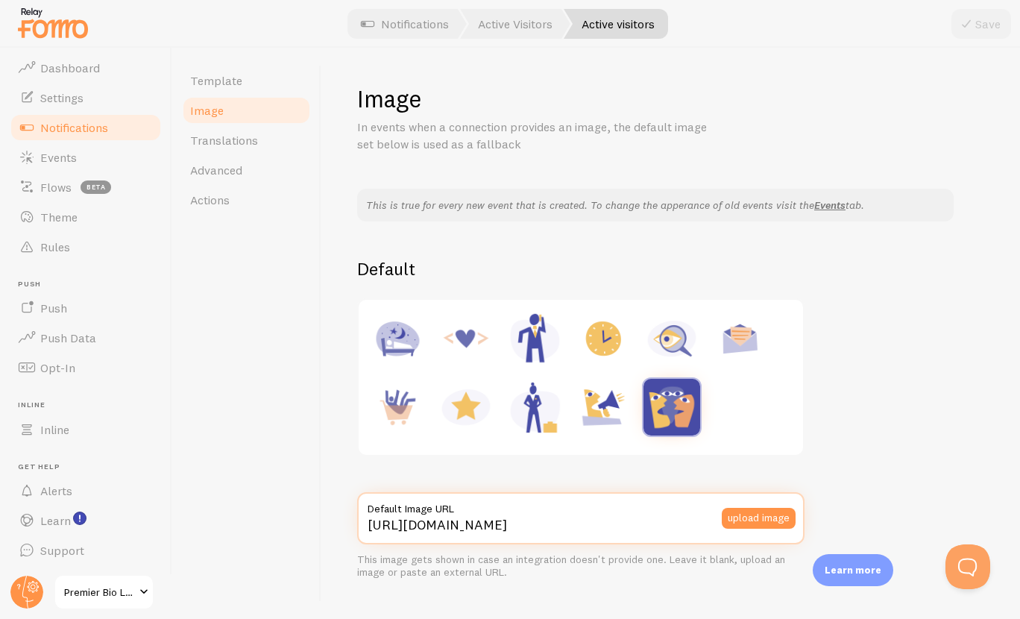
click at [648, 519] on input "https://fomo.com/images/widget/template_defaults/integrations/pageviews.png" at bounding box center [580, 518] width 447 height 52
paste input "www.startpage.com/av/proxy-image?piurl=https%3A%2F%2Fcdn1.iconfinder.com%2Fdata…"
type input "https://www.startpage.com/av/proxy-image?piurl=https%3A%2F%2Fcdn1.iconfinder.co…"
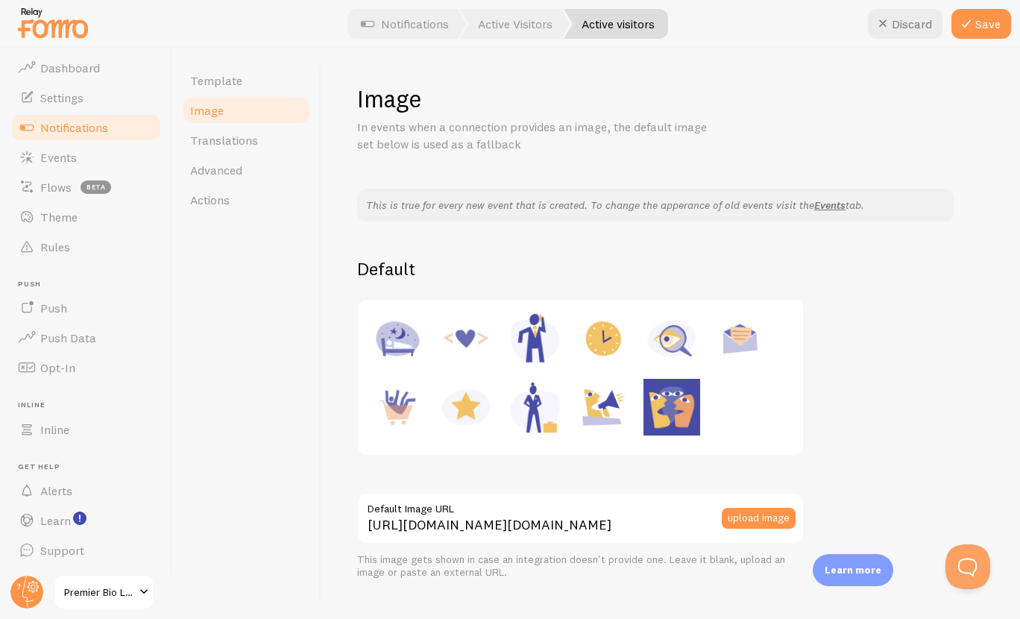
click at [920, 458] on div "This is true for every new event that is created. To change the apperance of ol…" at bounding box center [670, 467] width 627 height 556
click at [977, 24] on button "Save" at bounding box center [981, 24] width 60 height 30
click at [275, 106] on link "Image" at bounding box center [246, 110] width 130 height 30
click at [267, 78] on link "Template" at bounding box center [246, 81] width 130 height 30
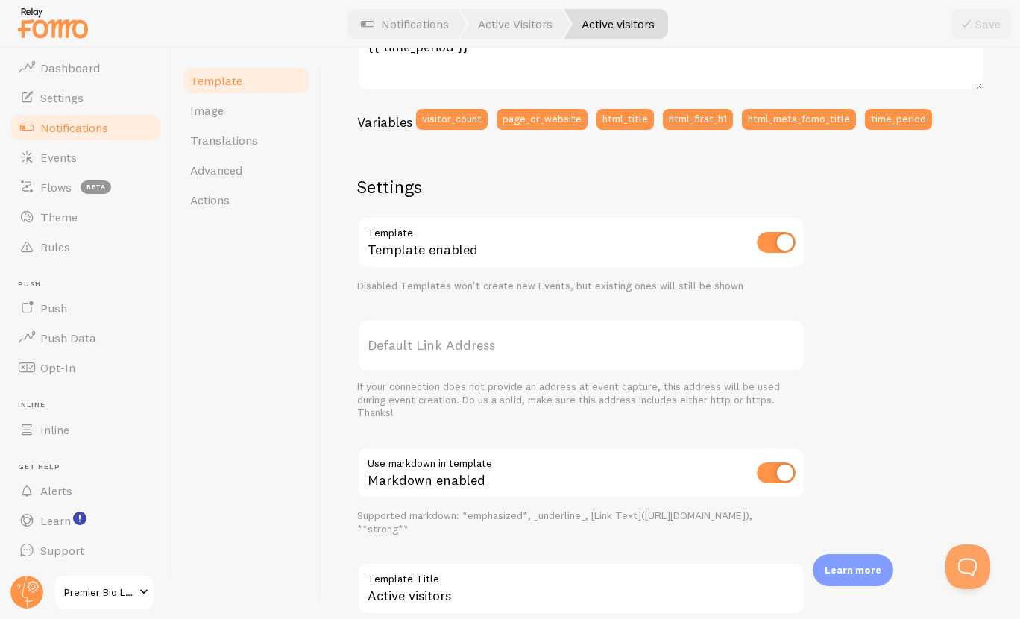
scroll to position [458, 0]
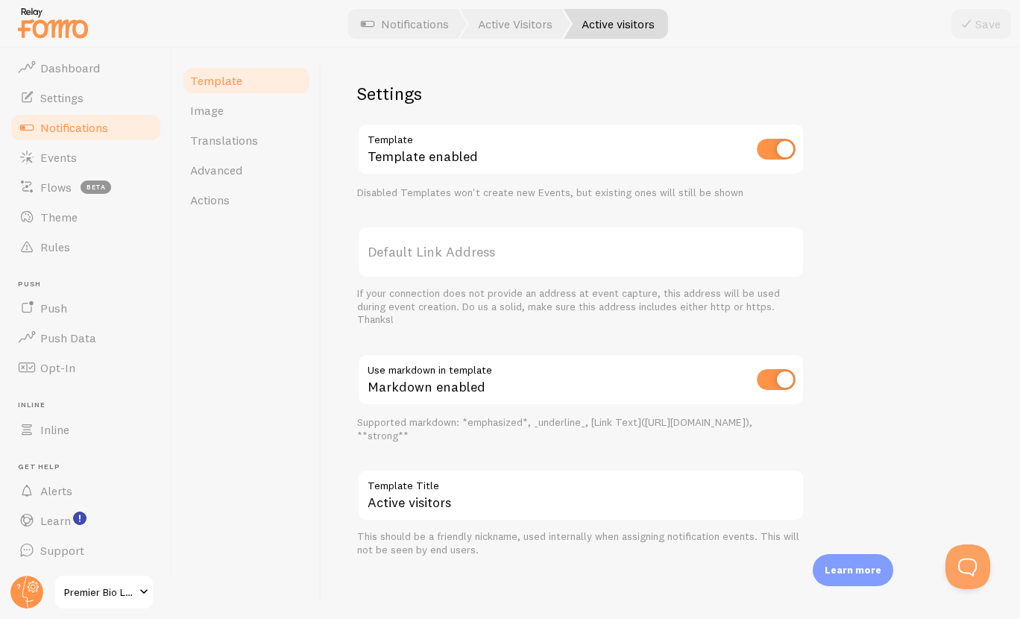
click at [104, 128] on span "Notifications" at bounding box center [74, 127] width 68 height 15
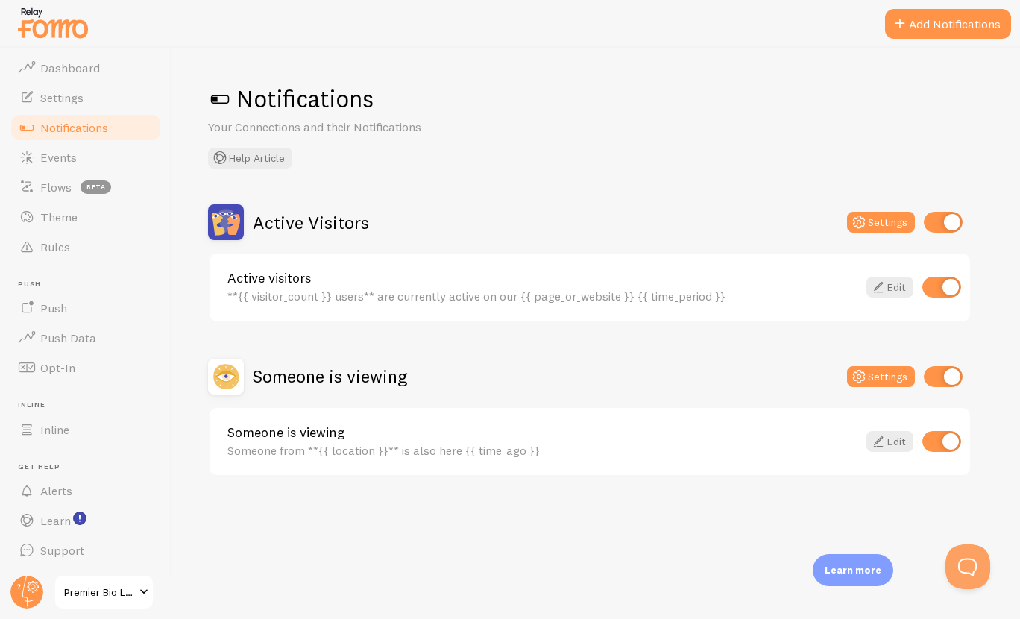
click at [295, 364] on div "Someone is viewing" at bounding box center [307, 376] width 199 height 36
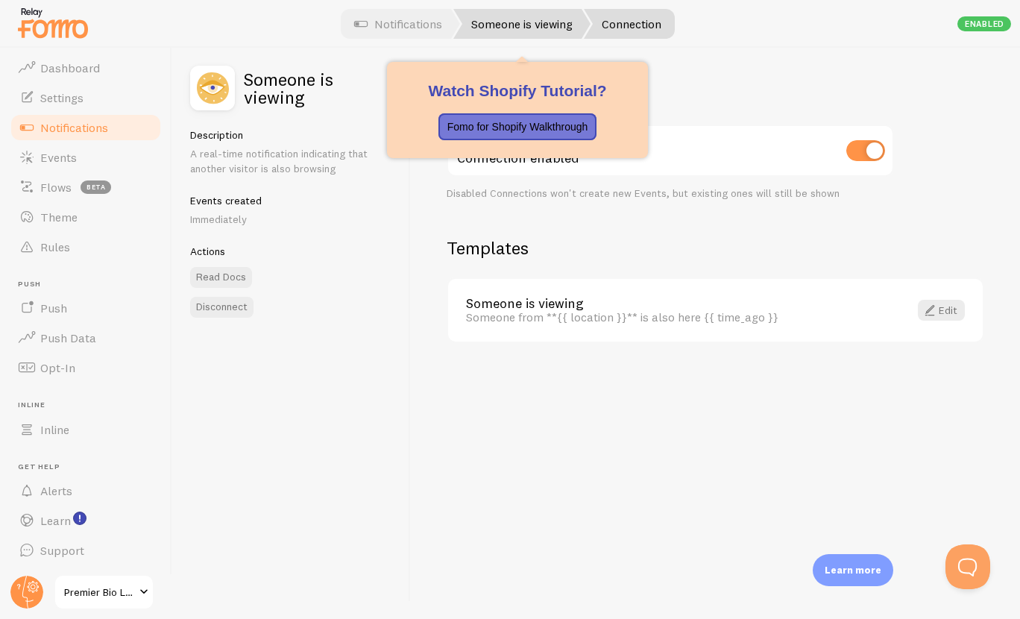
click at [498, 19] on link "Someone is viewing" at bounding box center [521, 24] width 137 height 30
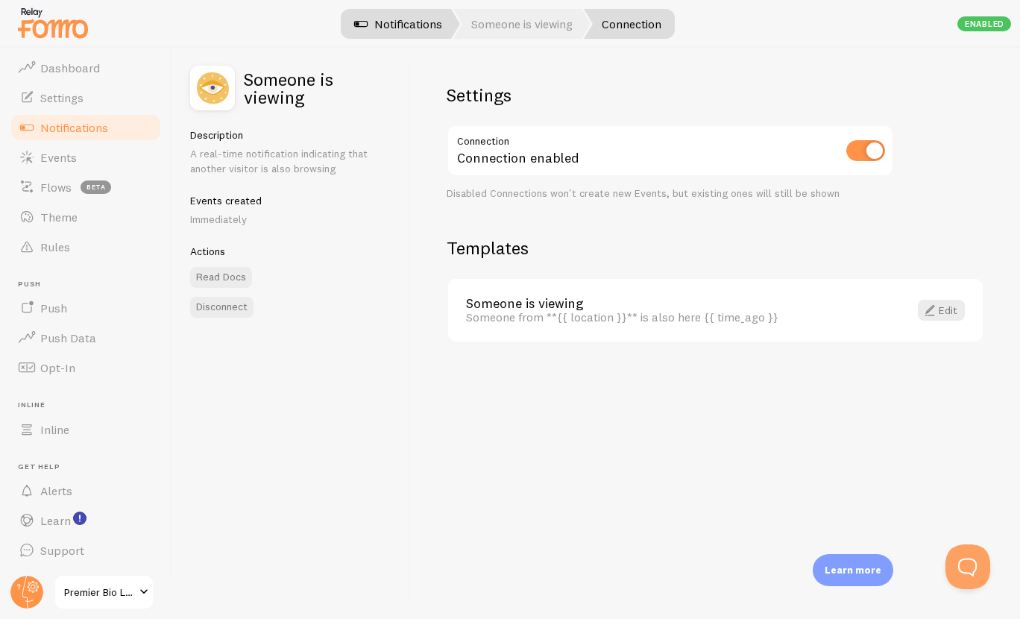
click at [429, 27] on link "Notifications" at bounding box center [398, 24] width 124 height 30
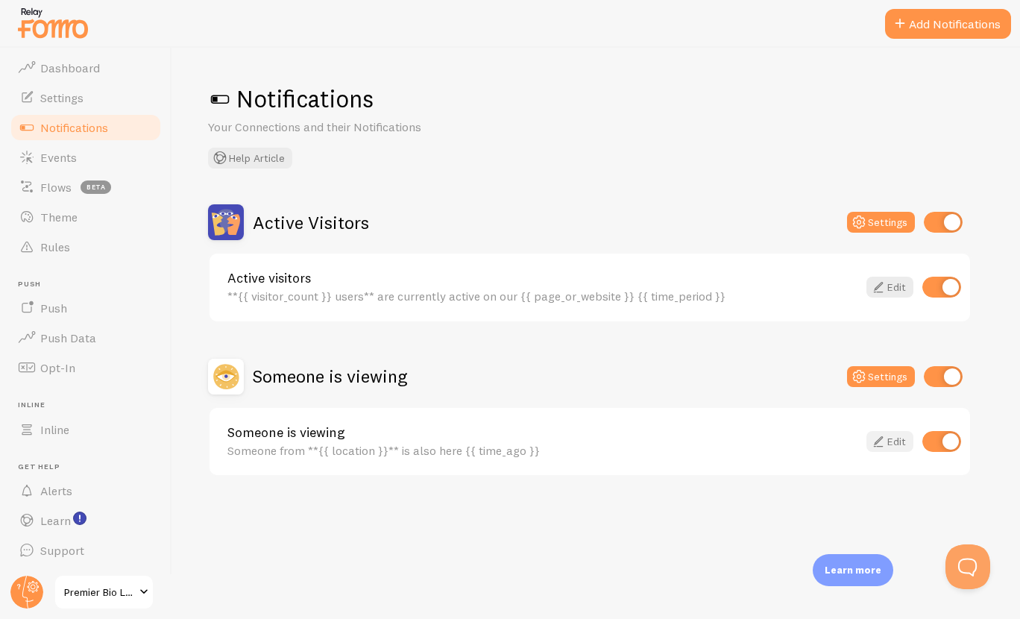
click at [877, 438] on icon at bounding box center [878, 441] width 18 height 18
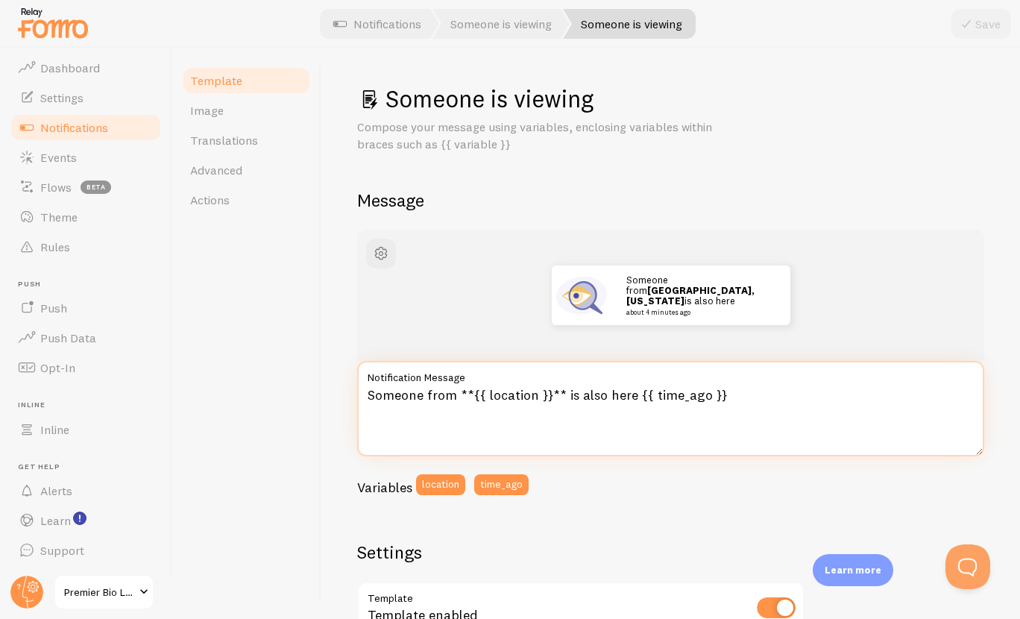
click at [556, 392] on textarea "Someone from **{{ location }}** is also here {{ time_ago }}" at bounding box center [670, 408] width 627 height 95
click at [557, 392] on textarea "Someone from **{{ location }}** is also here {{ time_ago }}" at bounding box center [670, 408] width 627 height 95
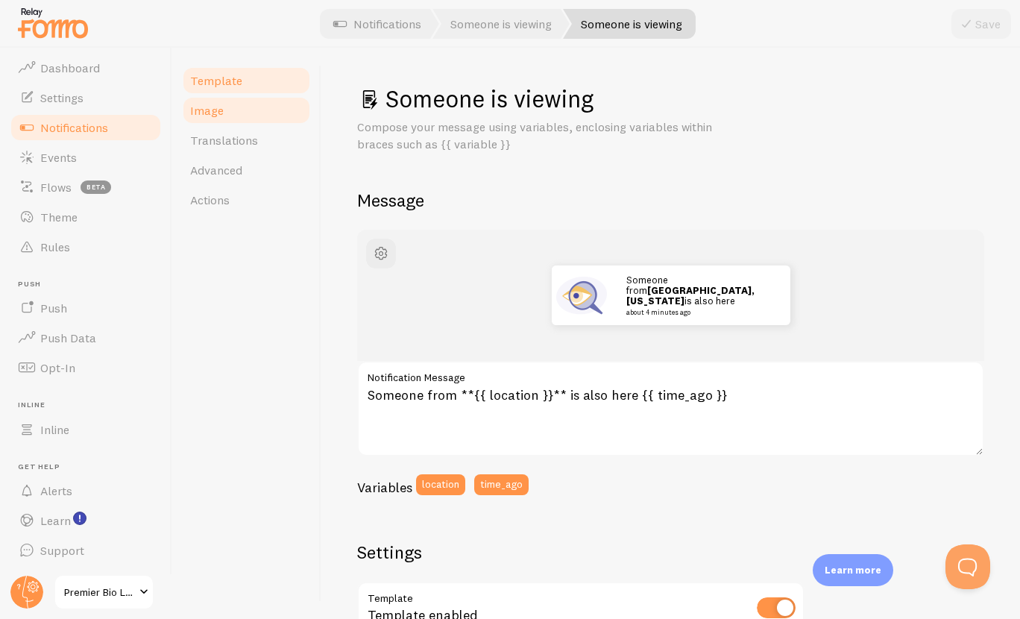
click at [235, 118] on link "Image" at bounding box center [246, 110] width 130 height 30
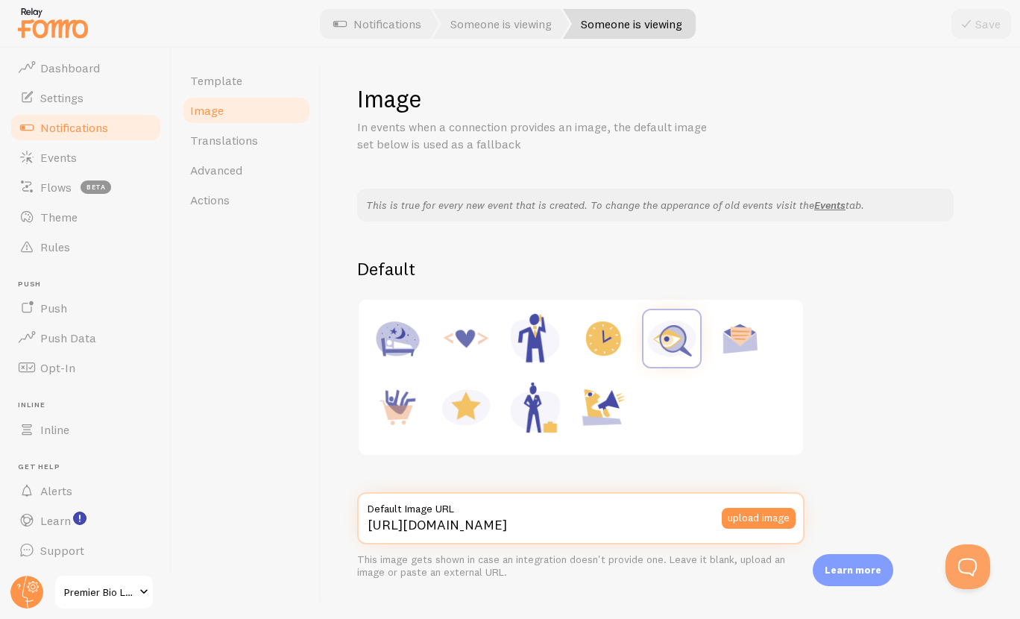
click at [592, 527] on input "https://fomo.com/images/widget/template_defaults/inquiry.jpg" at bounding box center [580, 518] width 447 height 52
paste input "www.startpage.com/av/proxy-image?piurl=https%3A%2F%2Fcdn0.iconfinder.com%2Fdata…"
type input "https://www.startpage.com/av/proxy-image?piurl=https%3A%2F%2Fcdn0.iconfinder.co…"
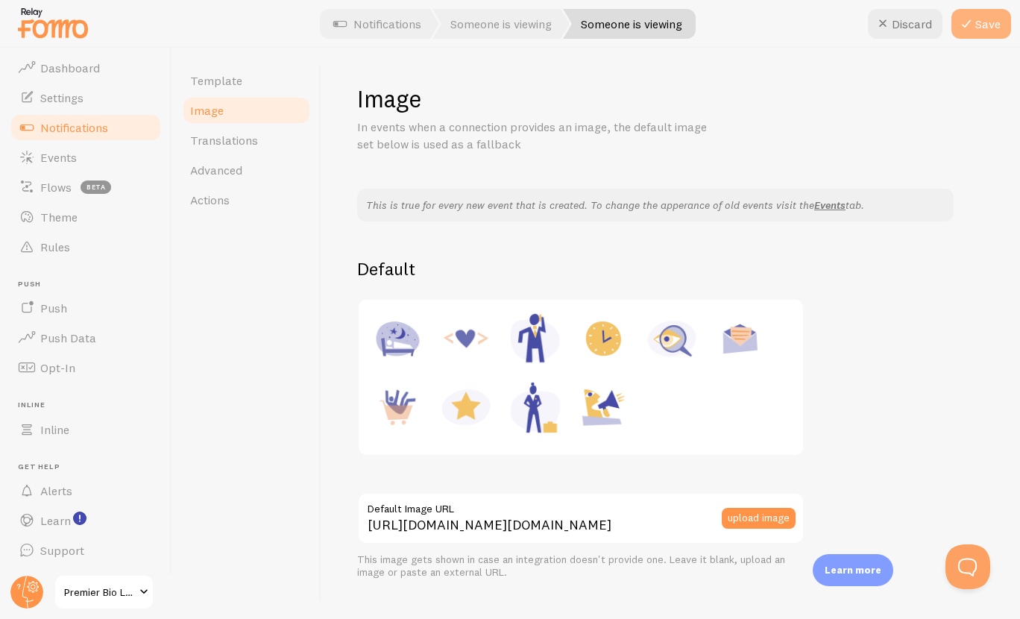
click at [970, 25] on icon at bounding box center [966, 24] width 18 height 18
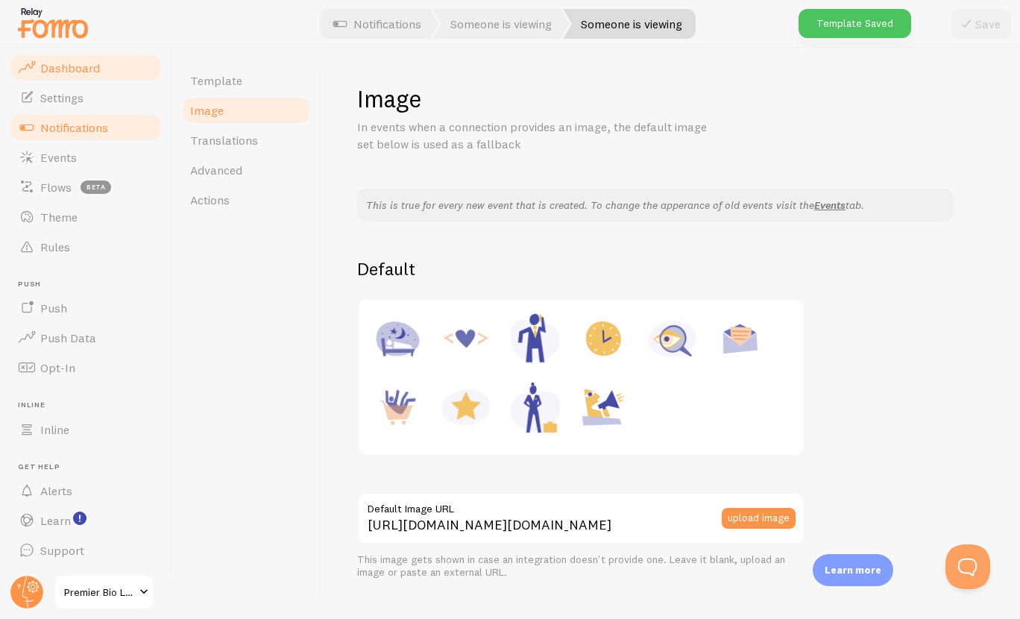
click at [40, 70] on span "Dashboard" at bounding box center [70, 67] width 60 height 15
